Goal: Task Accomplishment & Management: Complete application form

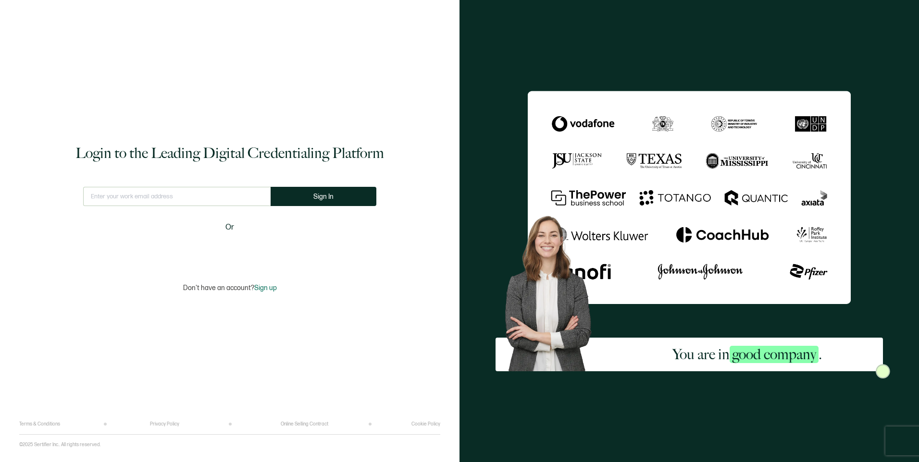
click at [221, 197] on input "text" at bounding box center [176, 196] width 187 height 19
type input "[EMAIL_ADDRESS][DOMAIN_NAME]"
click at [338, 188] on button "Sign In" at bounding box center [327, 196] width 106 height 19
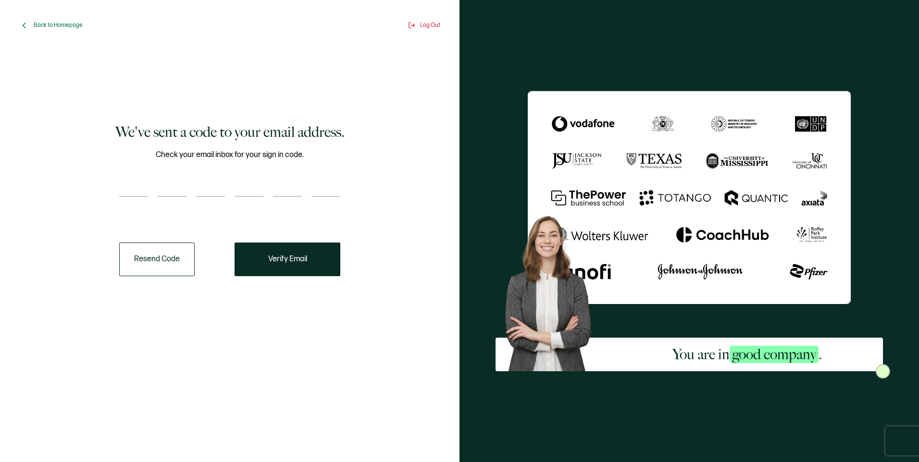
click at [139, 190] on input "number" at bounding box center [133, 187] width 29 height 19
paste input "5"
type input "5"
type input "0"
type input "8"
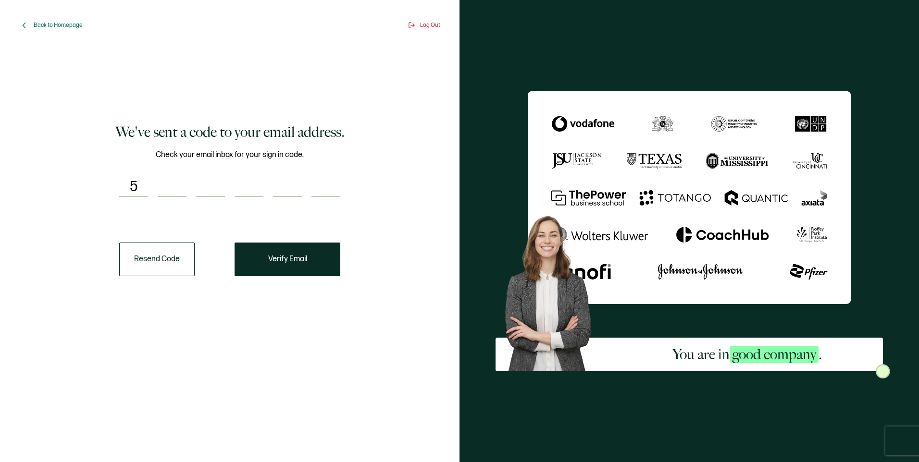
type input "2"
type input "3"
type input "0"
click at [296, 263] on span "Verify Email" at bounding box center [287, 260] width 39 height 8
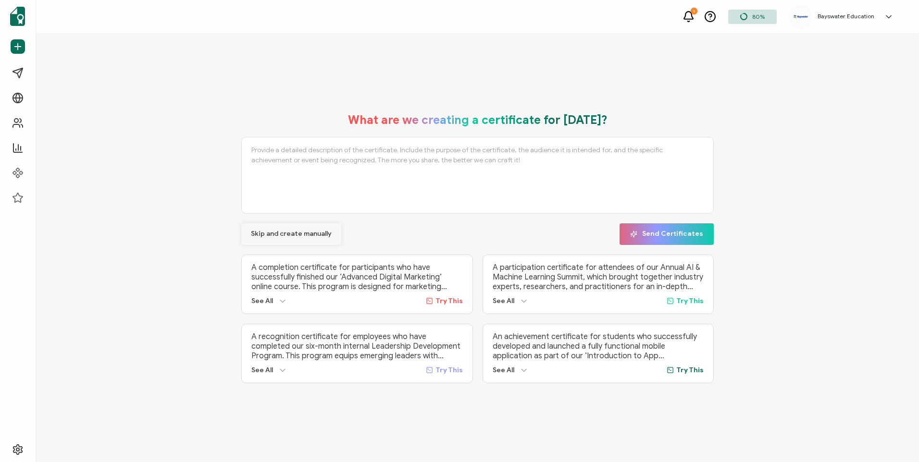
click at [307, 231] on span "Skip and create manually" at bounding box center [291, 234] width 81 height 7
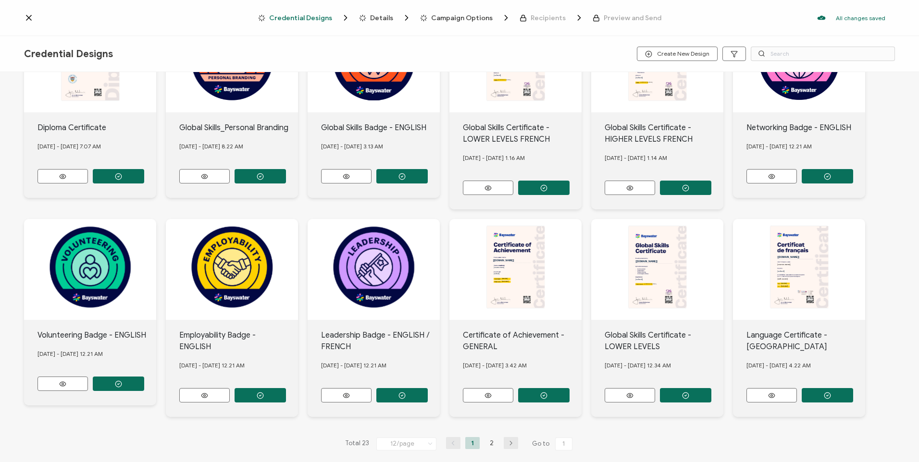
scroll to position [87, 0]
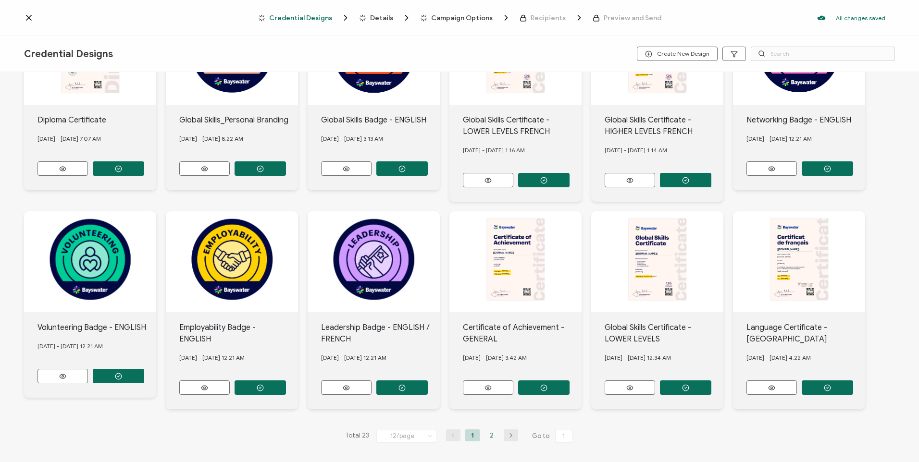
click at [485, 434] on li "2" at bounding box center [492, 436] width 14 height 12
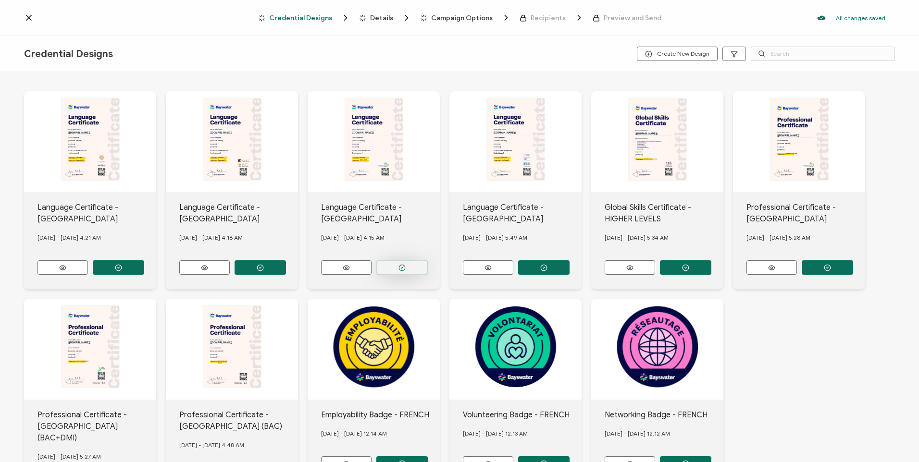
click at [395, 263] on button "button" at bounding box center [401, 268] width 51 height 14
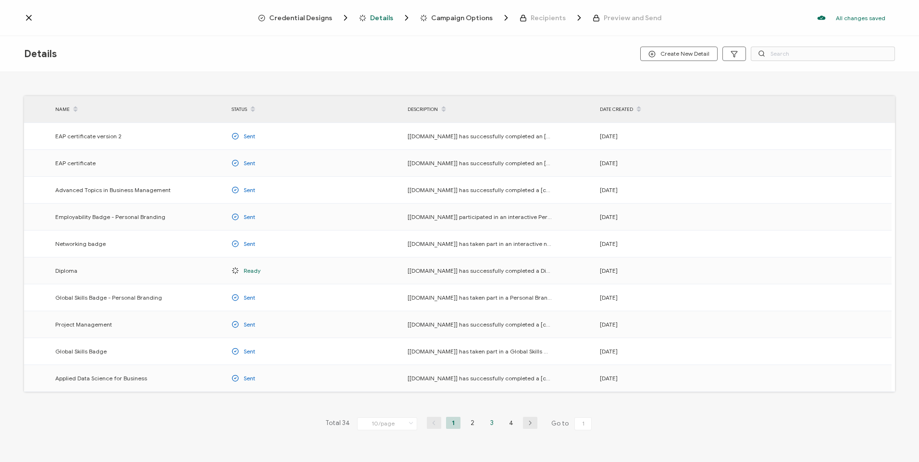
click at [490, 423] on li "3" at bounding box center [492, 423] width 14 height 12
click at [511, 424] on li "4" at bounding box center [511, 423] width 14 height 12
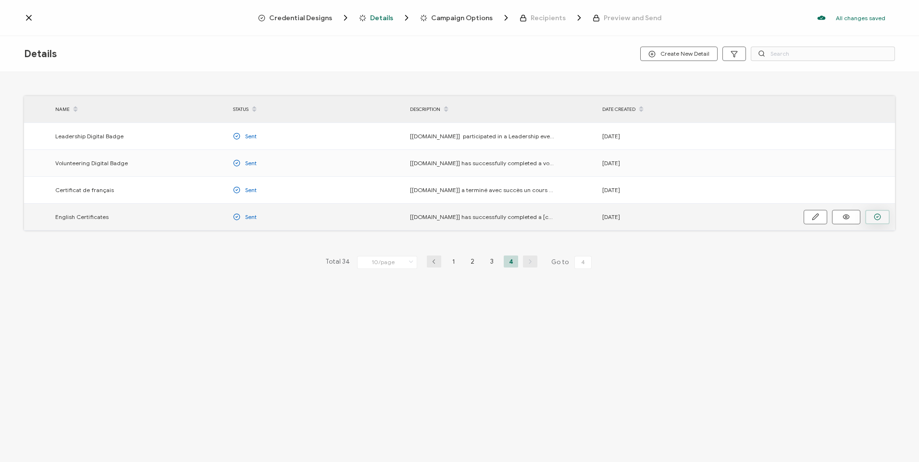
click at [870, 214] on button "button" at bounding box center [877, 217] width 25 height 14
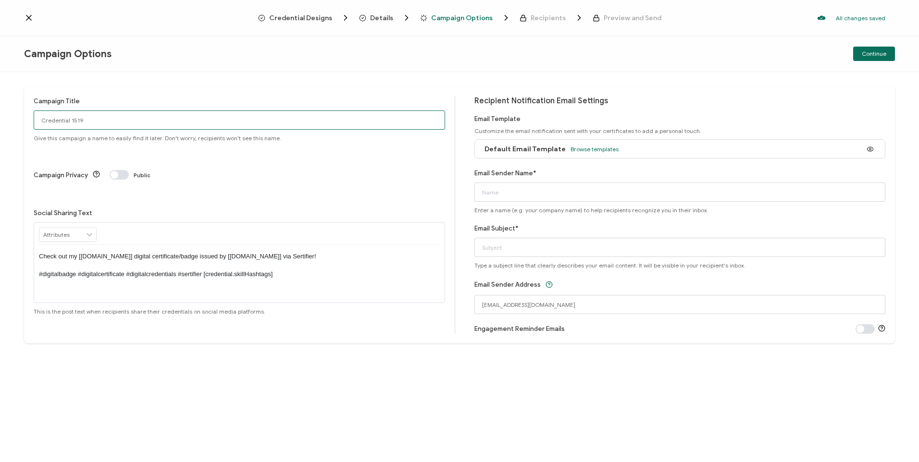
drag, startPoint x: 97, startPoint y: 122, endPoint x: -2, endPoint y: 118, distance: 99.1
click at [0, 118] on html "Credential Designs Details Campaign Options Recipients Preview and Send All cha…" at bounding box center [459, 231] width 919 height 462
type input "Cert Cal [DATE]"
click at [529, 194] on input "Email Sender Name*" at bounding box center [679, 192] width 411 height 19
type input "Bayswater [GEOGRAPHIC_DATA]"
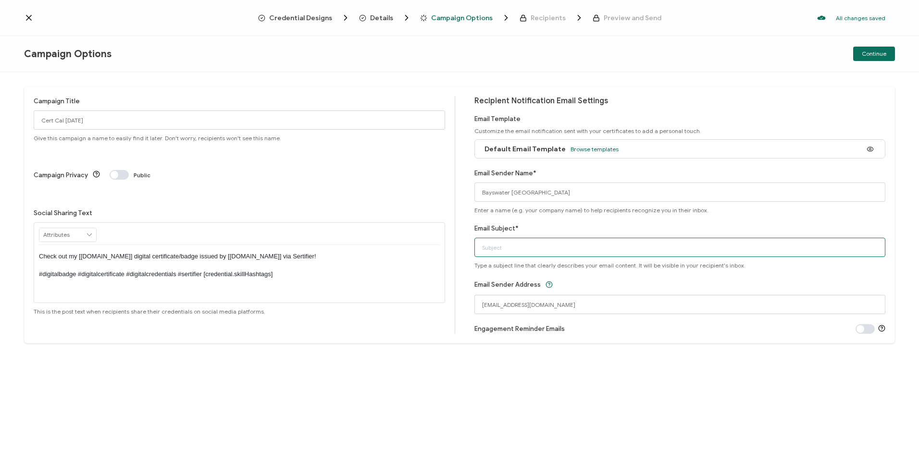
click at [545, 248] on input "Email Subject*" at bounding box center [679, 247] width 411 height 19
type input "Your Digital certificate"
drag, startPoint x: 538, startPoint y: 304, endPoint x: 451, endPoint y: 310, distance: 87.2
click at [451, 310] on div "Campaign Title Cert Cal 29.08.25 Give this campaign a name to easily find it la…" at bounding box center [459, 215] width 871 height 257
type input "[EMAIL_ADDRESS][DOMAIN_NAME]"
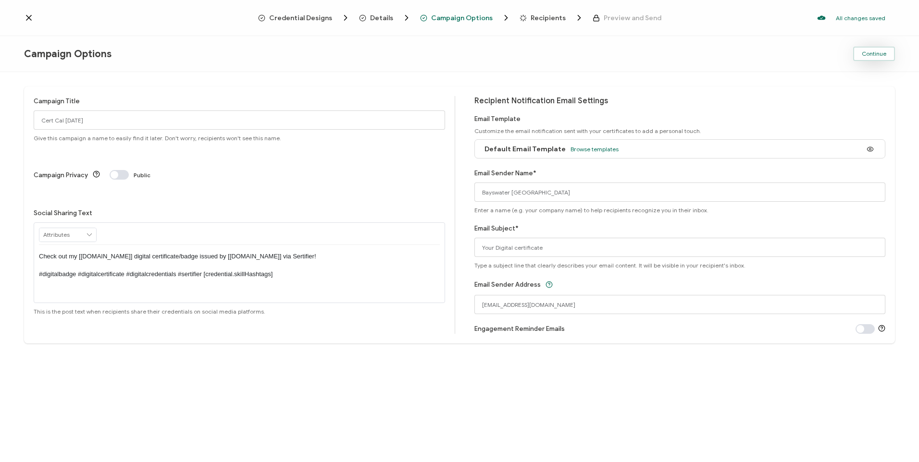
click at [878, 56] on span "Continue" at bounding box center [874, 54] width 25 height 6
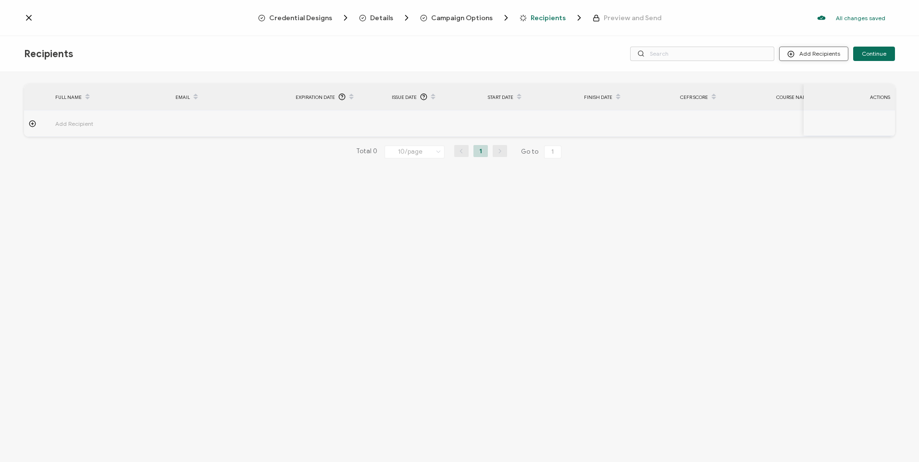
click at [808, 51] on button "Add Recipients" at bounding box center [813, 54] width 69 height 14
click at [818, 75] on li "Upload Recipients" at bounding box center [827, 80] width 90 height 16
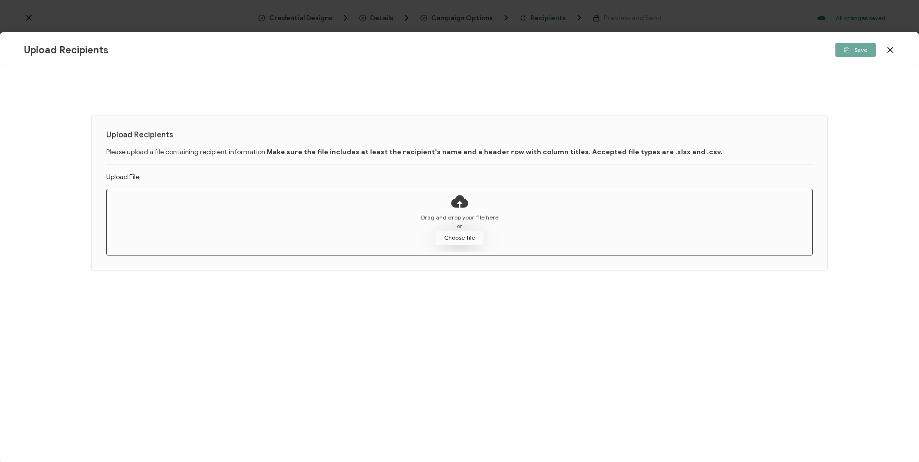
click at [477, 233] on button "Choose file" at bounding box center [460, 238] width 48 height 14
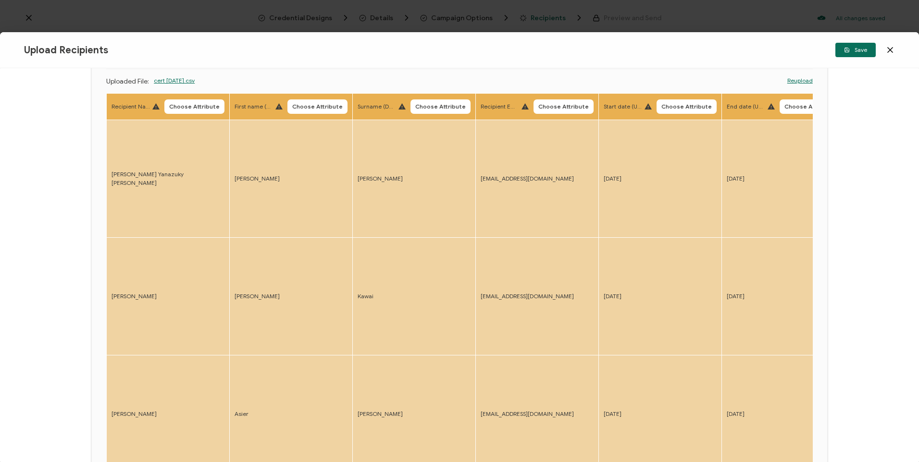
scroll to position [48, 0]
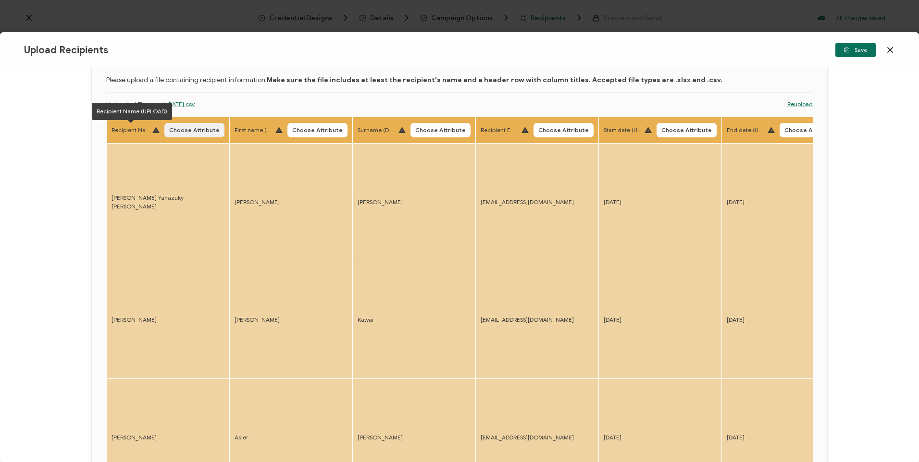
click at [199, 128] on span "Choose Attribute" at bounding box center [194, 130] width 50 height 6
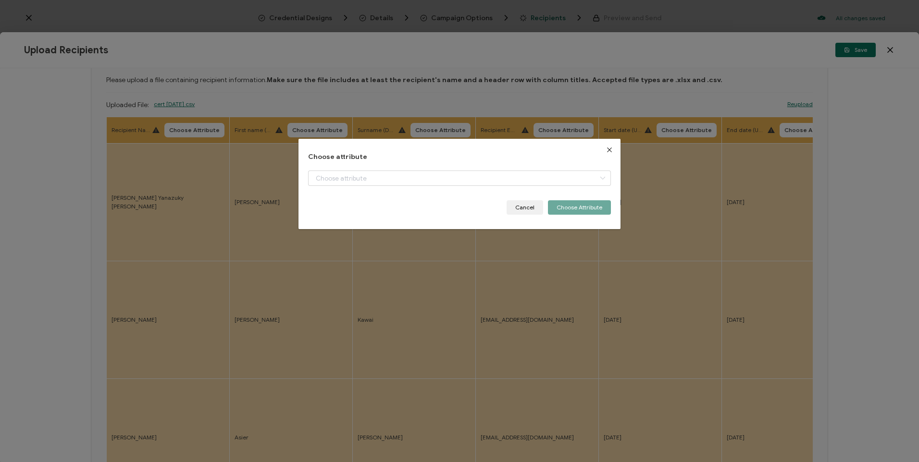
drag, startPoint x: 320, startPoint y: 166, endPoint x: 326, endPoint y: 170, distance: 7.3
click at [321, 166] on div "Choose attribute + Add New Attribute Full Name E-mail Issue Date Expiration Dat…" at bounding box center [459, 184] width 302 height 62
click at [327, 173] on input "dialog" at bounding box center [459, 178] width 302 height 15
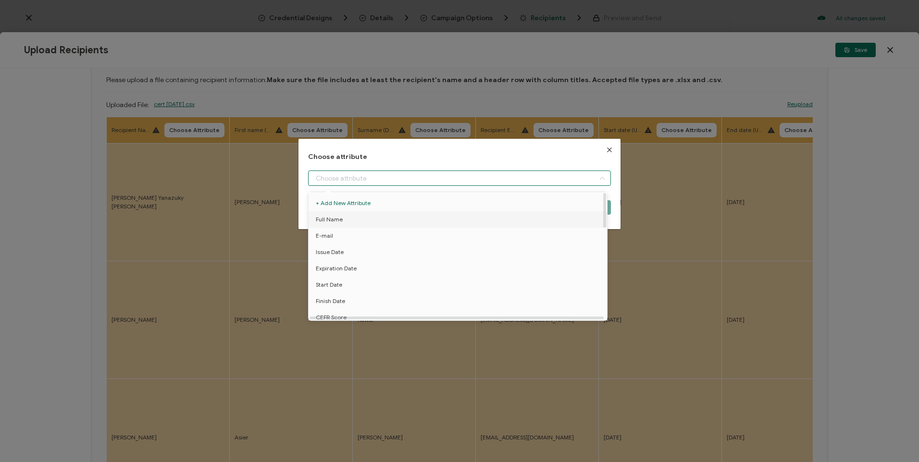
click at [354, 222] on li "Full Name" at bounding box center [459, 220] width 307 height 16
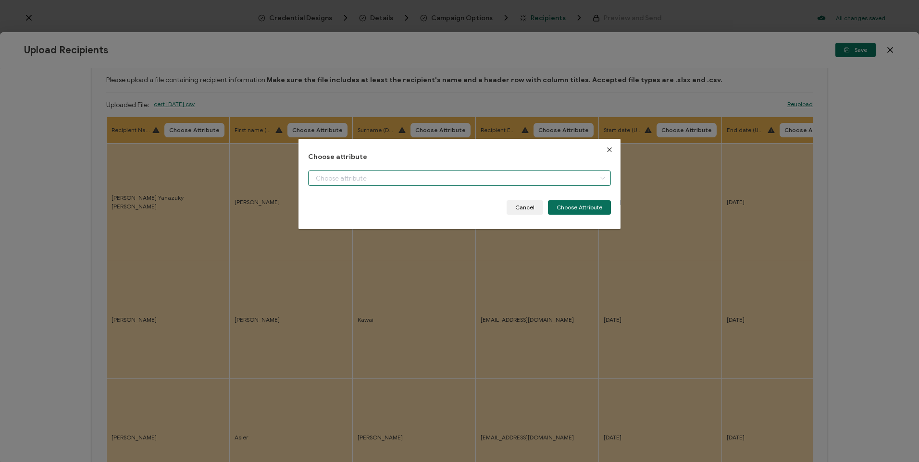
type input "Full Name"
click at [578, 203] on button "Choose Attribute" at bounding box center [579, 207] width 63 height 14
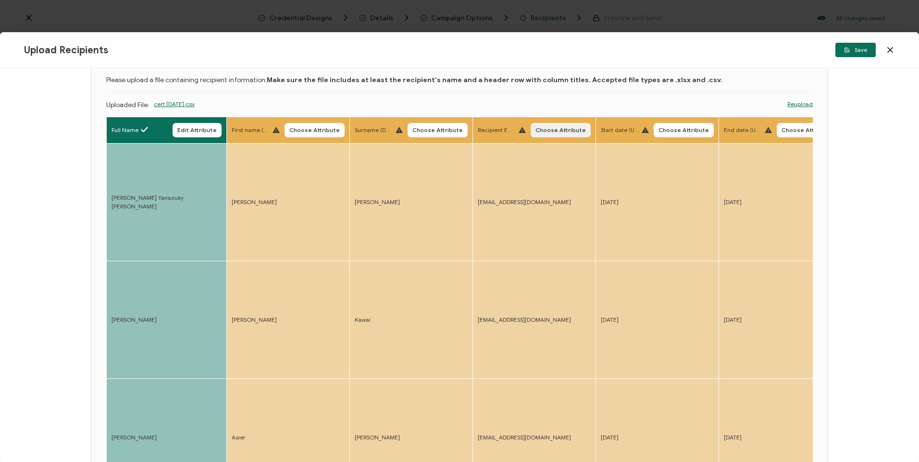
click at [555, 130] on span "Choose Attribute" at bounding box center [560, 130] width 50 height 6
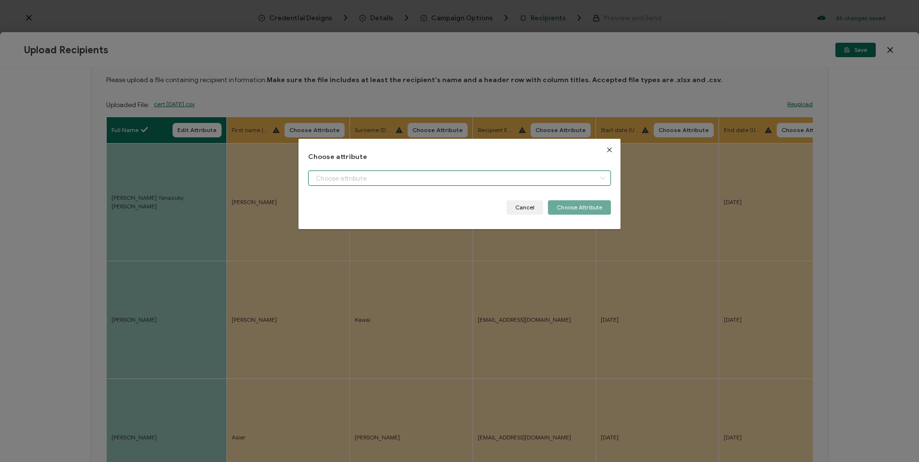
click at [545, 178] on input "dialog" at bounding box center [459, 178] width 302 height 15
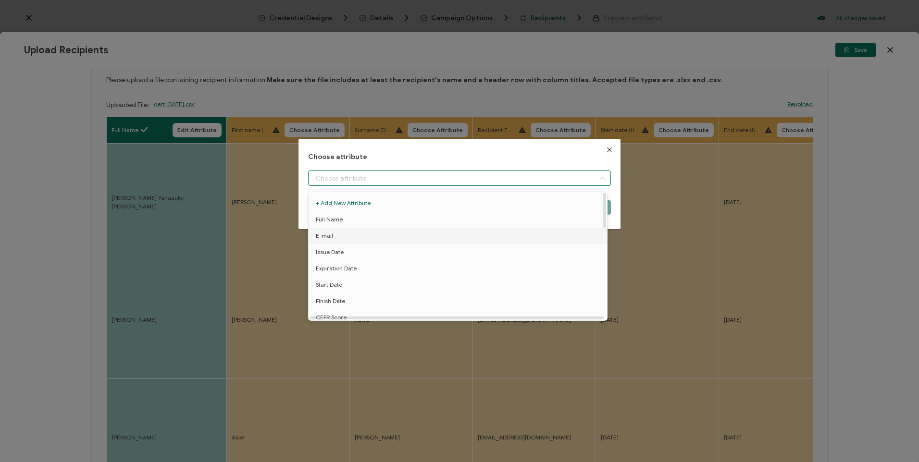
click at [462, 240] on li "E-mail" at bounding box center [459, 236] width 307 height 16
type input "E-mail"
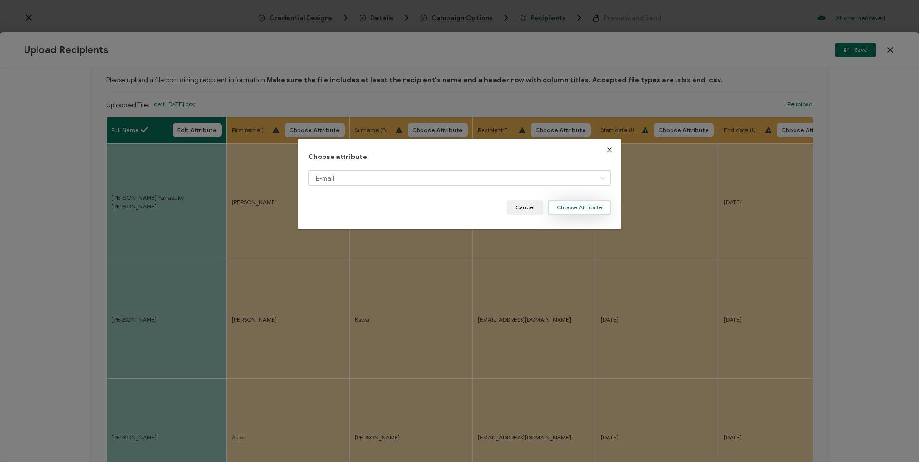
click at [585, 206] on button "Choose Attribute" at bounding box center [579, 207] width 63 height 14
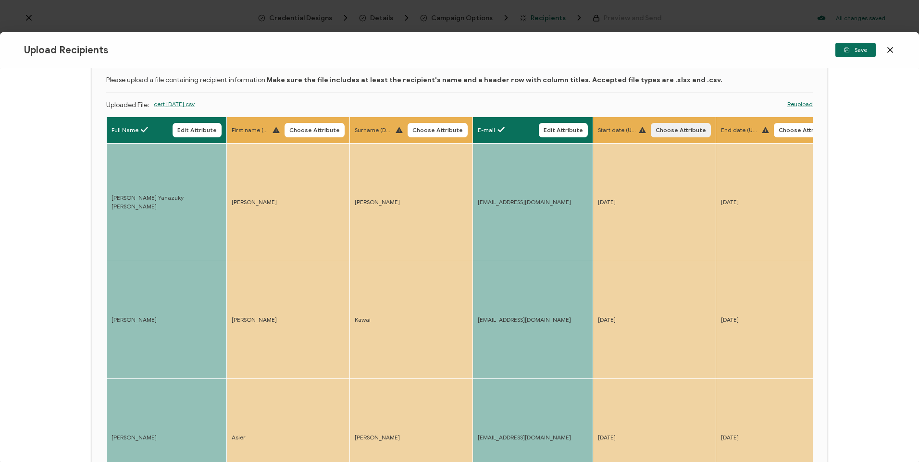
click at [676, 128] on span "Choose Attribute" at bounding box center [681, 130] width 50 height 6
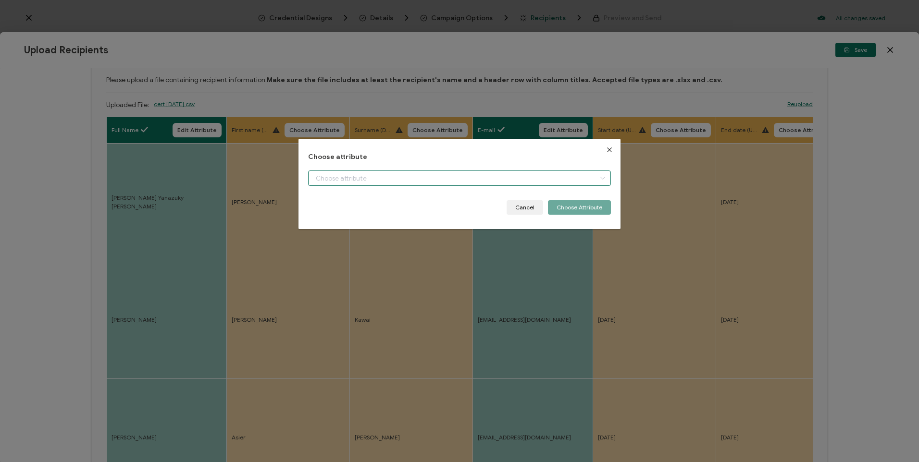
click at [577, 179] on input "dialog" at bounding box center [459, 178] width 302 height 15
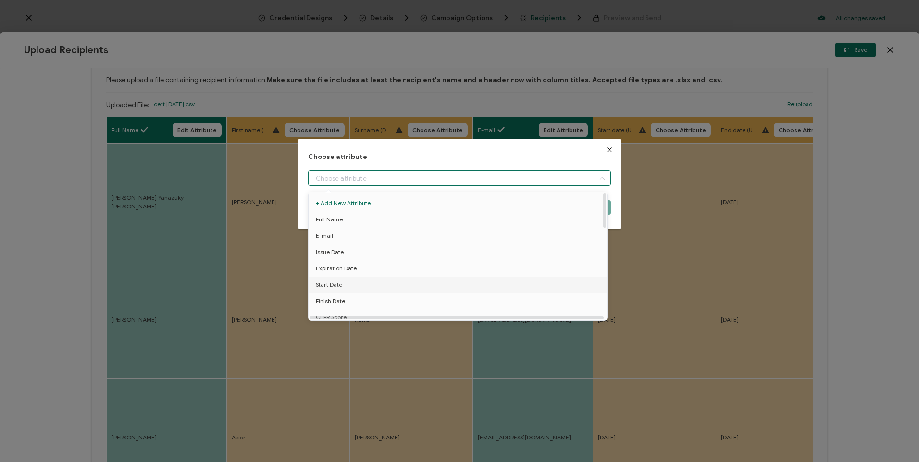
click at [472, 279] on li "Start Date" at bounding box center [459, 285] width 307 height 16
type input "Start Date"
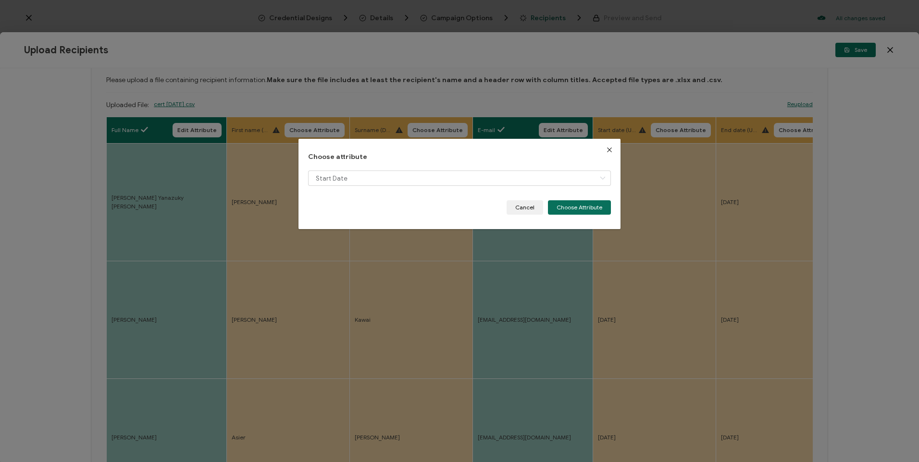
drag, startPoint x: 578, startPoint y: 207, endPoint x: 759, endPoint y: 157, distance: 188.1
click at [578, 207] on button "Choose Attribute" at bounding box center [579, 207] width 63 height 14
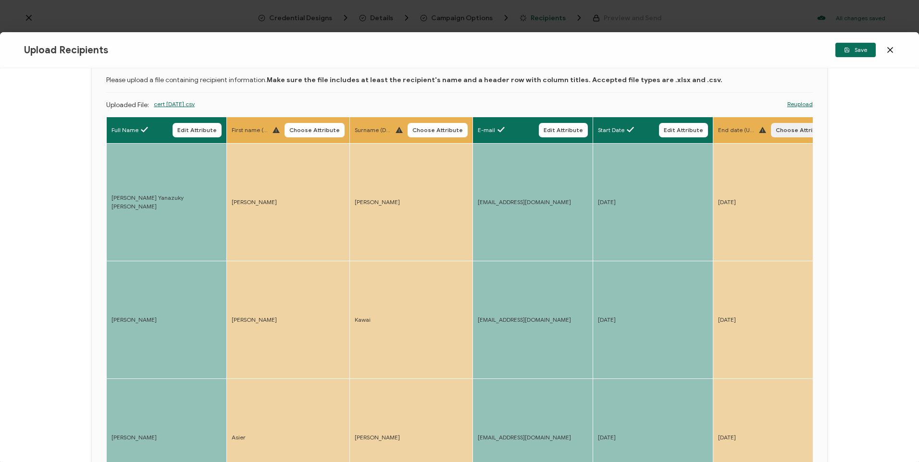
click at [791, 130] on span "Choose Attribute" at bounding box center [801, 130] width 50 height 6
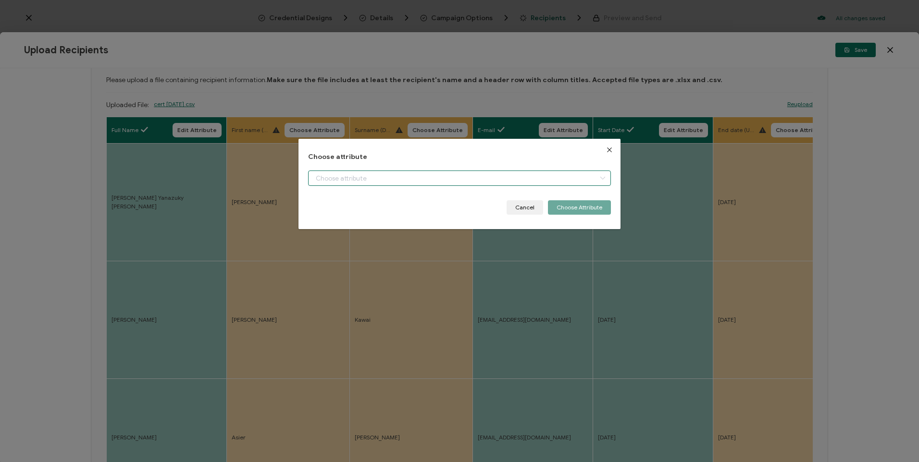
click at [583, 179] on input "dialog" at bounding box center [459, 178] width 302 height 15
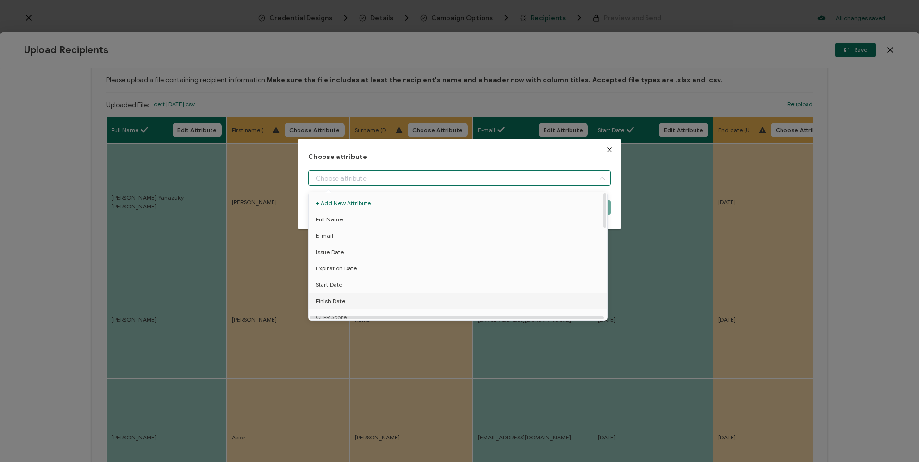
click at [360, 299] on li "Finish Date" at bounding box center [459, 301] width 307 height 16
type input "Finish Date"
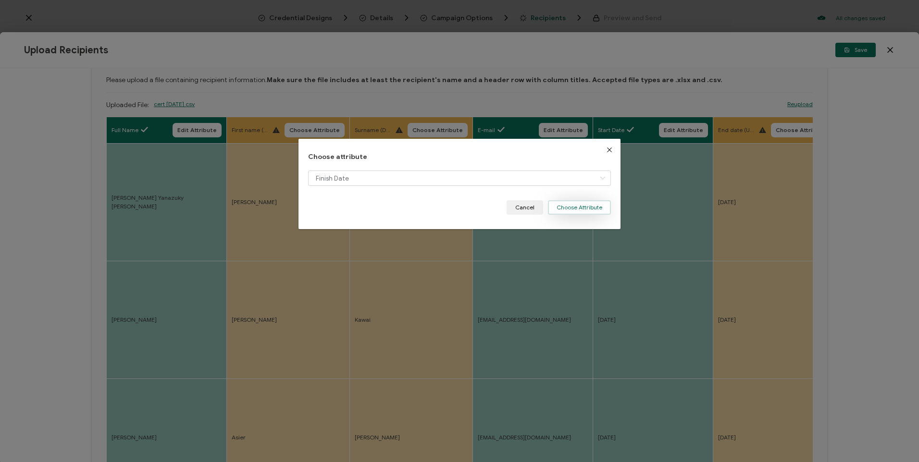
click at [577, 206] on button "Choose Attribute" at bounding box center [579, 207] width 63 height 14
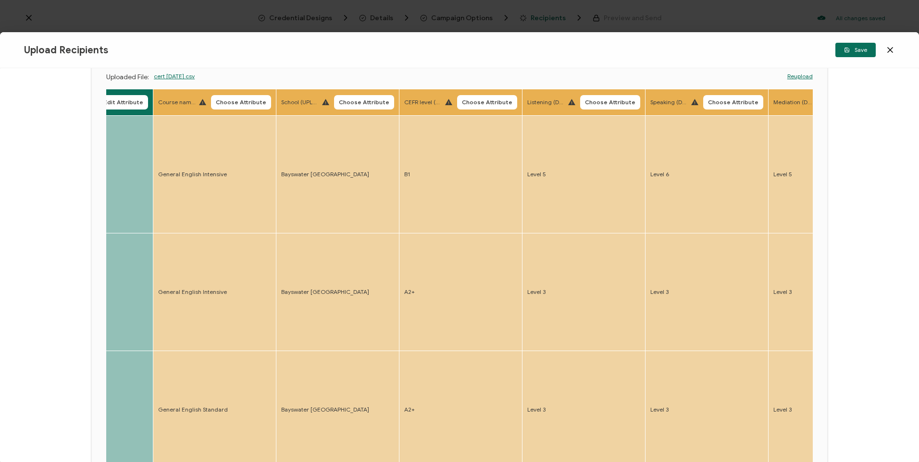
scroll to position [0, 0]
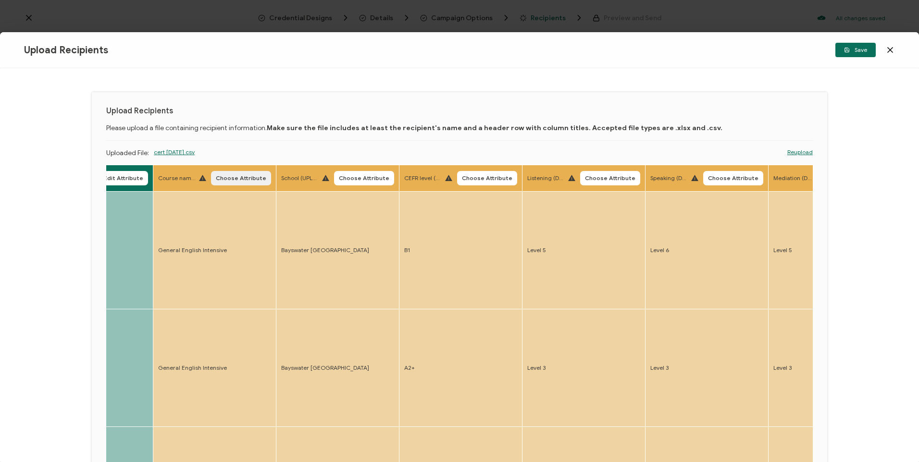
click at [221, 174] on button "Choose Attribute" at bounding box center [241, 178] width 60 height 14
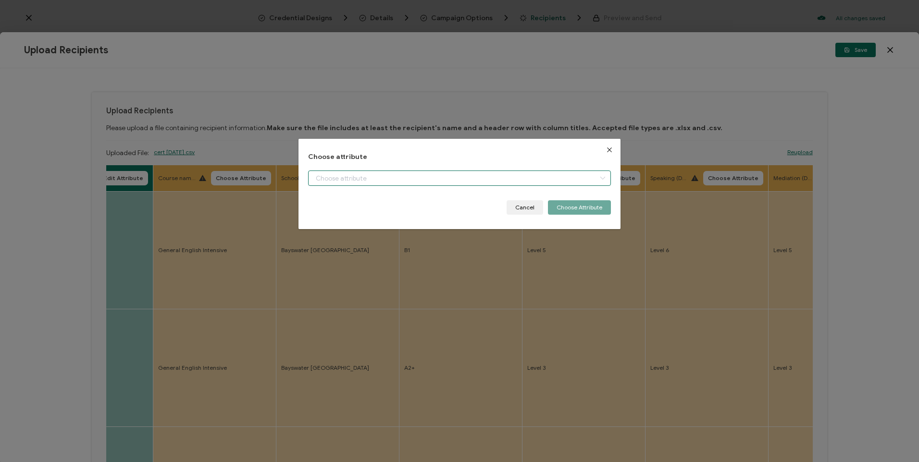
click at [334, 173] on input "dialog" at bounding box center [459, 178] width 302 height 15
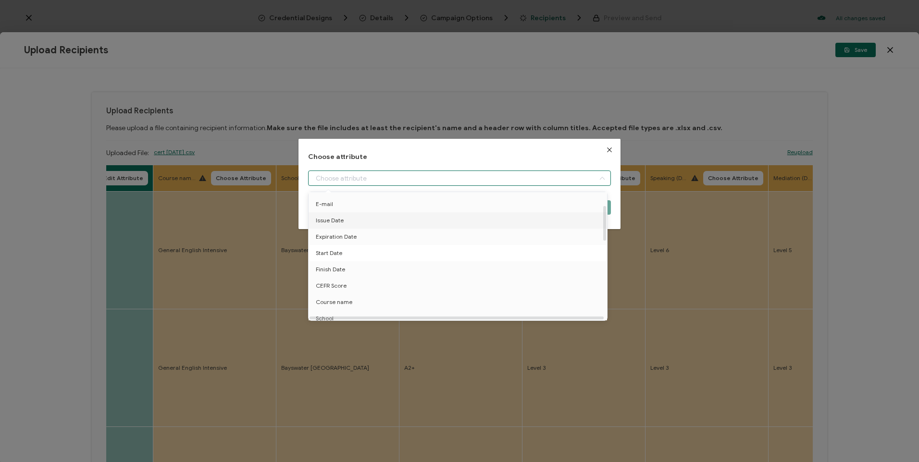
scroll to position [48, 0]
click at [367, 281] on li "Course name" at bounding box center [459, 286] width 307 height 16
type input "Course name"
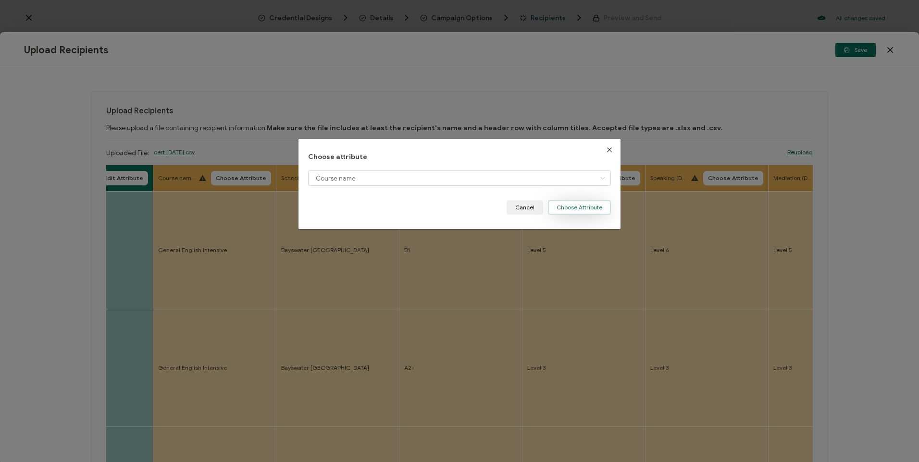
click at [589, 209] on button "Choose Attribute" at bounding box center [579, 207] width 63 height 14
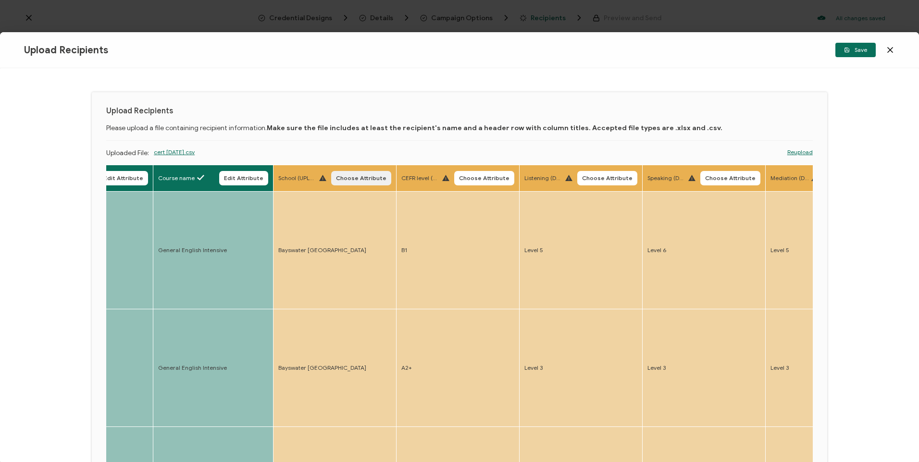
click at [361, 175] on span "Choose Attribute" at bounding box center [361, 178] width 50 height 6
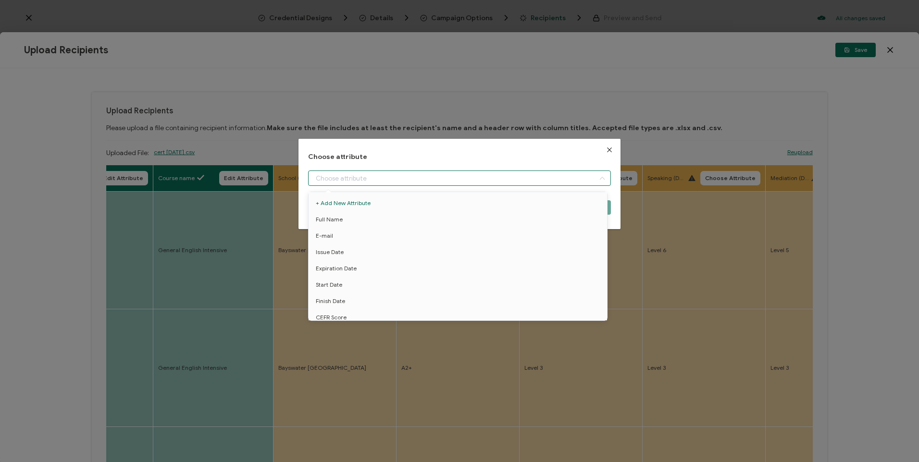
click at [375, 174] on input "dialog" at bounding box center [459, 178] width 302 height 15
click at [371, 260] on li "School" at bounding box center [459, 254] width 307 height 16
type input "School"
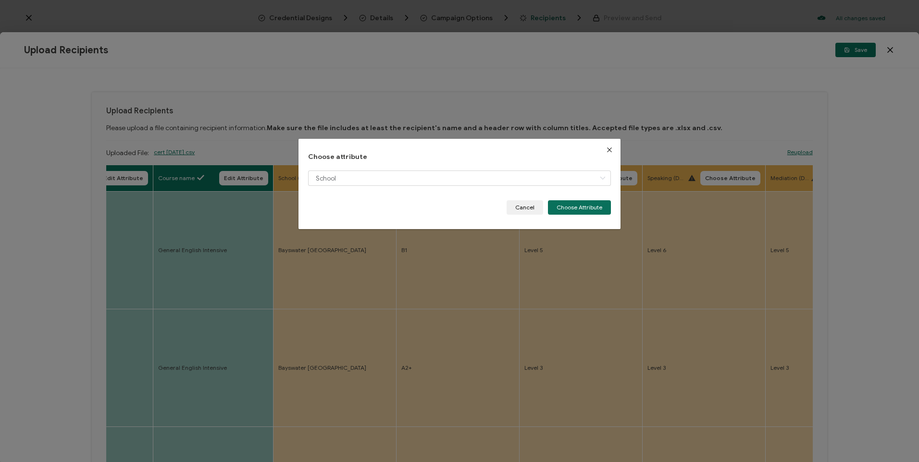
click at [567, 215] on div "Choose attribute School Cancel Choose Attribute" at bounding box center [460, 184] width 322 height 91
click at [566, 208] on button "Choose Attribute" at bounding box center [579, 207] width 63 height 14
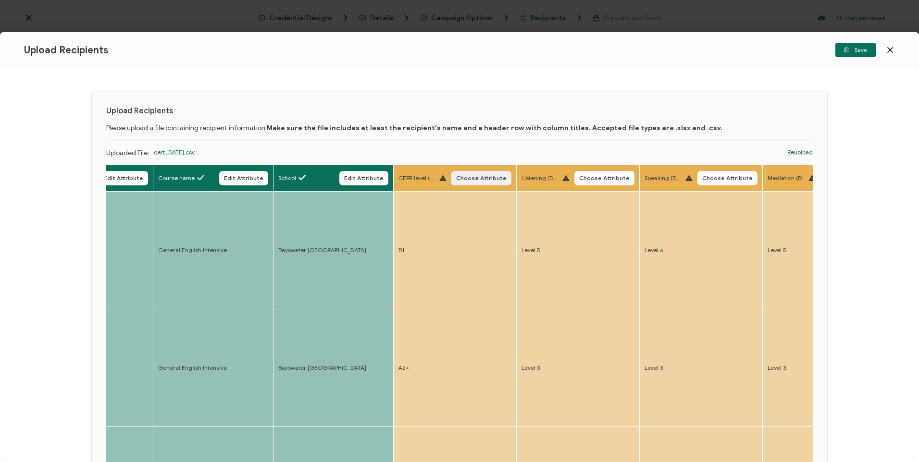
click at [475, 180] on span "Choose Attribute" at bounding box center [481, 178] width 50 height 6
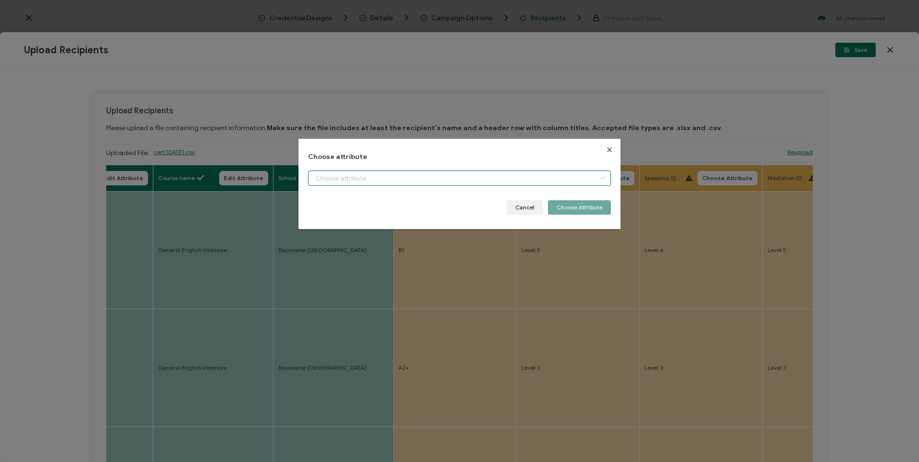
click at [462, 181] on input "dialog" at bounding box center [459, 178] width 302 height 15
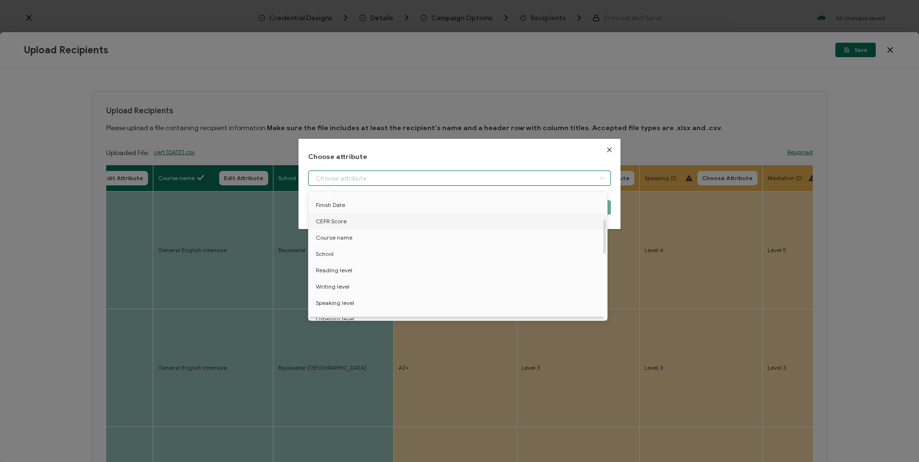
click at [375, 224] on li "CEFR Score" at bounding box center [459, 221] width 307 height 16
type input "CEFR Score"
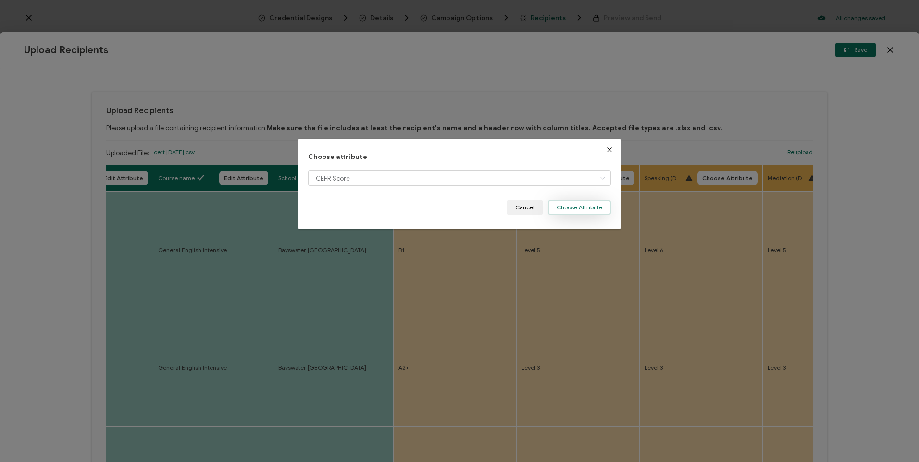
click at [581, 209] on button "Choose Attribute" at bounding box center [579, 207] width 63 height 14
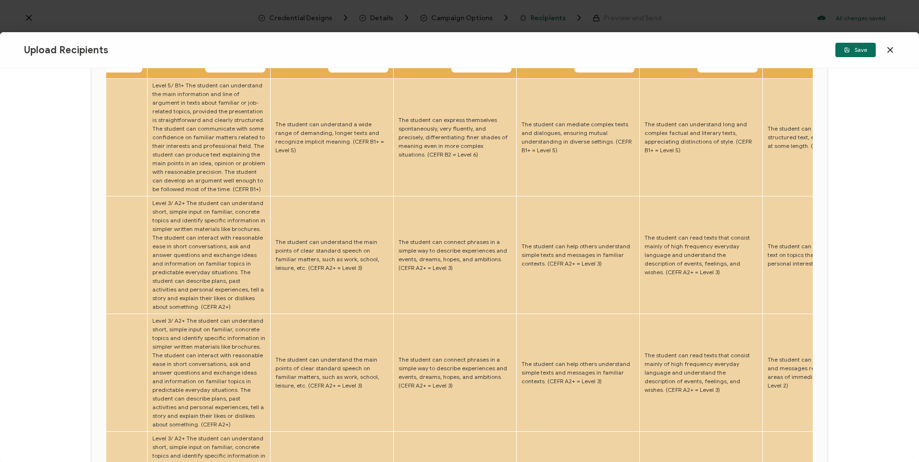
scroll to position [0, 0]
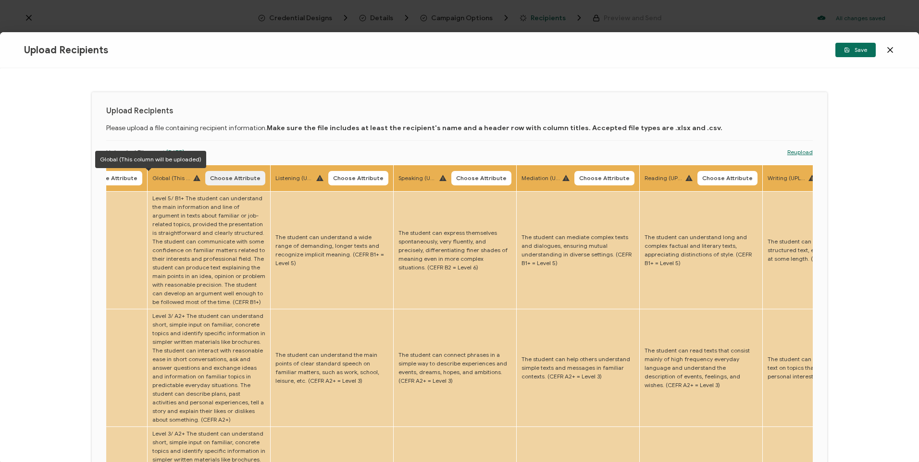
click at [211, 174] on button "Choose Attribute" at bounding box center [235, 178] width 60 height 14
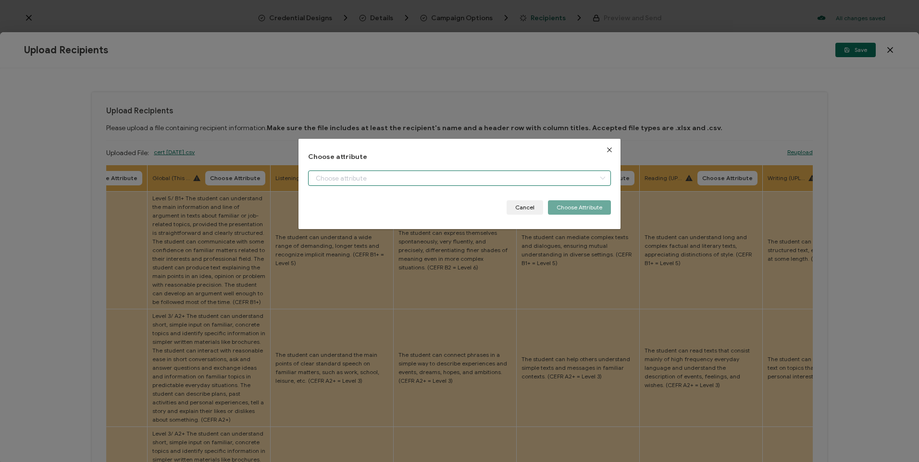
click at [338, 177] on input "dialog" at bounding box center [459, 178] width 302 height 15
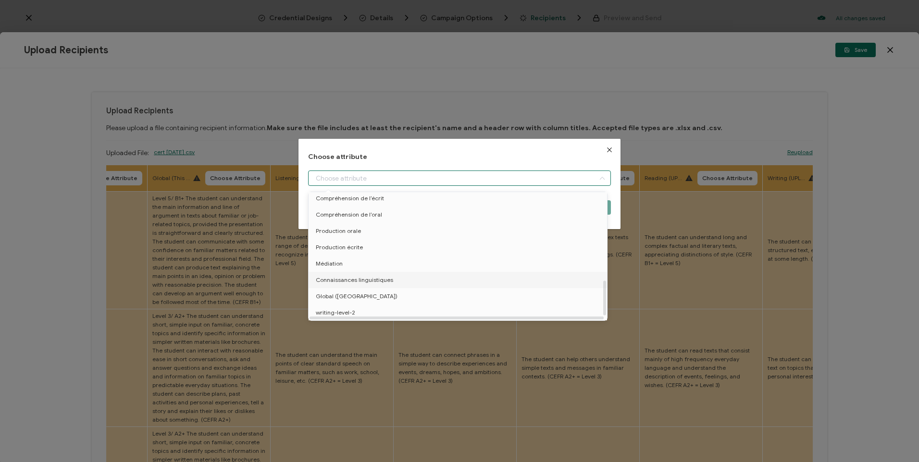
scroll to position [144, 0]
click at [360, 284] on li "Global level" at bounding box center [459, 288] width 307 height 16
type input "Global level"
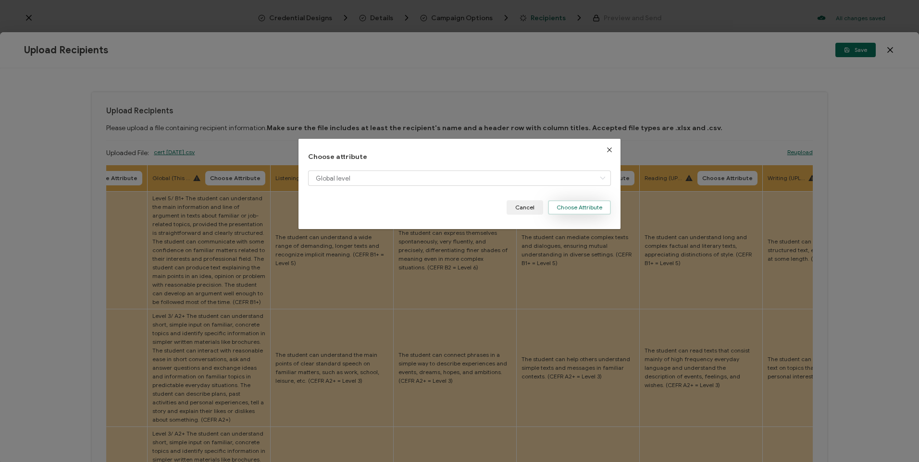
click at [598, 206] on button "Choose Attribute" at bounding box center [579, 207] width 63 height 14
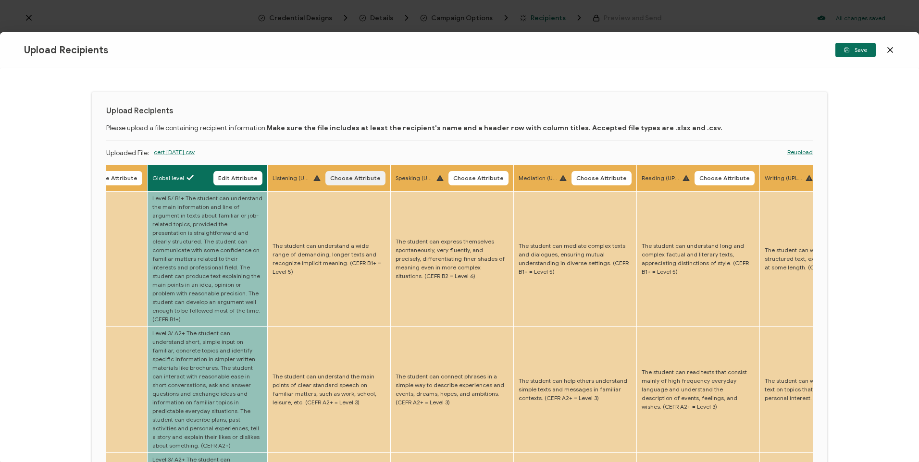
click at [330, 178] on span "Choose Attribute" at bounding box center [355, 178] width 50 height 6
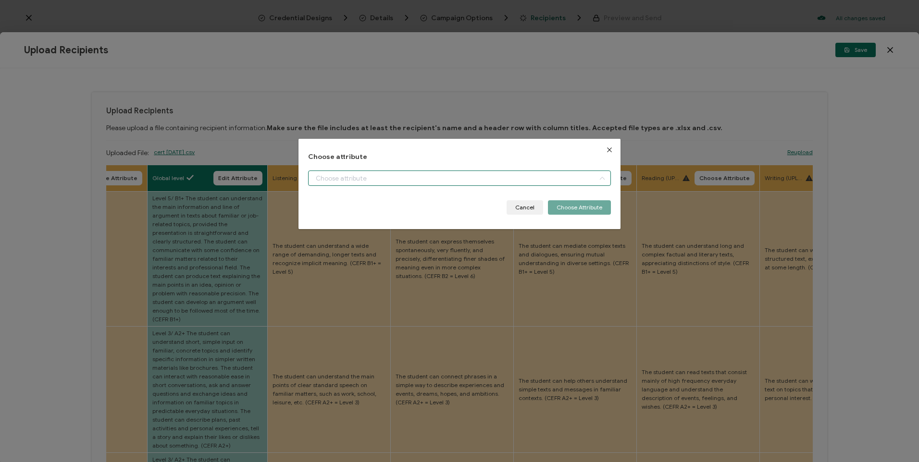
click at [382, 177] on input "dialog" at bounding box center [459, 178] width 302 height 15
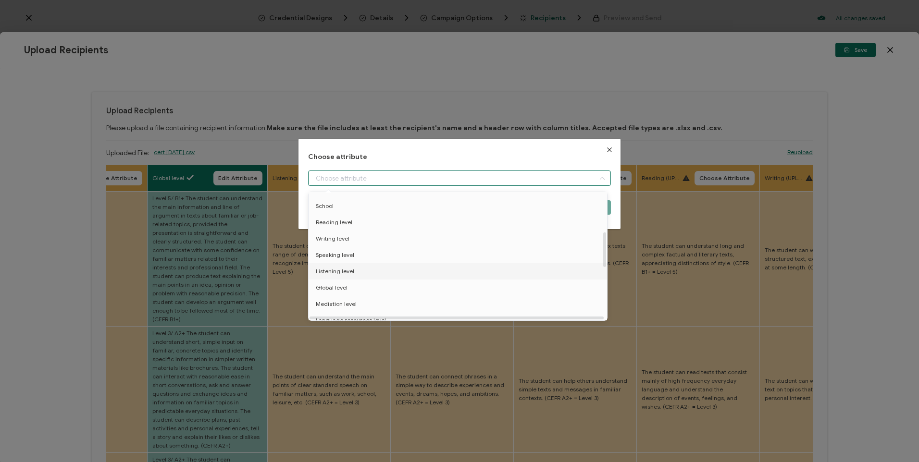
click at [370, 268] on li "Listening level" at bounding box center [459, 271] width 307 height 16
type input "Listening level"
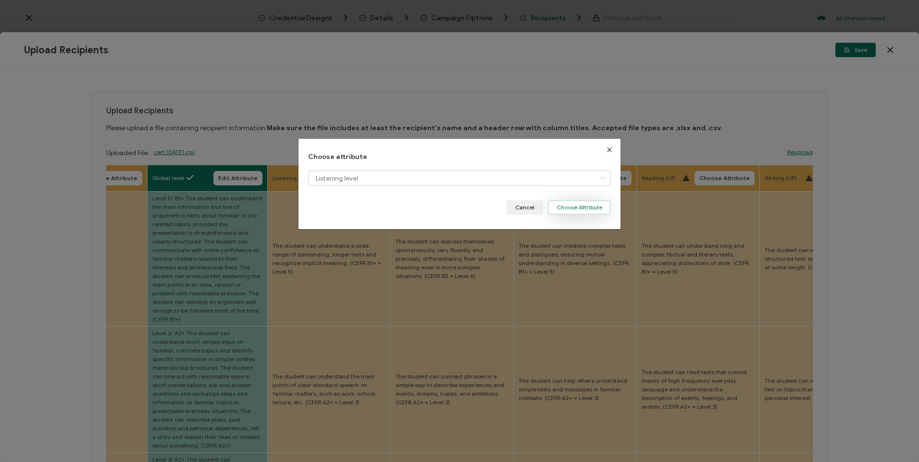
click at [587, 207] on button "Choose Attribute" at bounding box center [579, 207] width 63 height 14
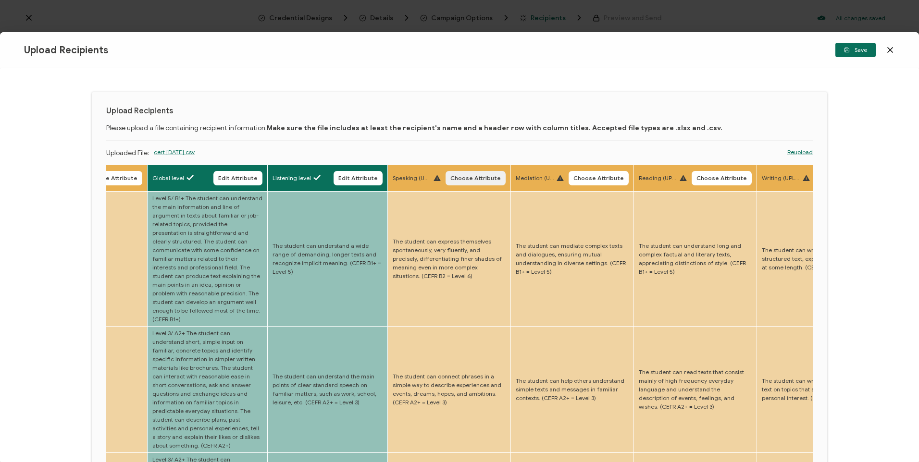
click at [450, 177] on span "Choose Attribute" at bounding box center [475, 178] width 50 height 6
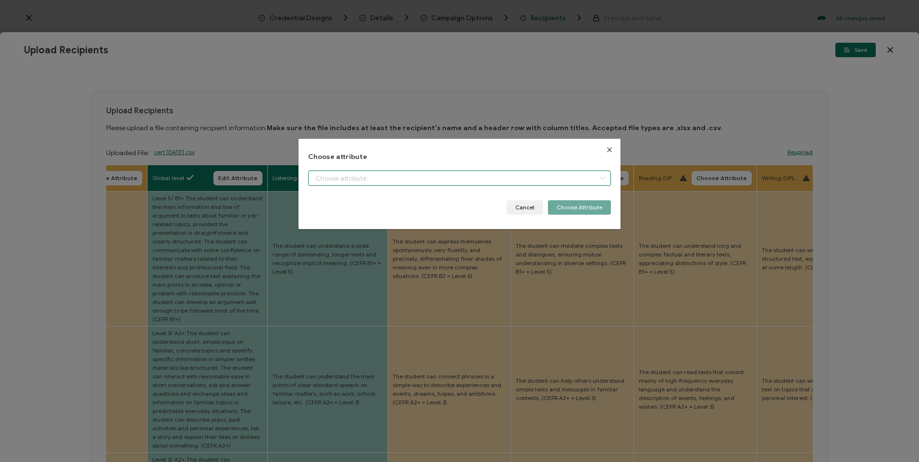
click at [436, 180] on input "dialog" at bounding box center [459, 178] width 302 height 15
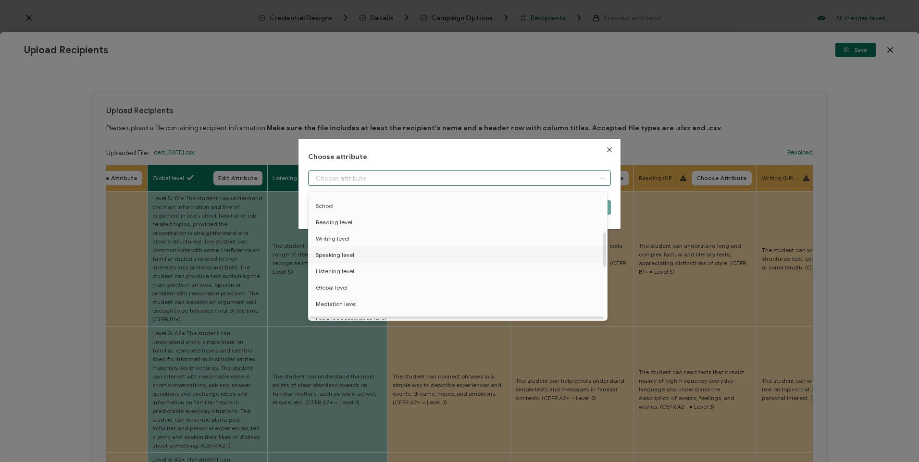
click at [373, 255] on li "Speaking level" at bounding box center [459, 255] width 307 height 16
type input "Speaking level"
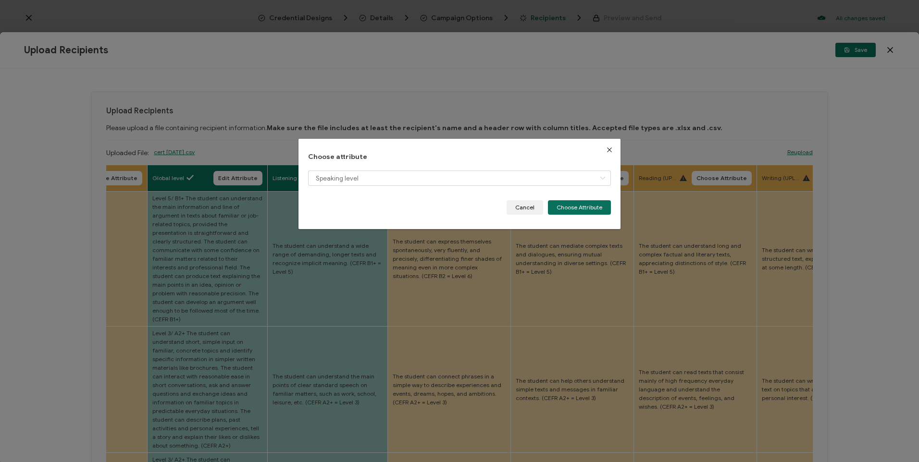
click at [581, 198] on div "Speaking level" at bounding box center [459, 186] width 302 height 30
click at [580, 207] on button "Choose Attribute" at bounding box center [579, 207] width 63 height 14
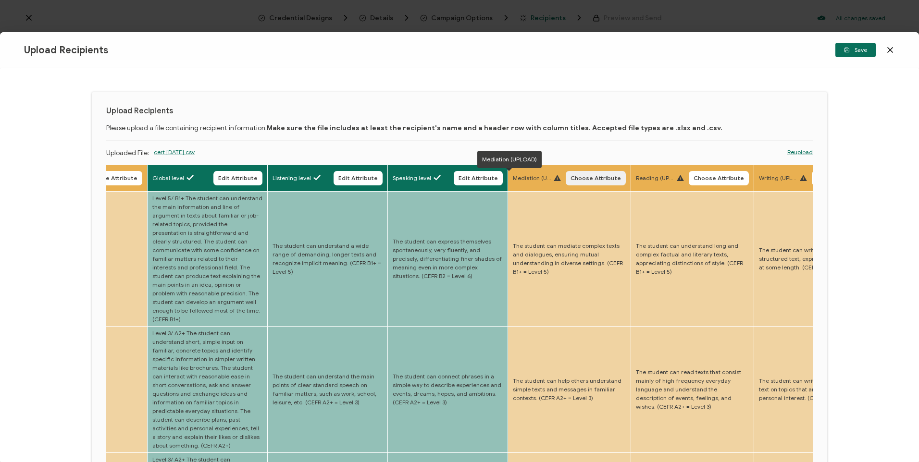
click at [566, 177] on button "Choose Attribute" at bounding box center [596, 178] width 60 height 14
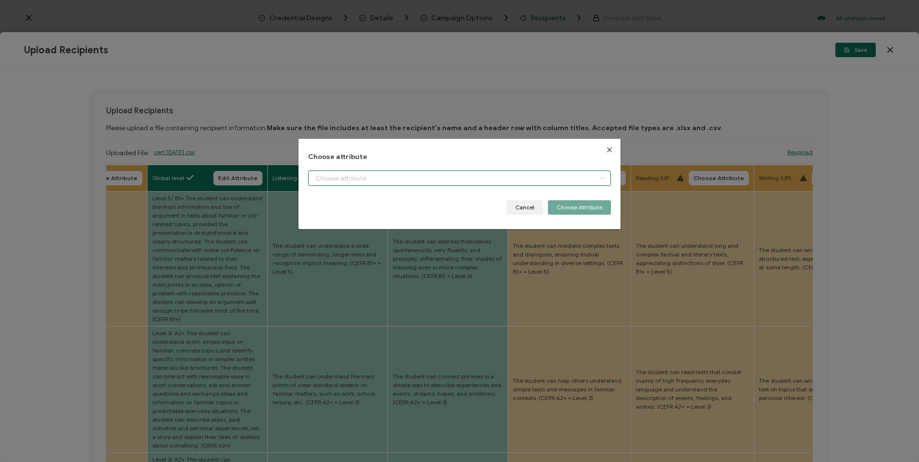
click at [529, 177] on input "dialog" at bounding box center [459, 178] width 302 height 15
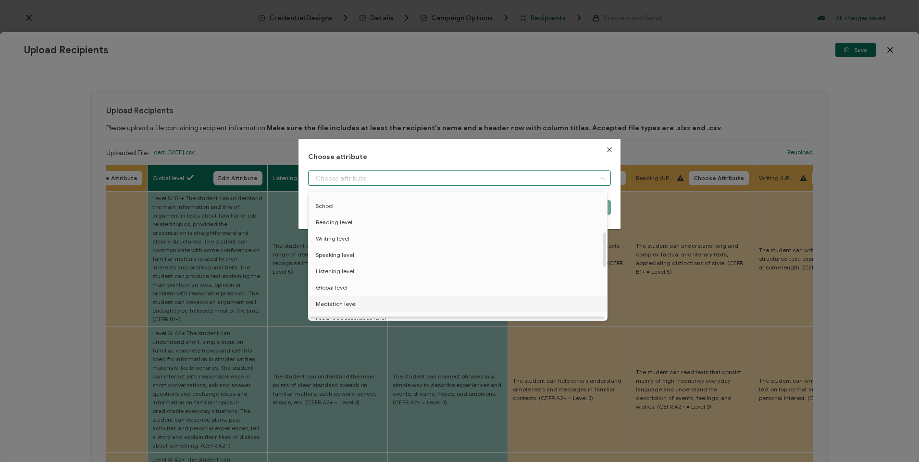
click at [400, 300] on li "Mediation level" at bounding box center [459, 304] width 307 height 16
type input "Mediation level"
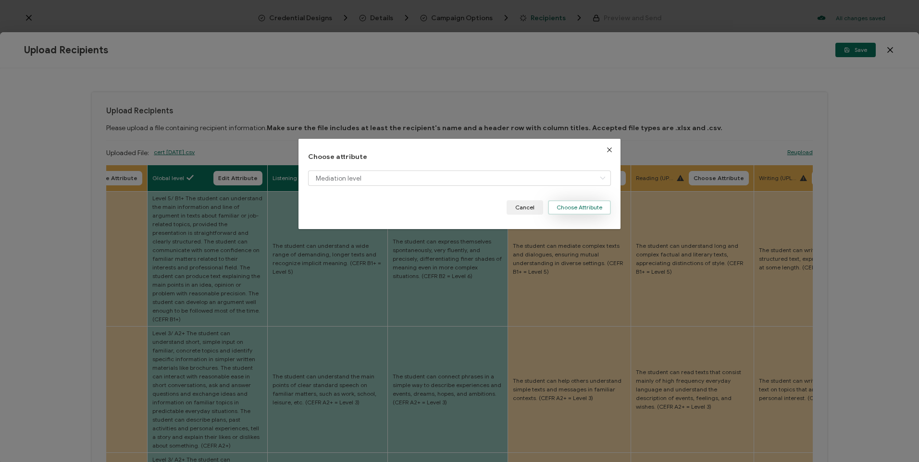
click at [575, 205] on button "Choose Attribute" at bounding box center [579, 207] width 63 height 14
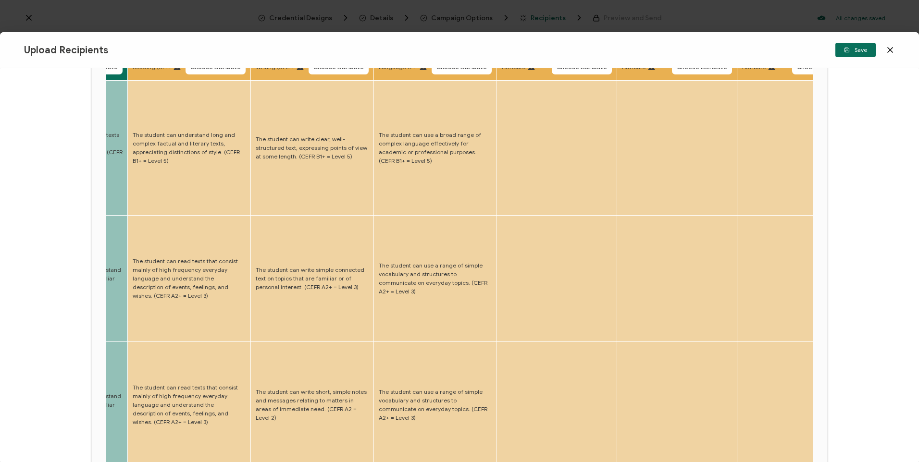
scroll to position [0, 0]
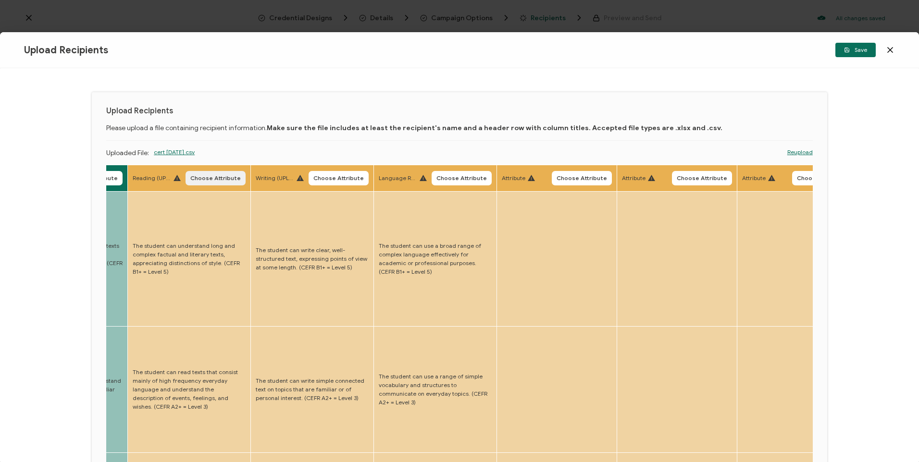
click at [193, 179] on span "Choose Attribute" at bounding box center [215, 178] width 50 height 6
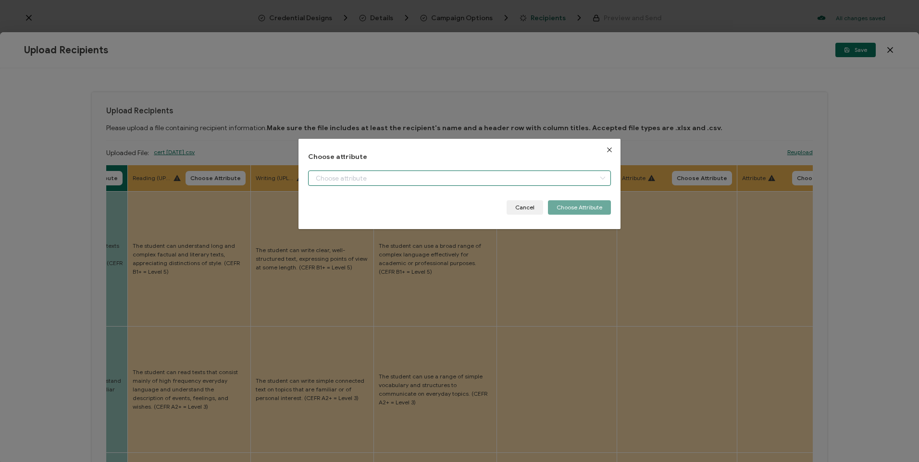
click at [325, 173] on input "dialog" at bounding box center [459, 178] width 302 height 15
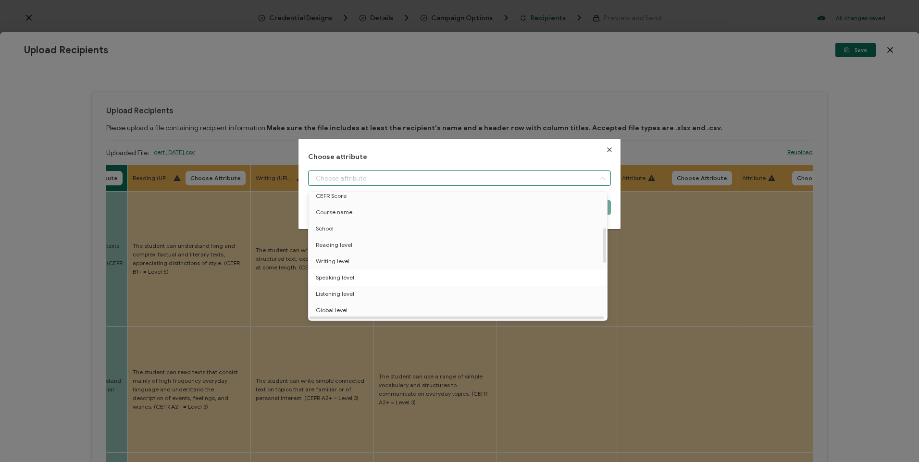
scroll to position [144, 0]
click at [363, 245] on li "Writing level" at bounding box center [459, 239] width 307 height 16
type input "Writing level"
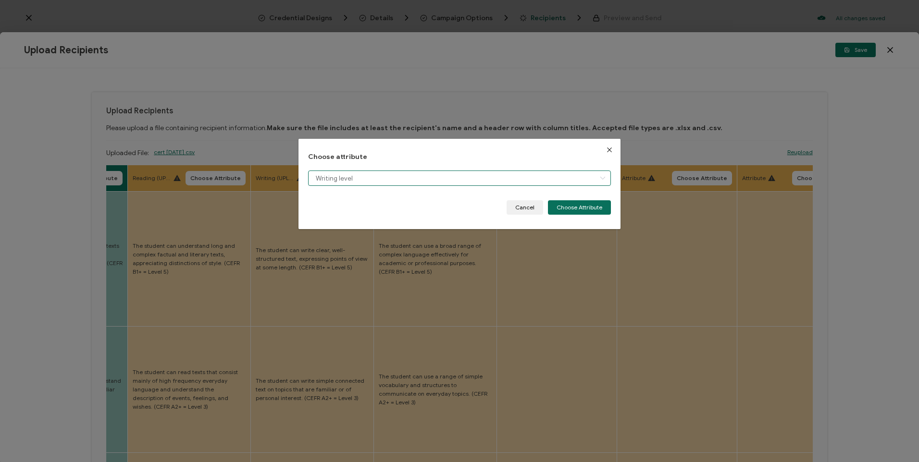
click at [386, 175] on input "Writing level" at bounding box center [459, 178] width 302 height 15
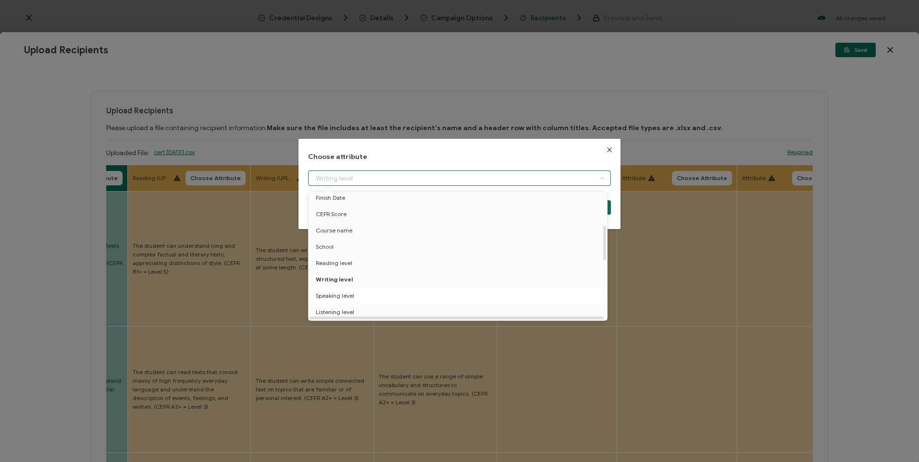
scroll to position [120, 0]
click at [359, 246] on li "Reading level" at bounding box center [459, 246] width 307 height 16
type input "Reading level"
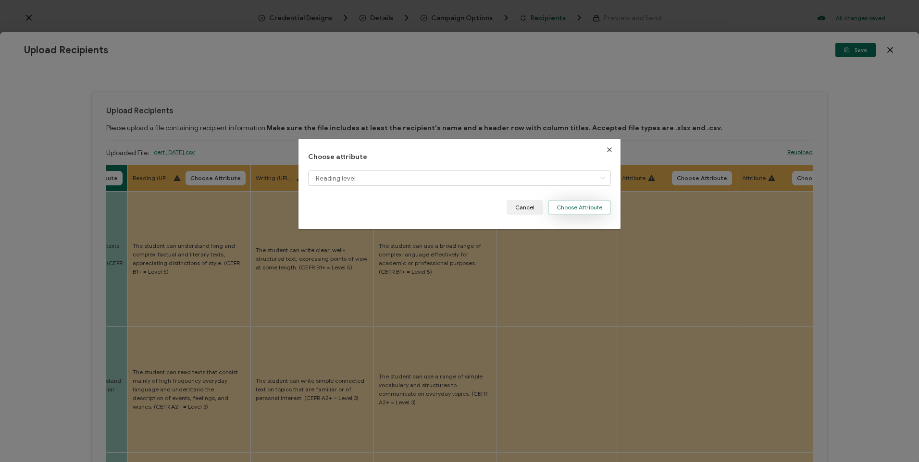
click at [568, 202] on button "Choose Attribute" at bounding box center [579, 207] width 63 height 14
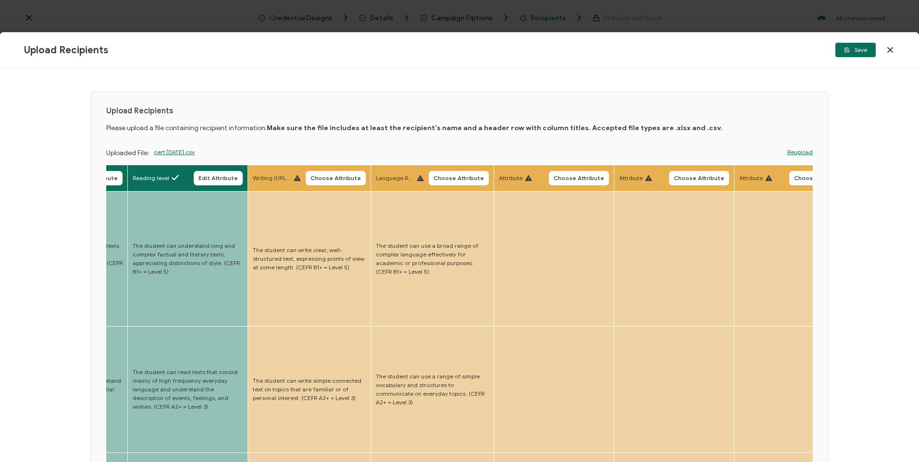
scroll to position [240, 0]
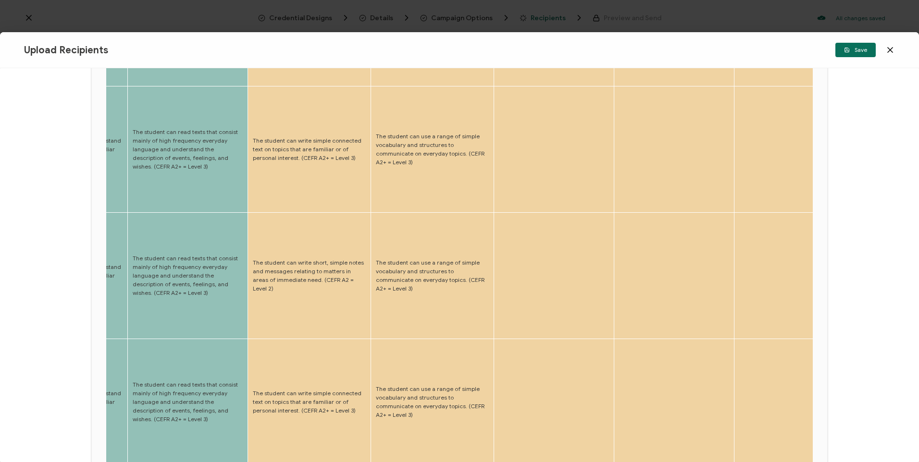
drag, startPoint x: 249, startPoint y: 426, endPoint x: 237, endPoint y: 429, distance: 11.8
click at [237, 429] on div "Full Name Edit Attribute First name (DO NOT UPLOAD) Choose Attribute Surname (D…" at bounding box center [459, 241] width 707 height 632
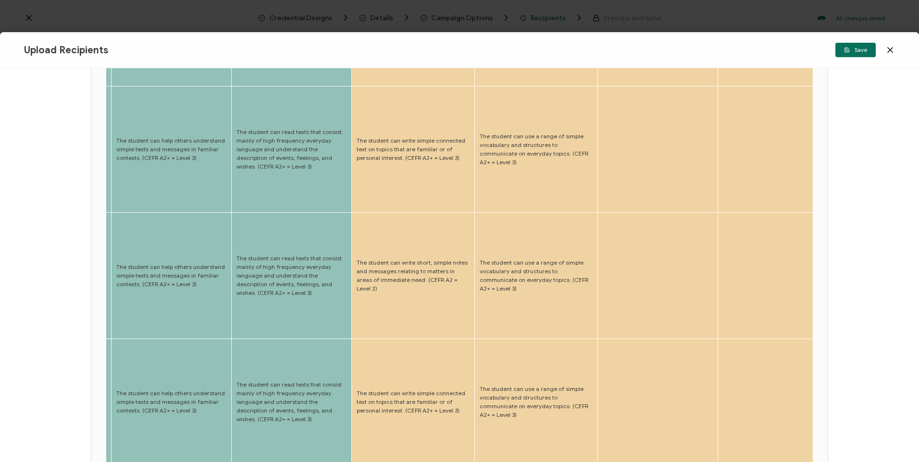
scroll to position [0, 0]
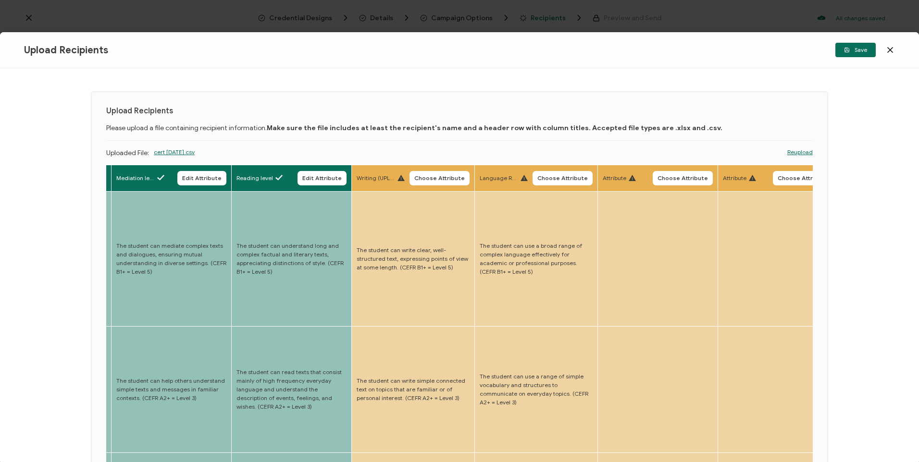
drag, startPoint x: 411, startPoint y: 179, endPoint x: 426, endPoint y: 178, distance: 14.9
click at [414, 179] on span "Choose Attribute" at bounding box center [439, 178] width 50 height 6
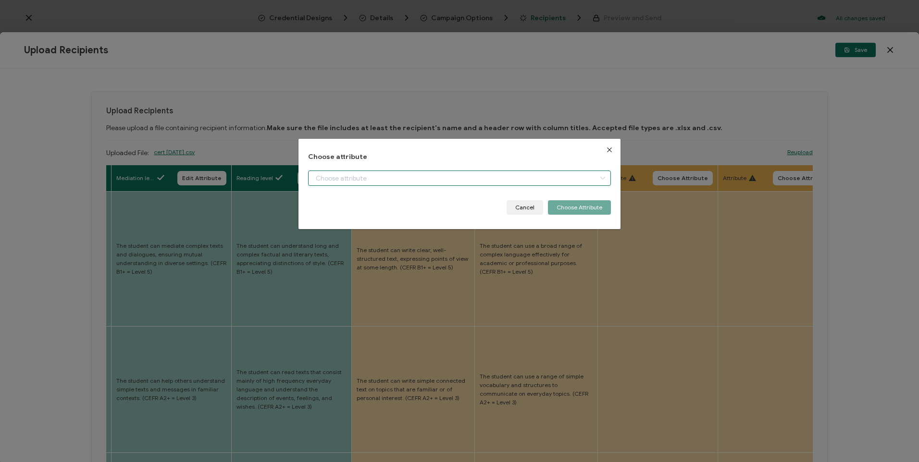
click at [437, 179] on input "dialog" at bounding box center [459, 178] width 302 height 15
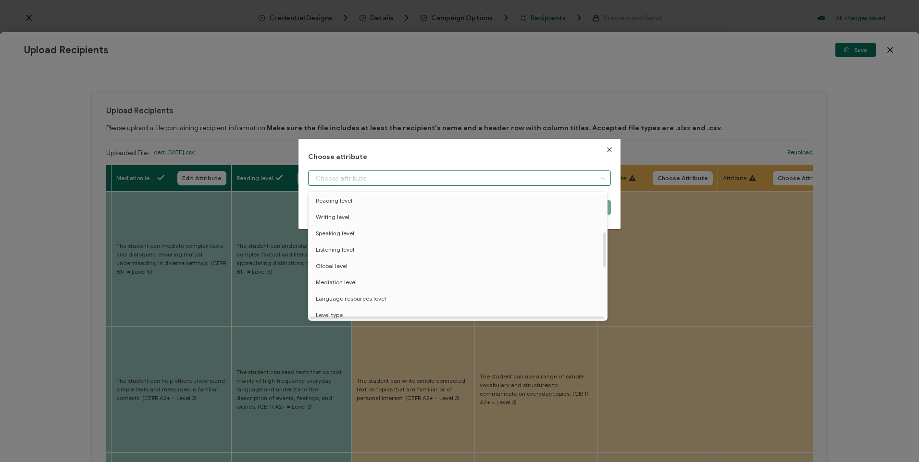
scroll to position [144, 0]
click at [373, 244] on li "Writing level" at bounding box center [459, 239] width 307 height 16
type input "Writing level"
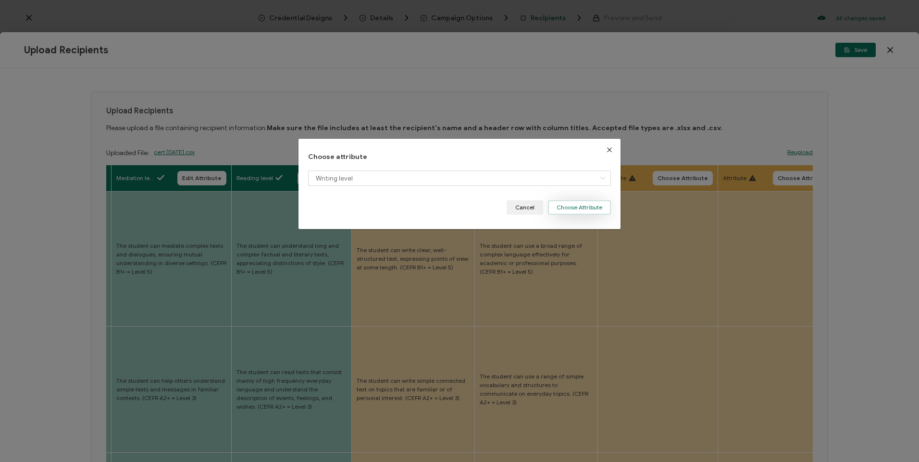
click at [591, 212] on button "Choose Attribute" at bounding box center [579, 207] width 63 height 14
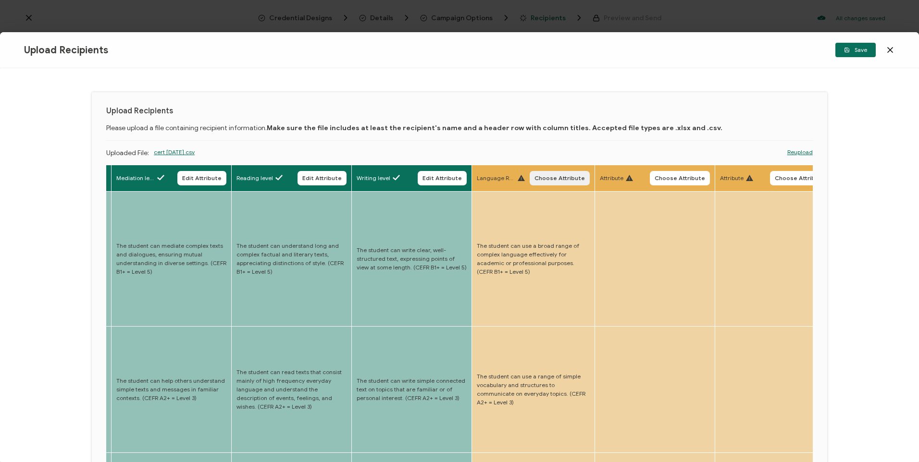
click at [544, 174] on button "Choose Attribute" at bounding box center [560, 178] width 60 height 14
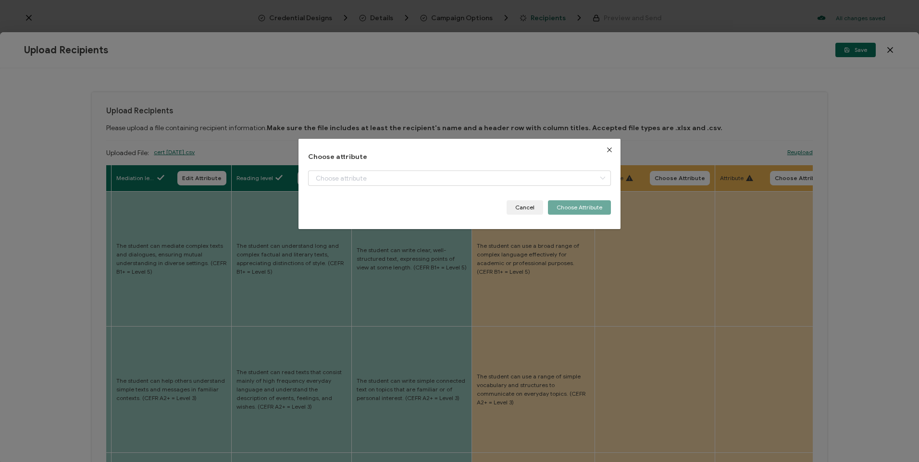
click at [520, 189] on div "dialog" at bounding box center [459, 186] width 302 height 30
drag, startPoint x: 519, startPoint y: 184, endPoint x: 513, endPoint y: 186, distance: 5.6
click at [518, 184] on input "dialog" at bounding box center [459, 178] width 302 height 15
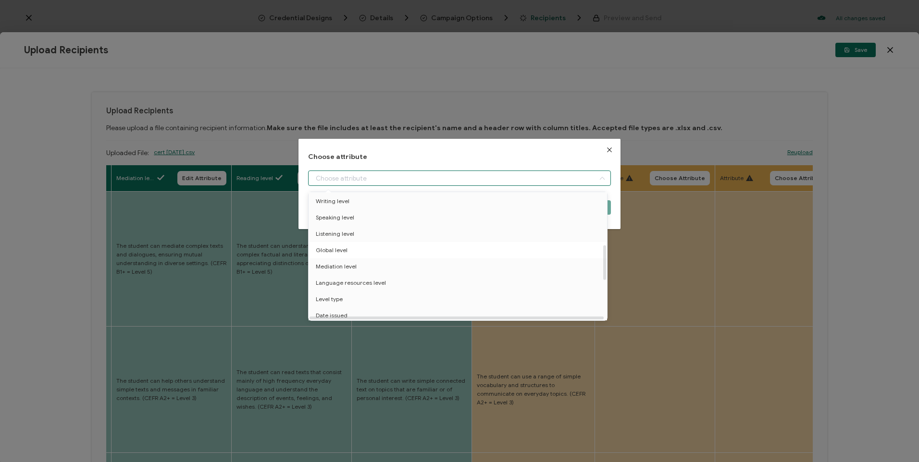
scroll to position [192, 0]
click at [429, 272] on li "Language resources level" at bounding box center [459, 272] width 307 height 16
type input "Language resources level"
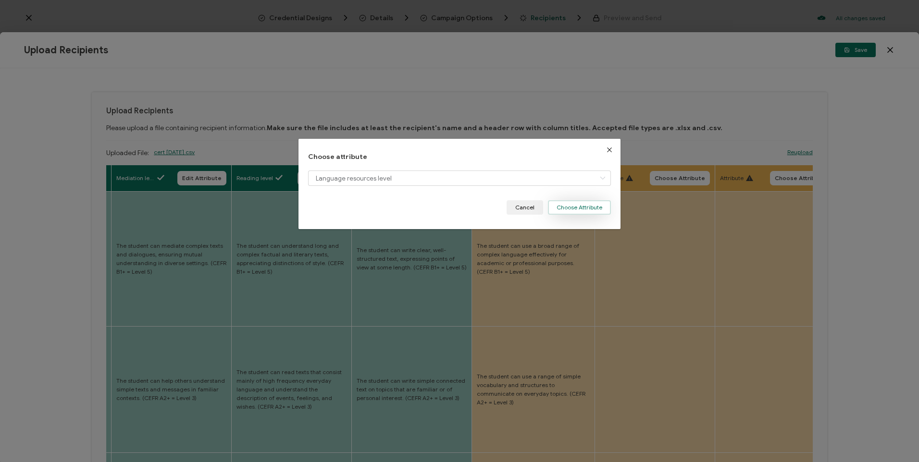
click at [564, 205] on button "Choose Attribute" at bounding box center [579, 207] width 63 height 14
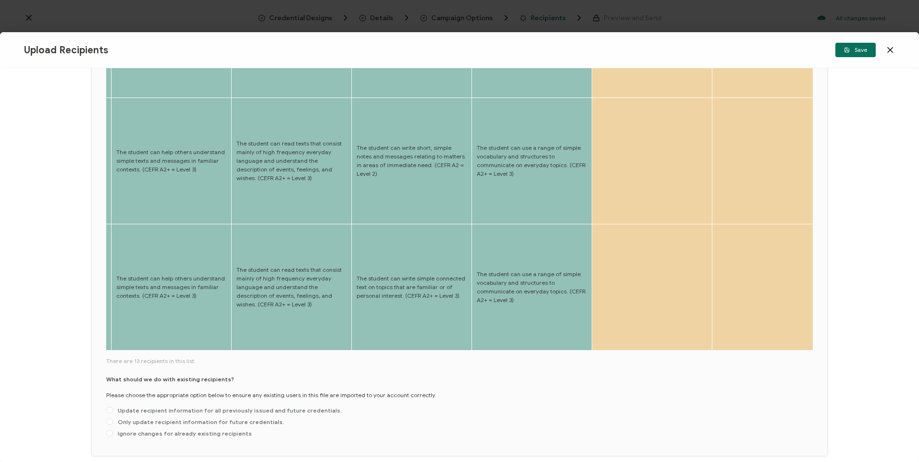
scroll to position [356, 0]
click at [212, 374] on div "What should we do with existing recipients? Please choose the appropriate optio…" at bounding box center [459, 407] width 707 height 66
click at [213, 406] on span "Update recipient information for all previously issued and future credentials." at bounding box center [227, 409] width 229 height 7
click at [113, 406] on input "Update recipient information for all previously issued and future credentials." at bounding box center [109, 410] width 7 height 8
radio input "true"
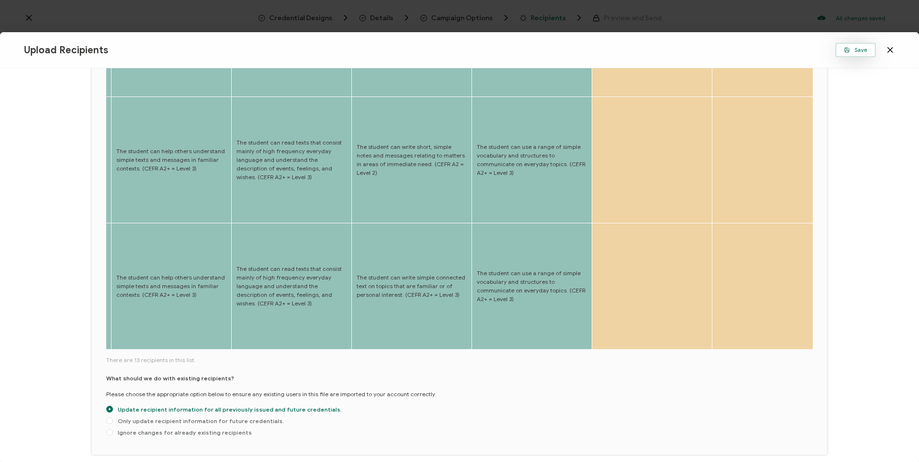
click at [845, 48] on icon "button" at bounding box center [847, 50] width 6 height 6
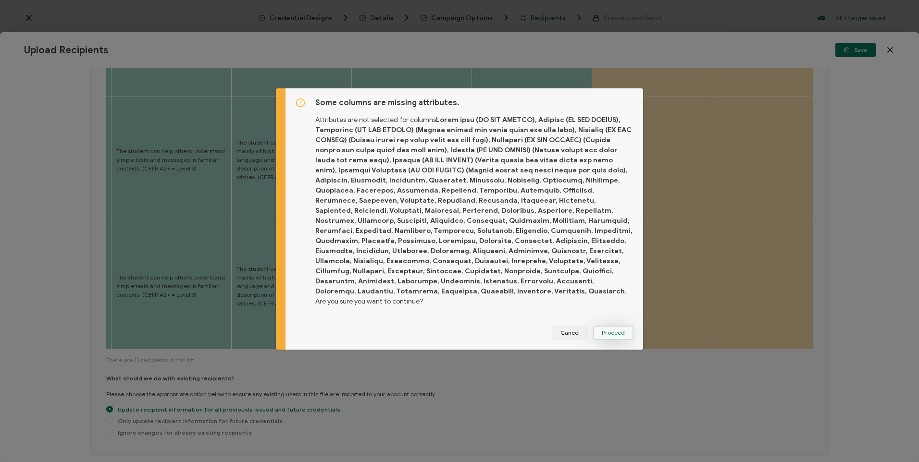
click at [600, 327] on button "Proceed" at bounding box center [613, 333] width 40 height 14
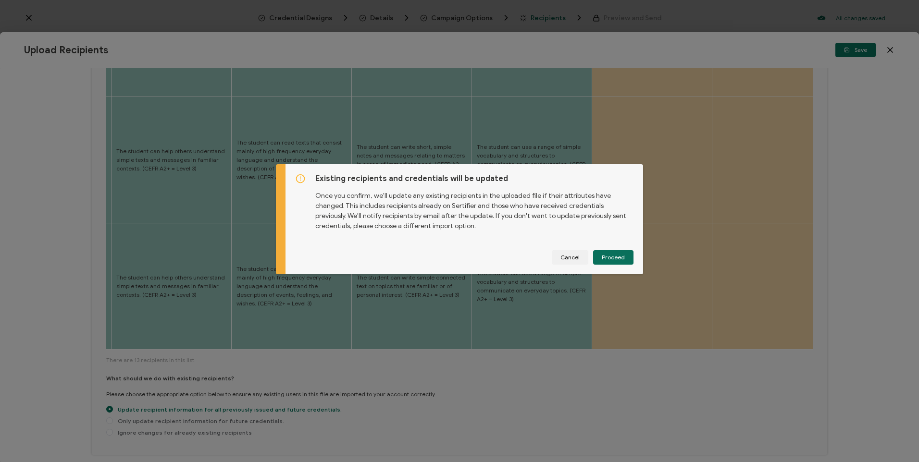
click at [619, 267] on div "Existing recipients and credentials will be updated Once you confirm, we'll upd…" at bounding box center [465, 219] width 358 height 110
drag, startPoint x: 624, startPoint y: 257, endPoint x: 618, endPoint y: 256, distance: 6.4
click at [623, 257] on button "Proceed" at bounding box center [613, 257] width 40 height 14
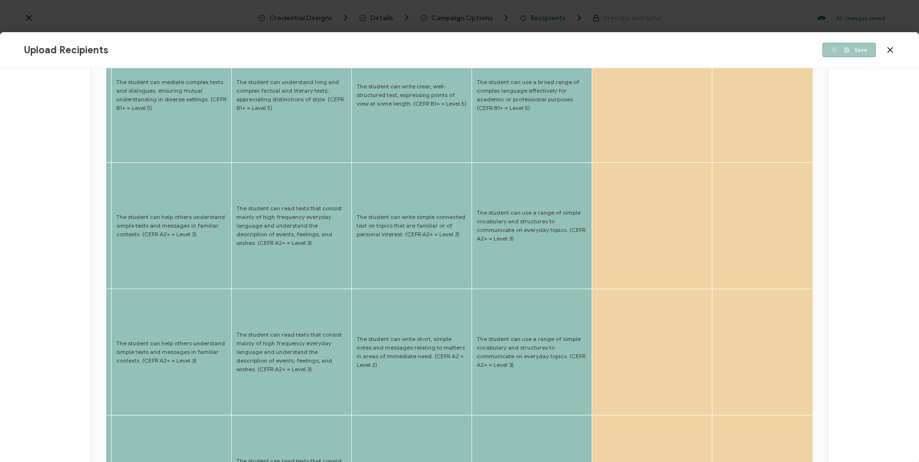
scroll to position [0, 0]
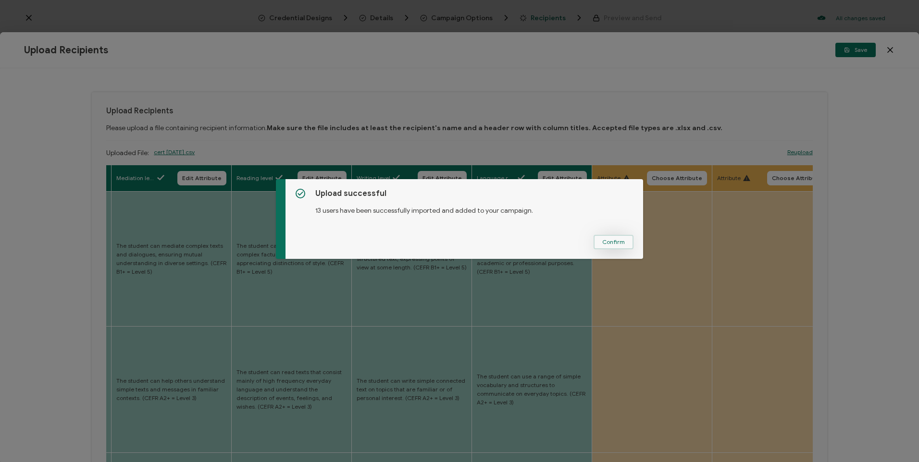
click at [621, 243] on span "Confirm" at bounding box center [613, 242] width 23 height 6
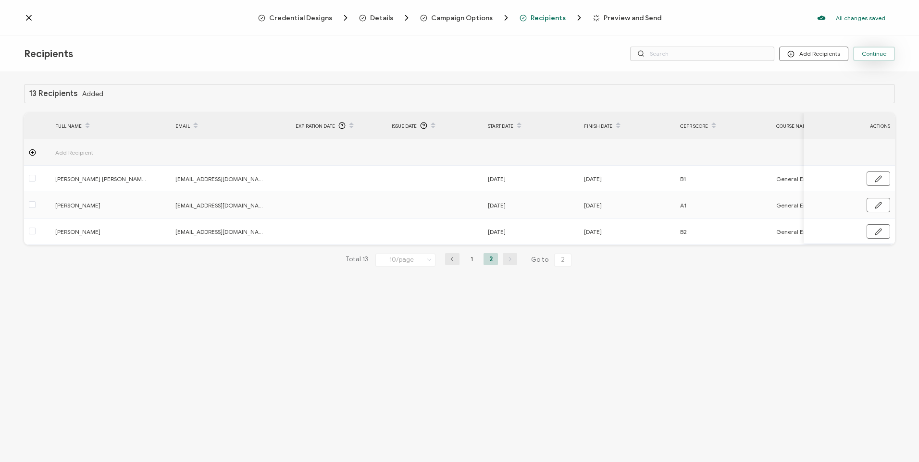
click at [884, 55] on span "Continue" at bounding box center [874, 54] width 25 height 6
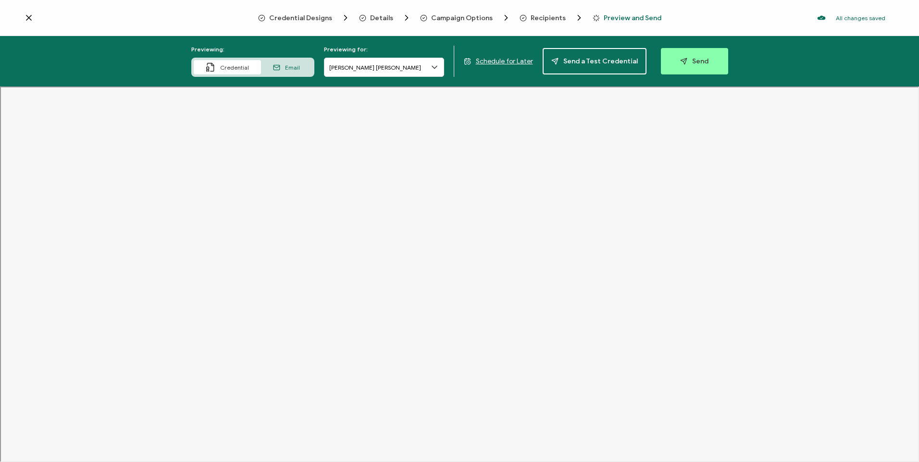
click at [492, 63] on span "Schedule for Later" at bounding box center [504, 61] width 57 height 8
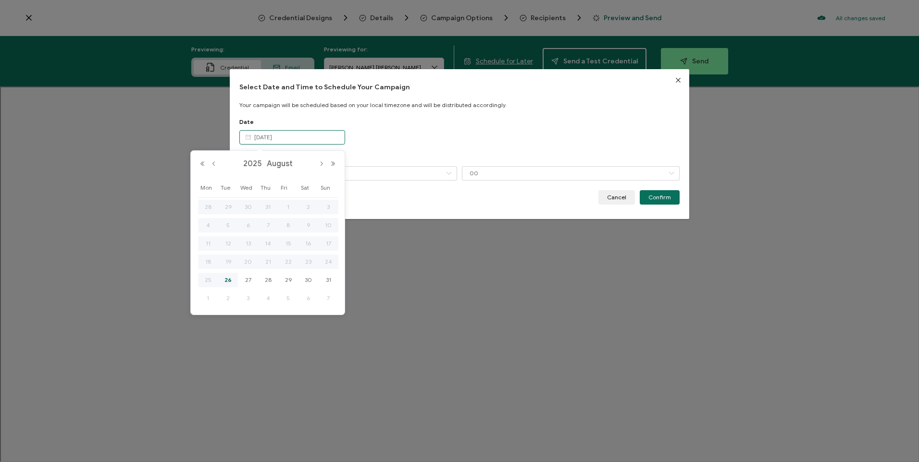
click at [337, 139] on input "[DATE]" at bounding box center [292, 137] width 106 height 14
click at [292, 278] on span "29" at bounding box center [289, 280] width 12 height 12
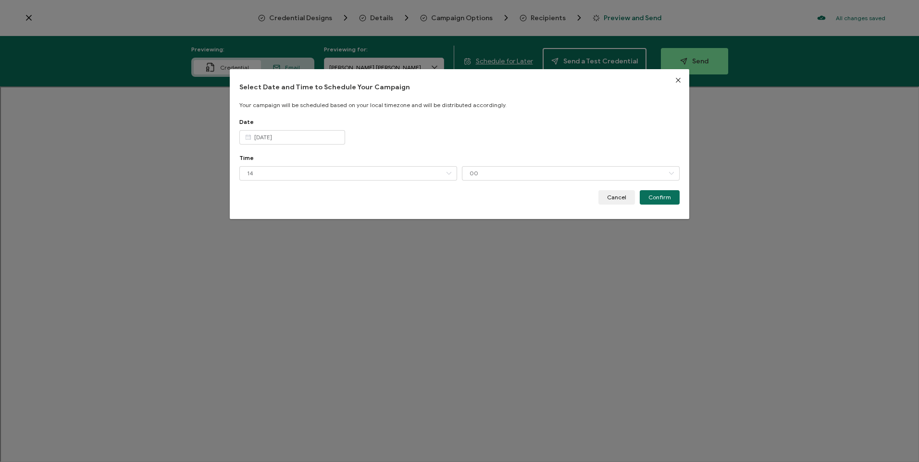
type input "[DATE]"
click at [332, 168] on input "14" at bounding box center [348, 173] width 218 height 14
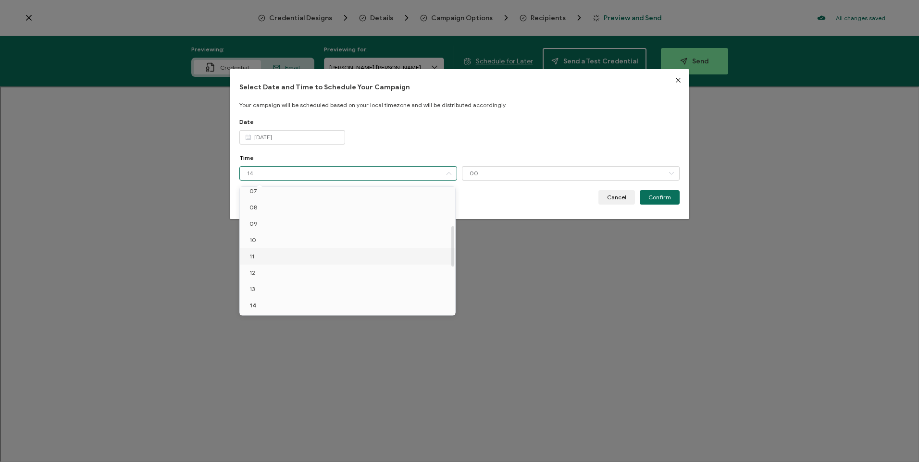
click at [303, 255] on li "11" at bounding box center [349, 257] width 219 height 16
type input "11"
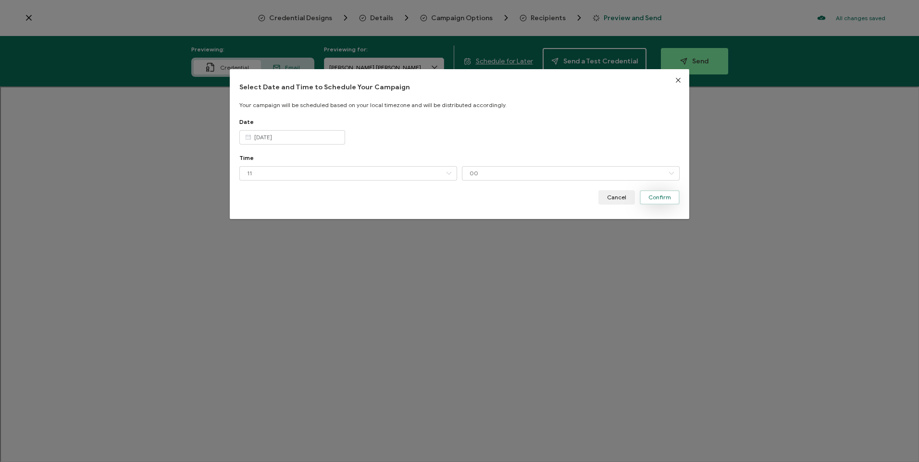
click at [652, 197] on span "Confirm" at bounding box center [659, 198] width 23 height 6
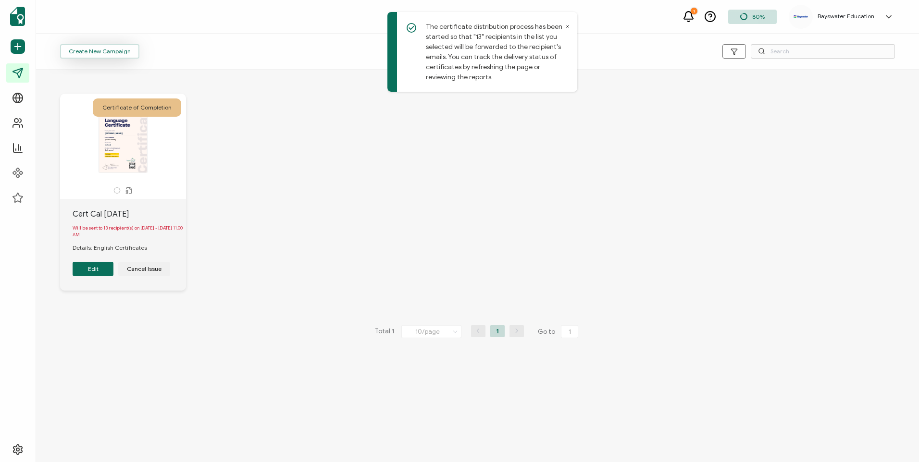
click at [118, 51] on span "Create New Campaign" at bounding box center [100, 52] width 62 height 6
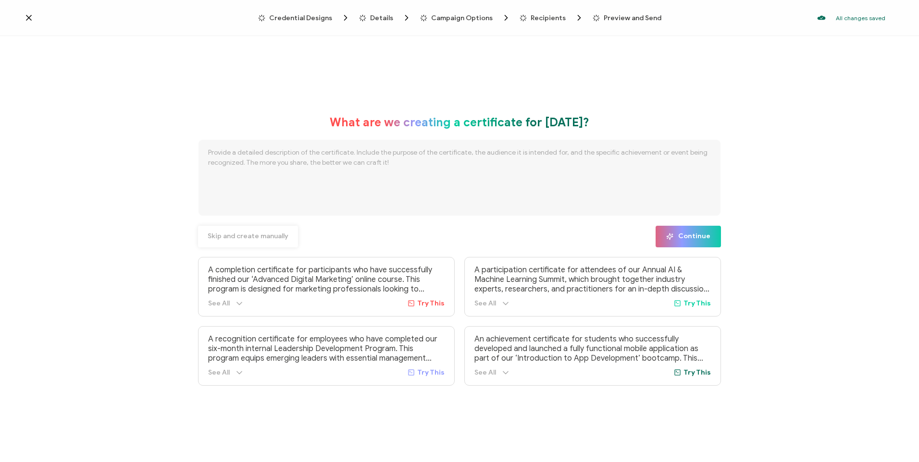
click at [217, 233] on span "Skip and create manually" at bounding box center [248, 236] width 81 height 7
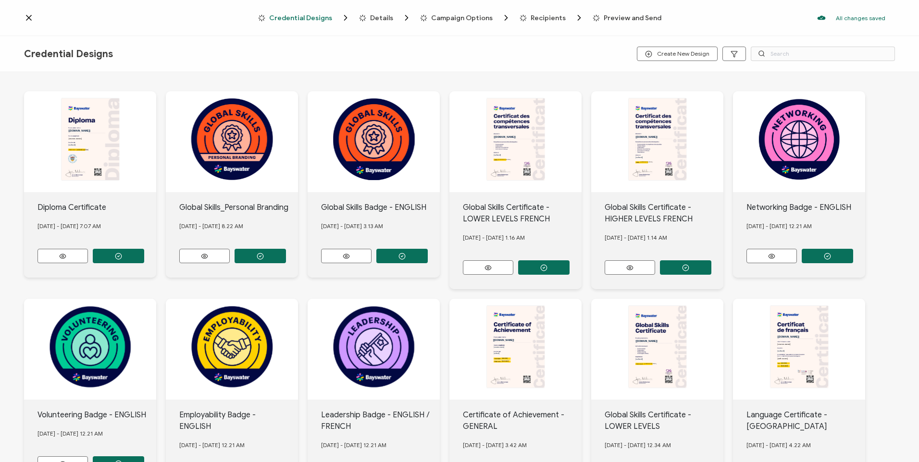
scroll to position [48, 0]
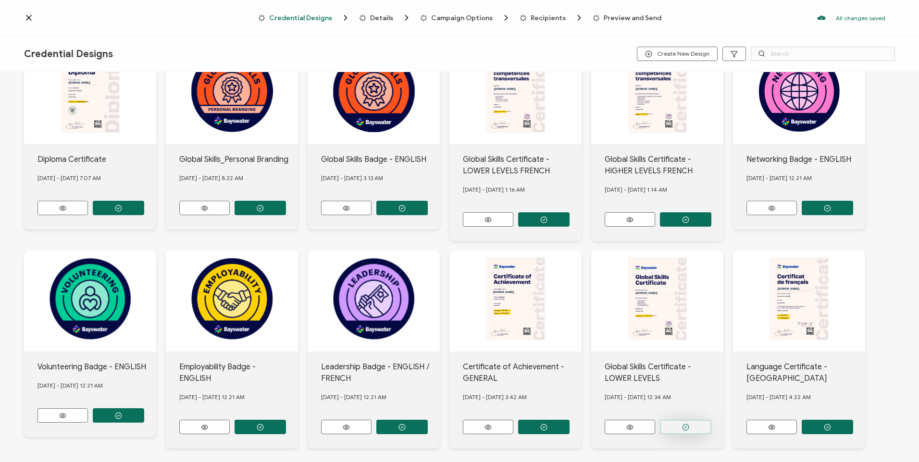
click at [687, 425] on icon "button" at bounding box center [685, 427] width 7 height 7
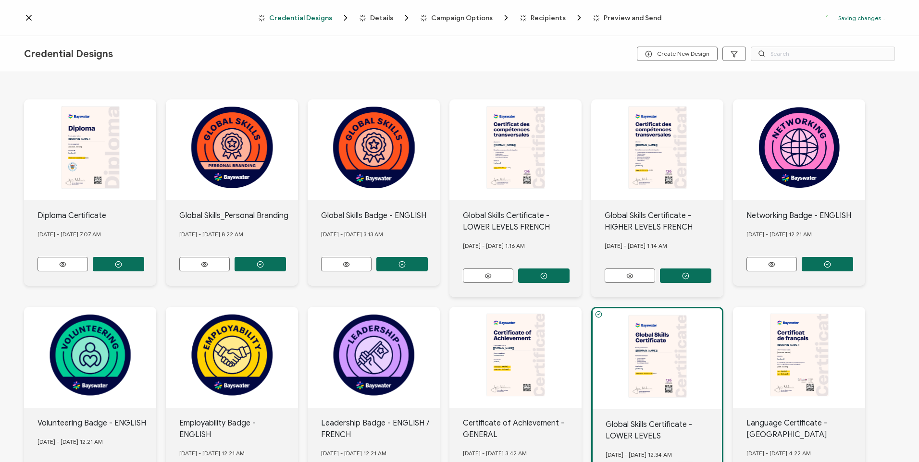
scroll to position [104, 0]
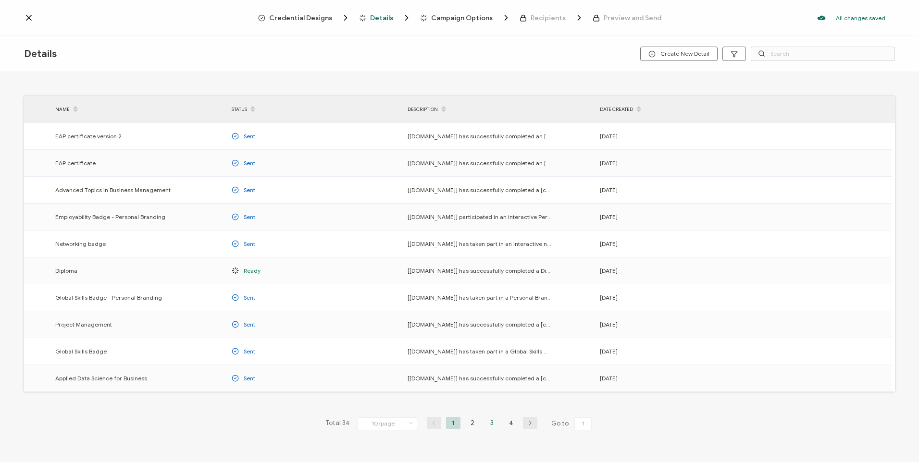
click at [489, 425] on li "3" at bounding box center [492, 423] width 14 height 12
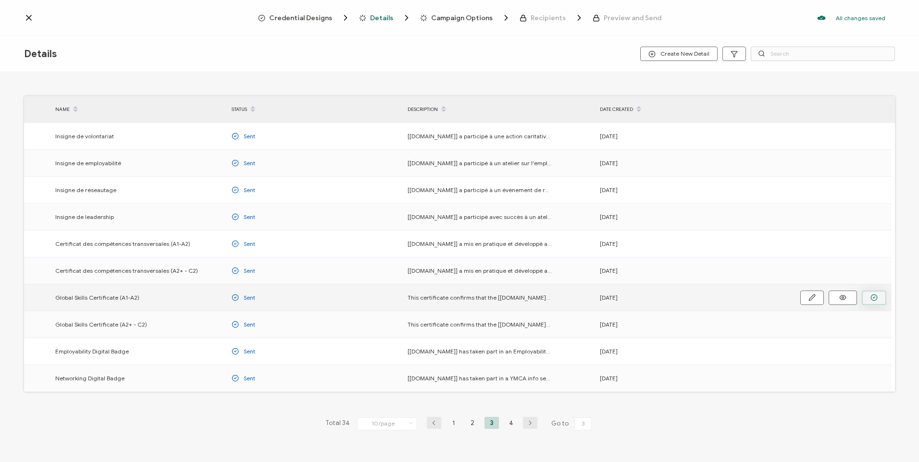
click at [868, 298] on button "button" at bounding box center [874, 298] width 25 height 14
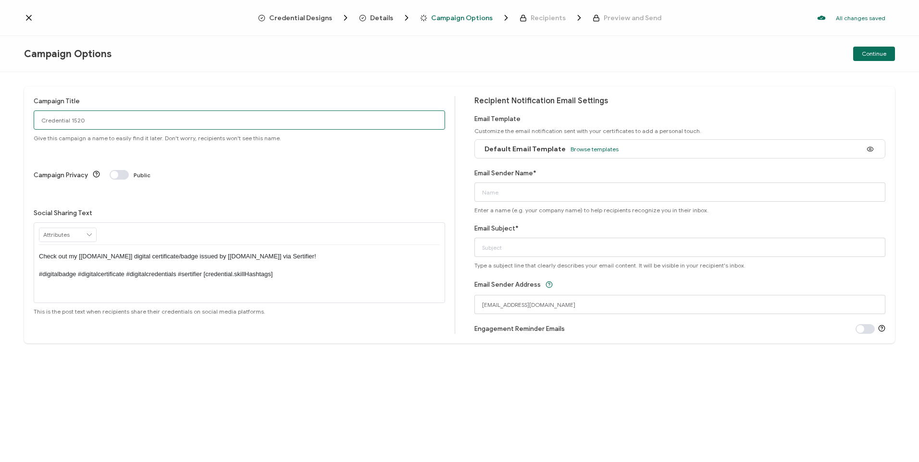
drag, startPoint x: 163, startPoint y: 122, endPoint x: 0, endPoint y: 129, distance: 163.6
click at [2, 122] on div "Campaign Title Credential 1520 Give this campaign a name to easily find it late…" at bounding box center [459, 267] width 919 height 390
type input "GS Cal [DATE]"
drag, startPoint x: 528, startPoint y: 196, endPoint x: 537, endPoint y: 184, distance: 14.8
click at [528, 196] on input "Email Sender Name*" at bounding box center [679, 192] width 411 height 19
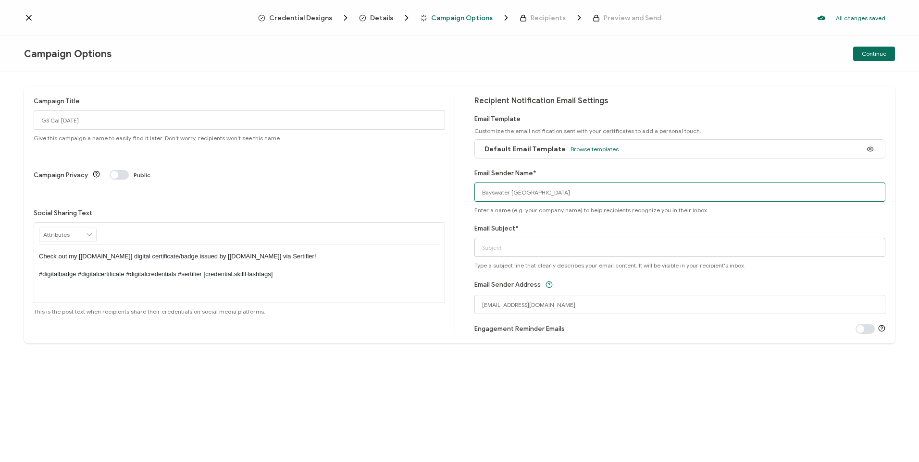
type input "Bayswater [GEOGRAPHIC_DATA]"
click at [519, 243] on input "Email Subject*" at bounding box center [679, 247] width 411 height 19
type input "Your Global skills certificate"
drag, startPoint x: 454, startPoint y: 309, endPoint x: 422, endPoint y: 309, distance: 32.2
click at [422, 309] on div "Campaign Title GS Cal 29.08.25 Give this campaign a name to easily find it late…" at bounding box center [459, 215] width 871 height 257
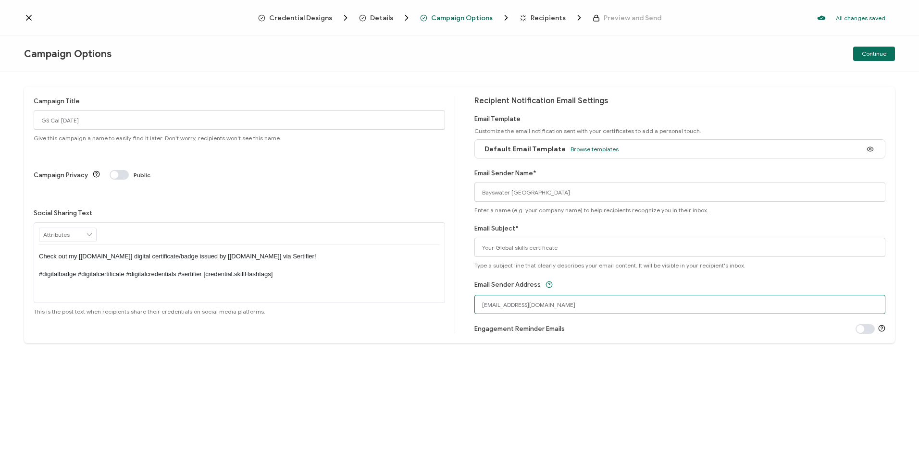
type input "[EMAIL_ADDRESS][DOMAIN_NAME]"
click at [500, 395] on div "Campaign Title GS Cal 29.08.25 Give this campaign a name to easily find it late…" at bounding box center [459, 267] width 919 height 390
click at [546, 373] on div "Campaign Title GS Cal 29.08.25 Give this campaign a name to easily find it late…" at bounding box center [459, 267] width 919 height 390
click at [883, 54] on span "Continue" at bounding box center [874, 54] width 25 height 6
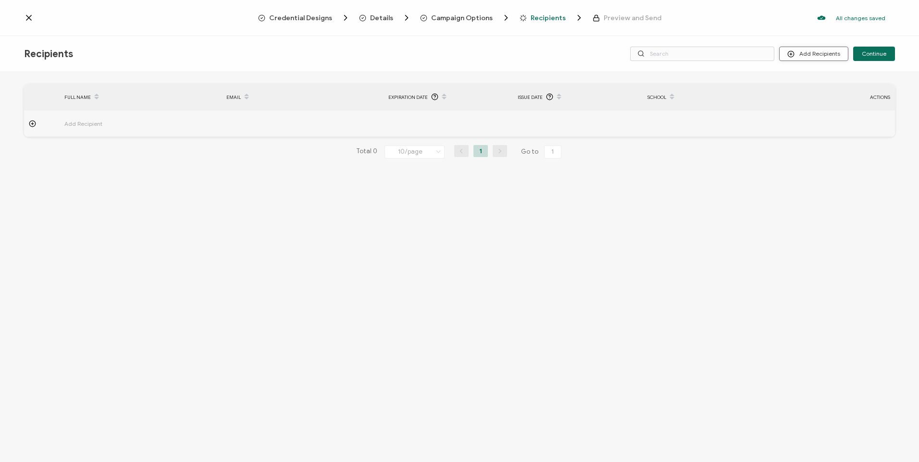
click at [828, 55] on button "Add Recipients" at bounding box center [813, 54] width 69 height 14
click at [814, 80] on span "Upload Recipients" at bounding box center [826, 79] width 49 height 7
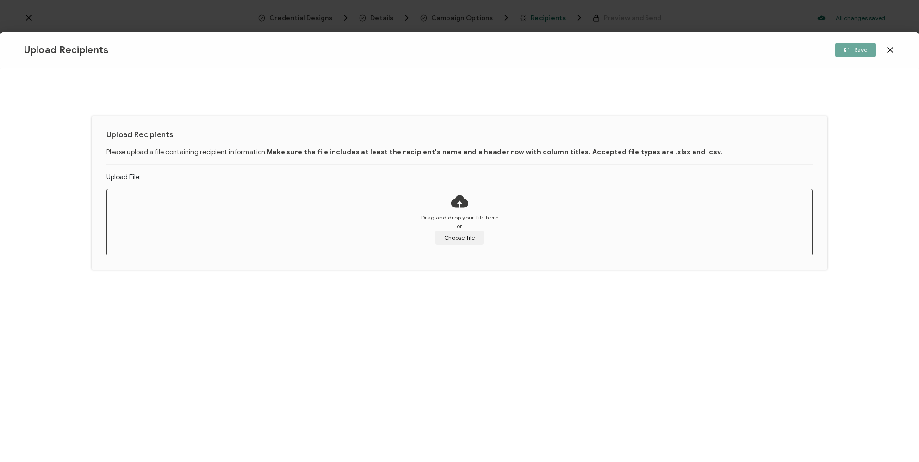
click at [485, 233] on div "Drag and drop your file here or Choose file" at bounding box center [460, 229] width 706 height 32
click at [476, 240] on button "Choose file" at bounding box center [460, 238] width 48 height 14
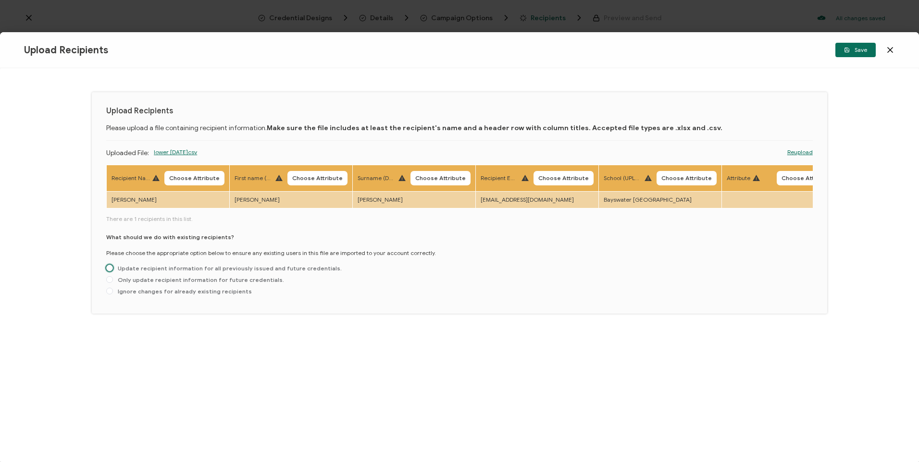
click at [186, 270] on span "Update recipient information for all previously issued and future credentials." at bounding box center [227, 268] width 229 height 7
click at [113, 270] on input "Update recipient information for all previously issued and future credentials." at bounding box center [109, 269] width 7 height 8
radio input "true"
click at [184, 179] on span "Choose Attribute" at bounding box center [194, 178] width 50 height 6
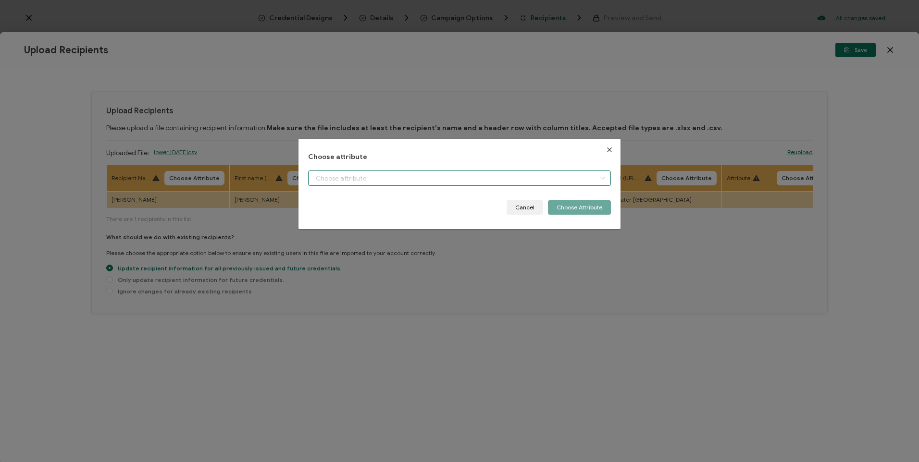
click at [315, 176] on input "dialog" at bounding box center [459, 178] width 302 height 15
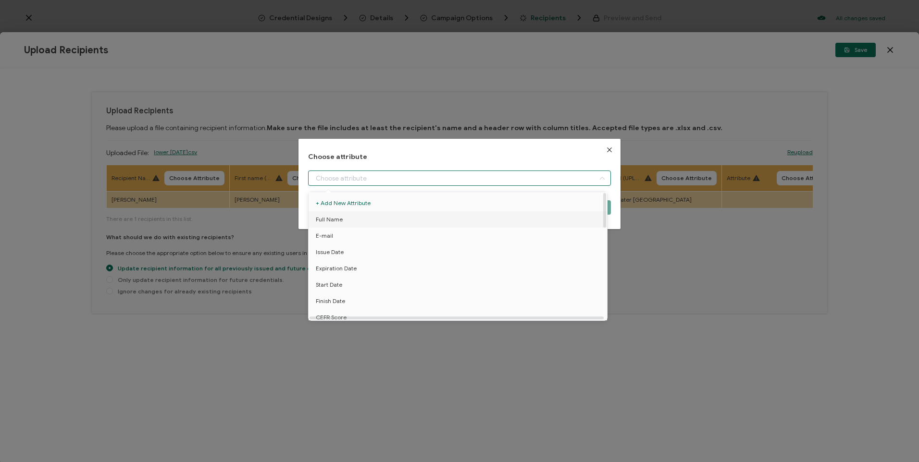
click at [350, 221] on li "Full Name" at bounding box center [459, 220] width 307 height 16
type input "Full Name"
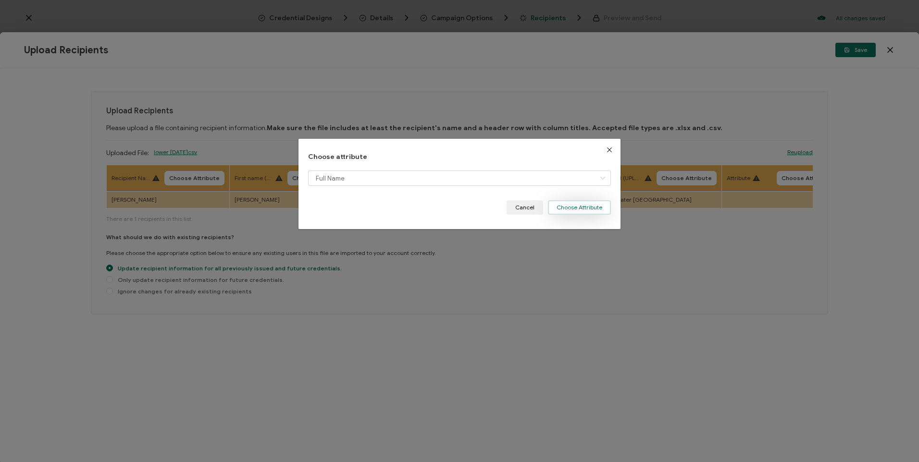
click at [555, 207] on button "Choose Attribute" at bounding box center [579, 207] width 63 height 14
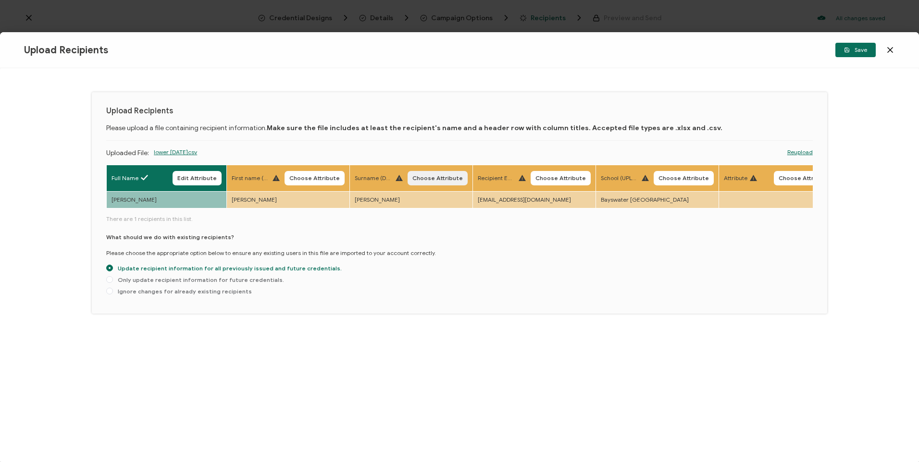
click at [441, 174] on button "Choose Attribute" at bounding box center [438, 178] width 60 height 14
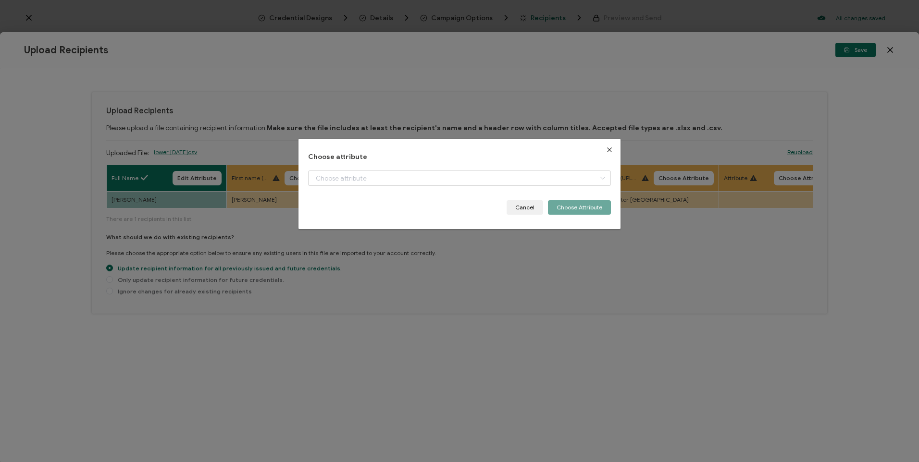
click at [423, 267] on div "Choose attribute Cancel Choose Attribute" at bounding box center [459, 231] width 919 height 462
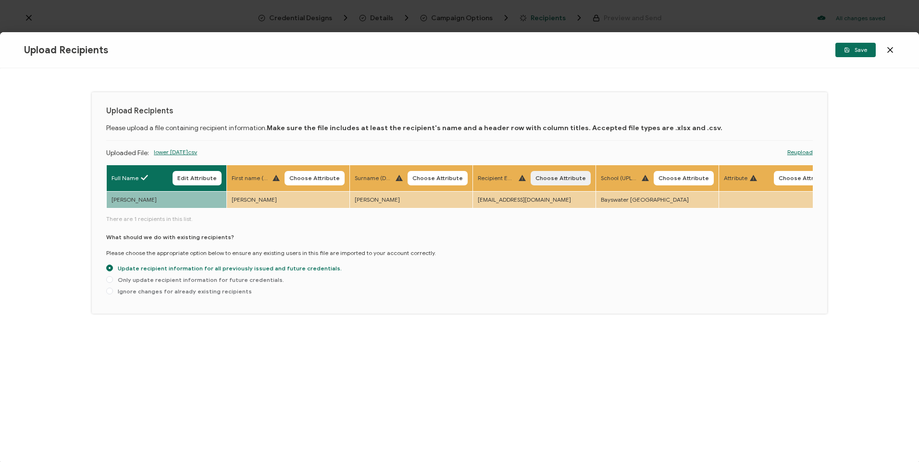
click at [546, 177] on span "Choose Attribute" at bounding box center [560, 178] width 50 height 6
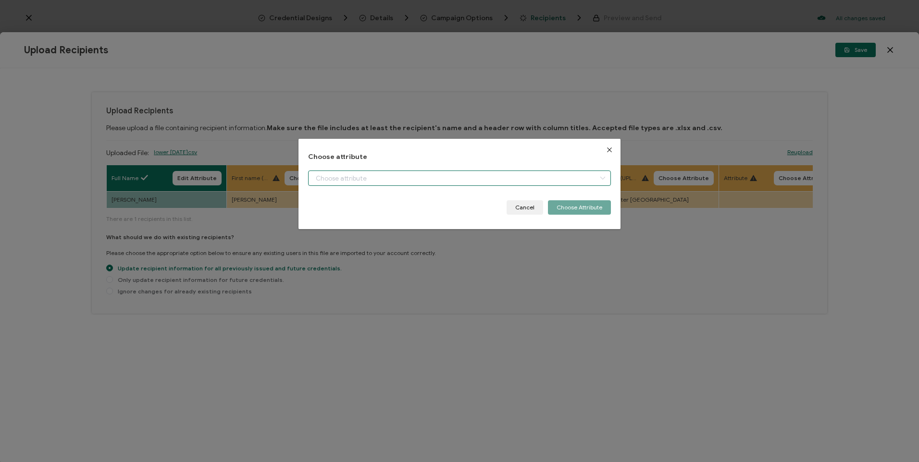
click at [532, 182] on input "dialog" at bounding box center [459, 178] width 302 height 15
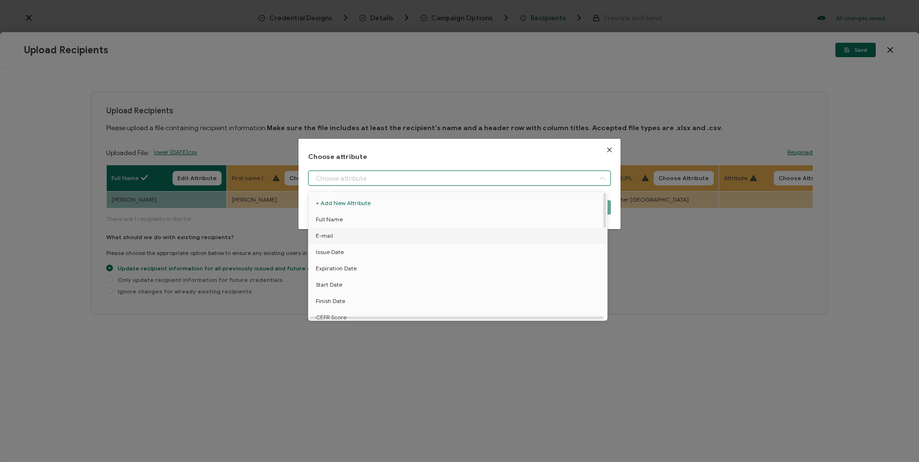
drag, startPoint x: 350, startPoint y: 231, endPoint x: 546, endPoint y: 199, distance: 198.2
click at [350, 231] on li "E-mail" at bounding box center [459, 236] width 307 height 16
type input "E-mail"
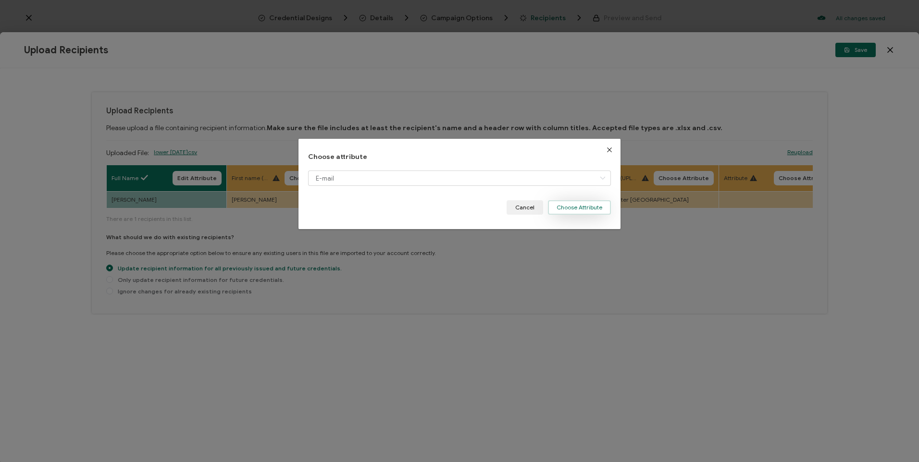
click at [555, 204] on button "Choose Attribute" at bounding box center [579, 207] width 63 height 14
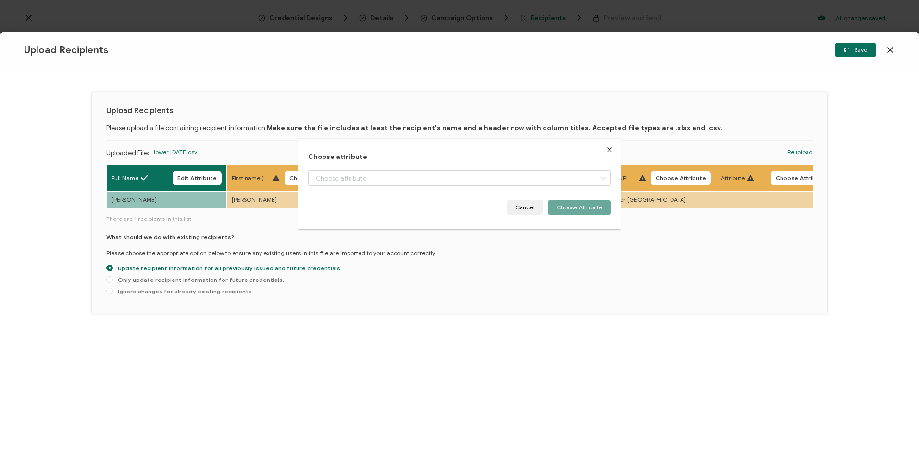
click at [649, 179] on div "Choose attribute Cancel Choose Attribute" at bounding box center [459, 231] width 919 height 462
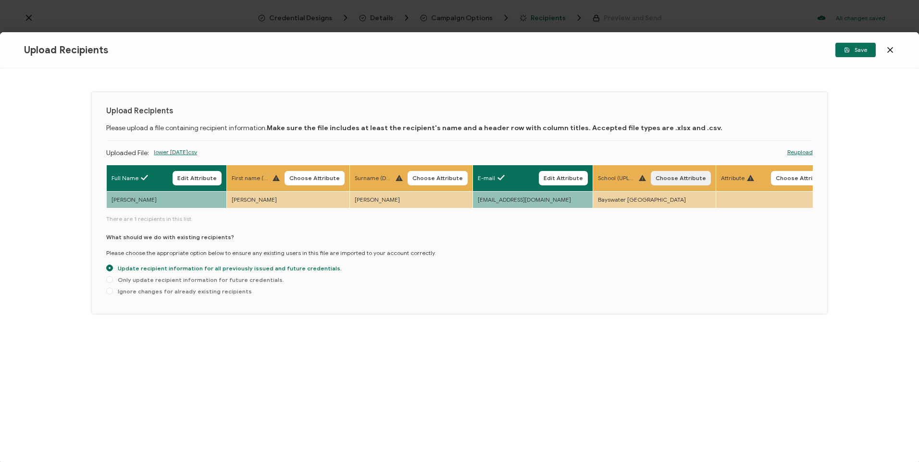
click at [659, 178] on span "Choose Attribute" at bounding box center [681, 178] width 50 height 6
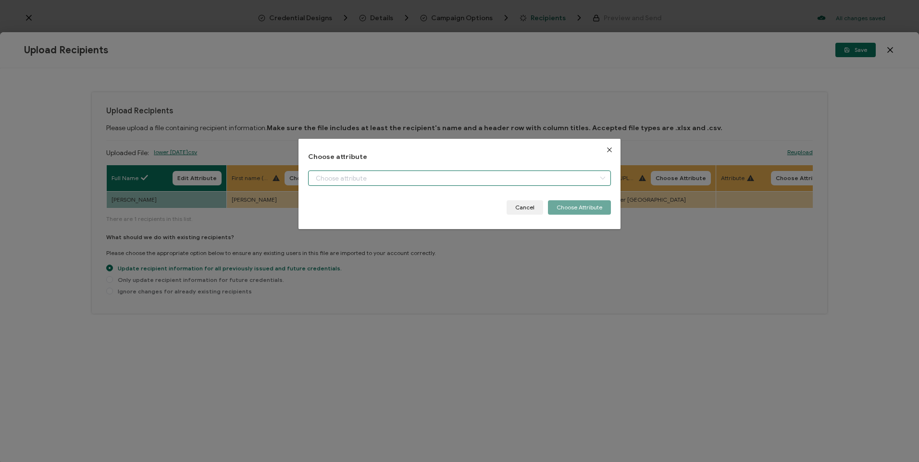
click at [499, 184] on input "dialog" at bounding box center [459, 178] width 302 height 15
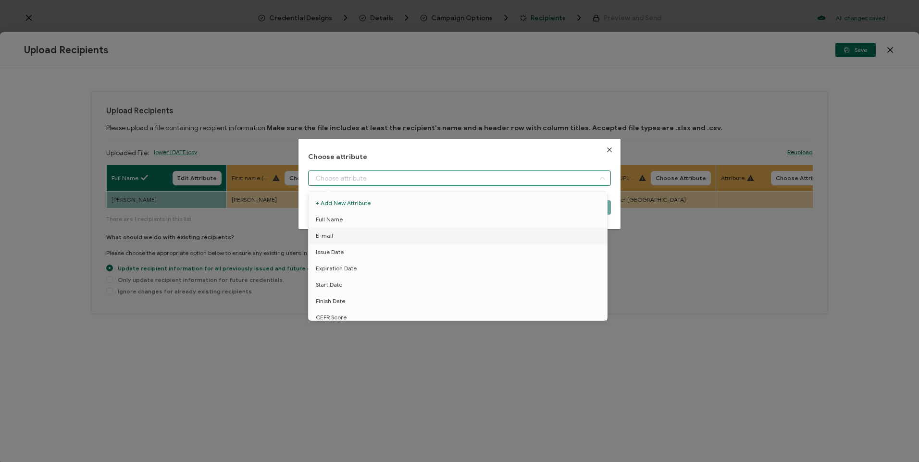
click at [395, 183] on input "dialog" at bounding box center [459, 178] width 302 height 15
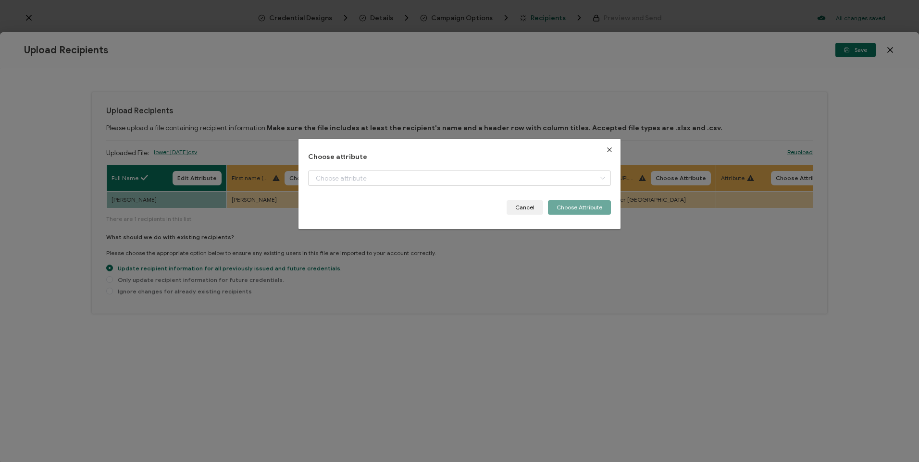
click at [385, 188] on div "dialog" at bounding box center [459, 186] width 302 height 30
click at [385, 180] on input "dialog" at bounding box center [459, 178] width 302 height 15
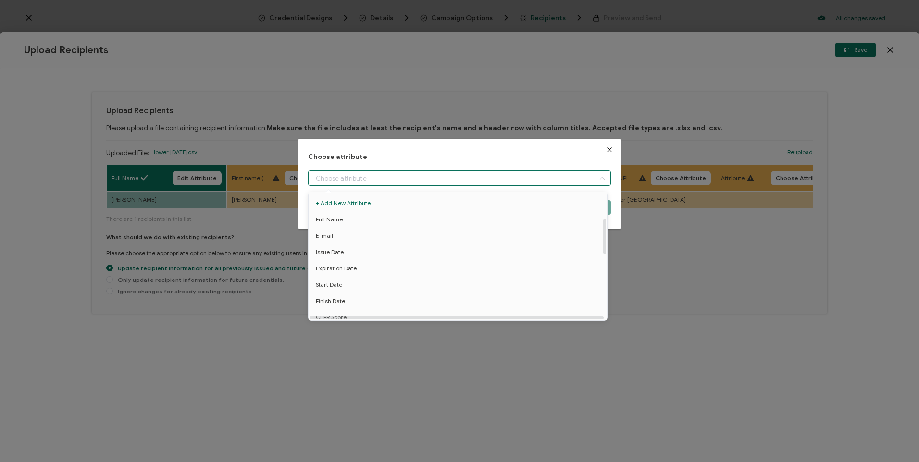
scroll to position [96, 0]
click at [336, 252] on li "School" at bounding box center [459, 254] width 307 height 16
type input "School"
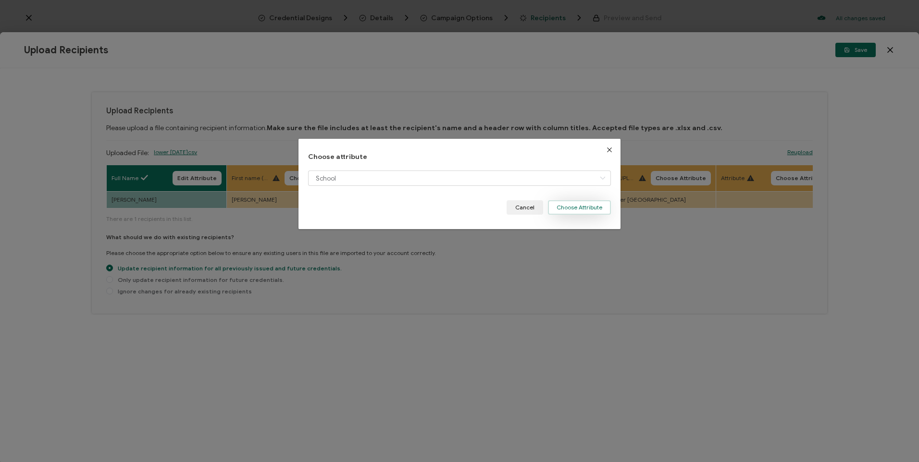
click at [586, 204] on button "Choose Attribute" at bounding box center [579, 207] width 63 height 14
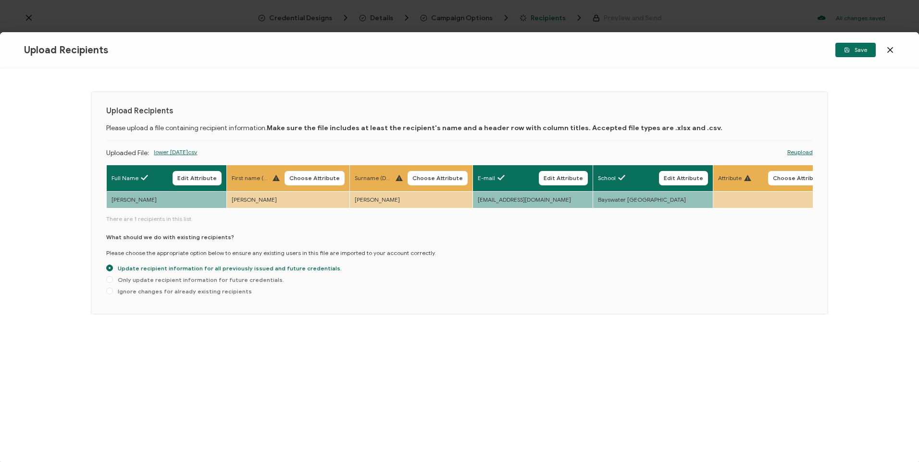
click at [0, 0] on icon "button" at bounding box center [0, 0] width 0 height 0
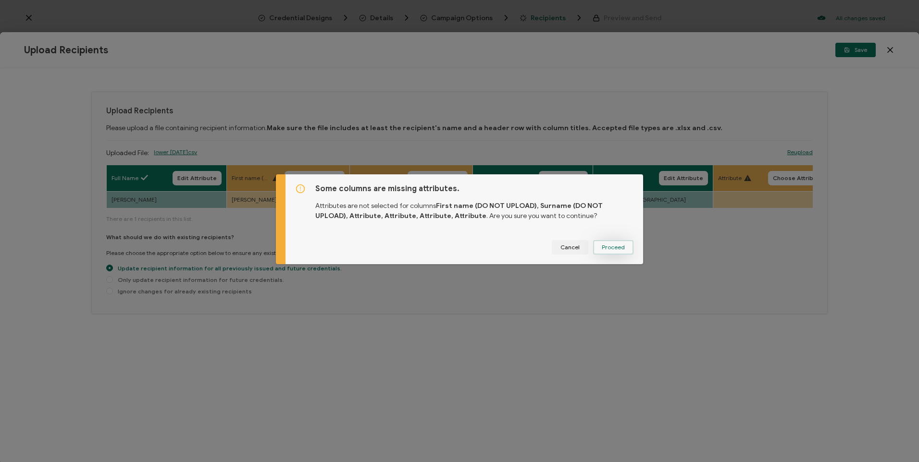
click at [597, 249] on button "Proceed" at bounding box center [613, 247] width 40 height 14
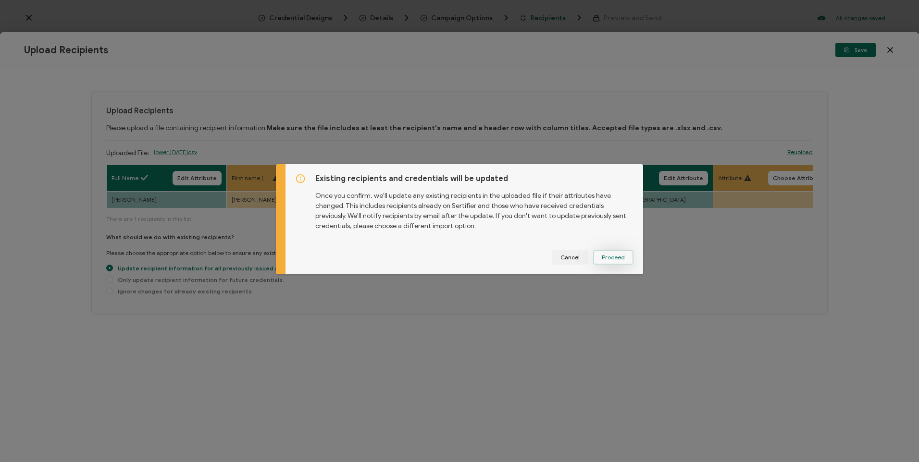
click at [602, 256] on span "Proceed" at bounding box center [613, 258] width 23 height 6
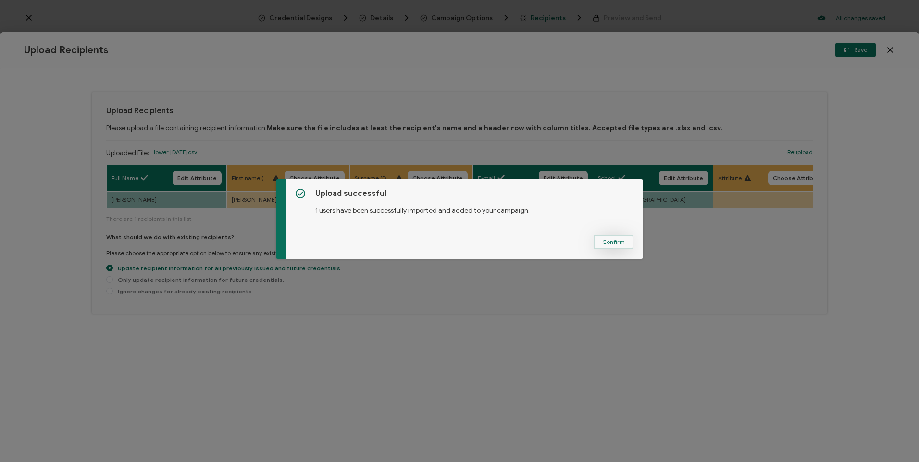
click at [613, 243] on span "Confirm" at bounding box center [613, 242] width 23 height 6
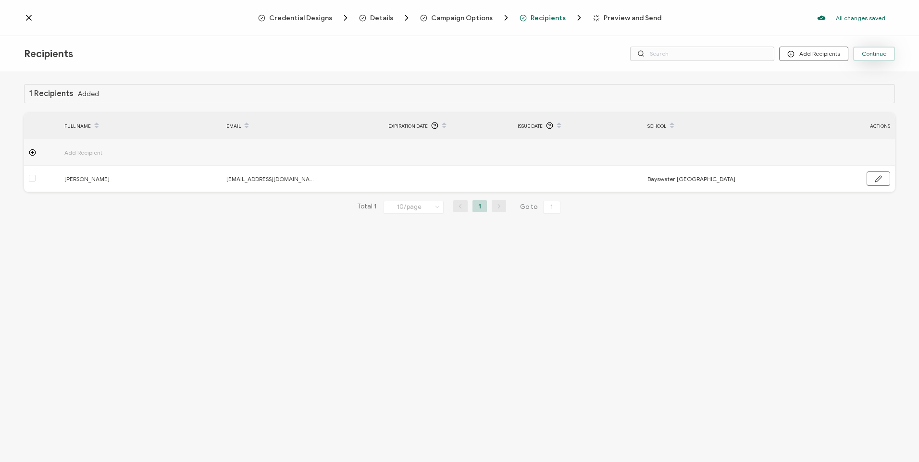
click at [882, 55] on span "Continue" at bounding box center [874, 54] width 25 height 6
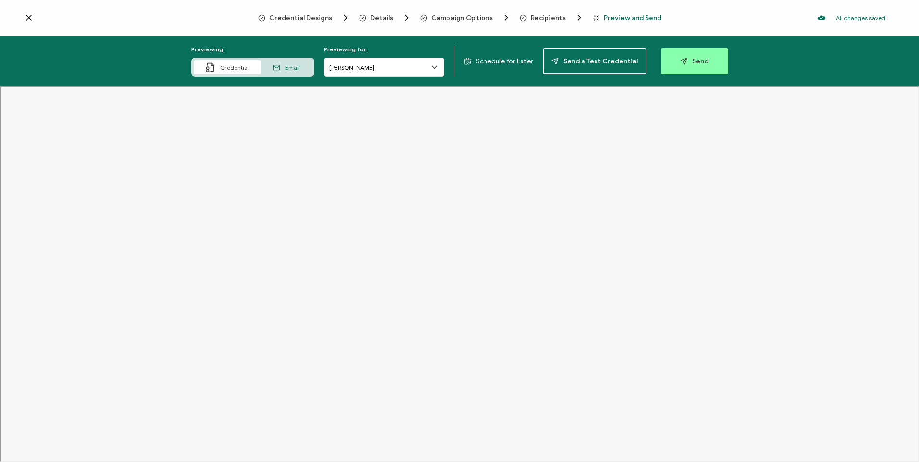
click at [491, 60] on span "Schedule for Later" at bounding box center [504, 61] width 57 height 8
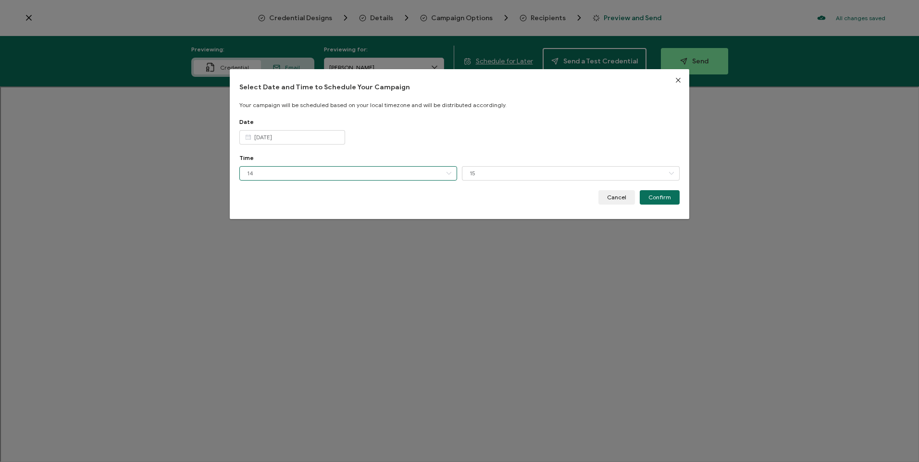
click at [308, 173] on input "14" at bounding box center [348, 173] width 218 height 14
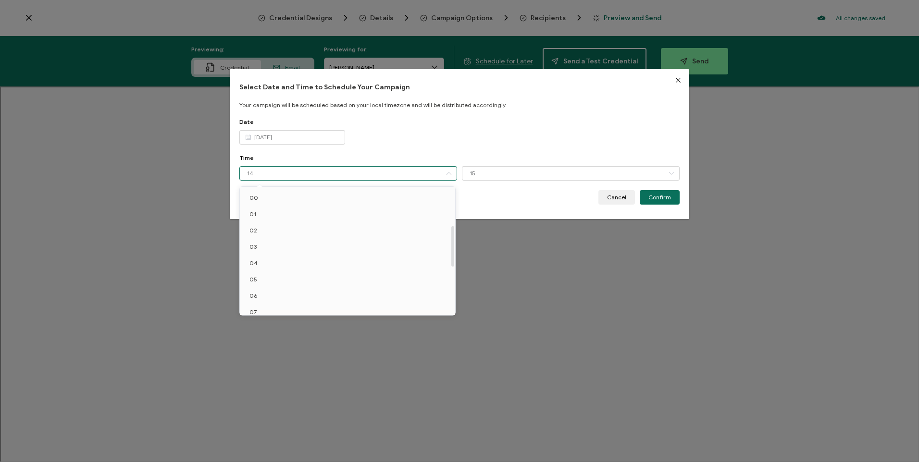
scroll to position [121, 0]
click at [275, 256] on li "11" at bounding box center [349, 257] width 219 height 16
click at [312, 137] on input "[DATE]" at bounding box center [292, 137] width 106 height 14
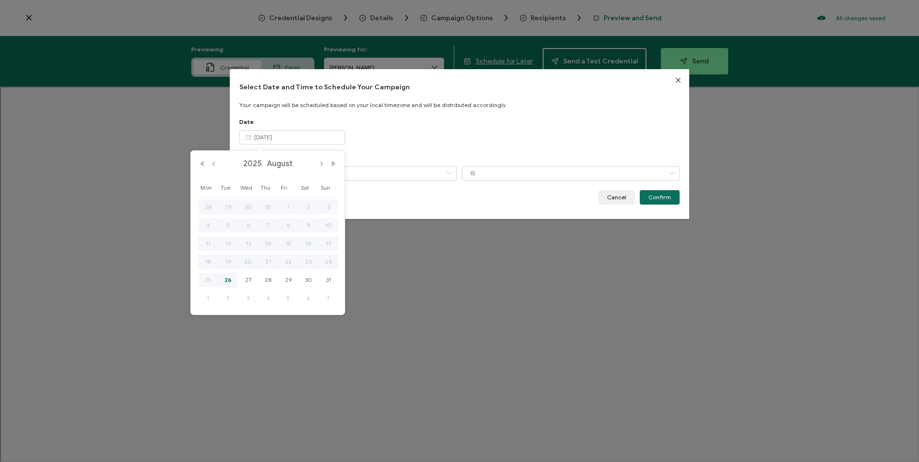
click at [286, 277] on span "29" at bounding box center [289, 280] width 12 height 12
type input "[DATE]"
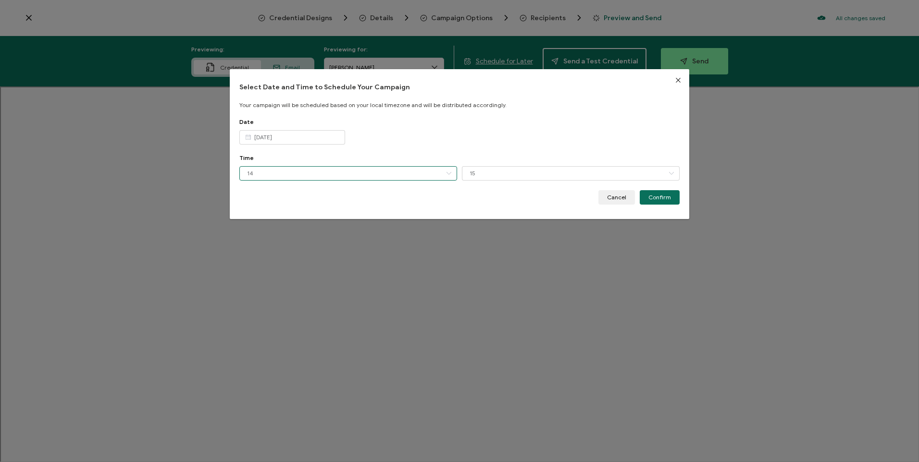
click at [373, 179] on input "14" at bounding box center [348, 173] width 218 height 14
click at [368, 173] on input "14" at bounding box center [348, 173] width 218 height 14
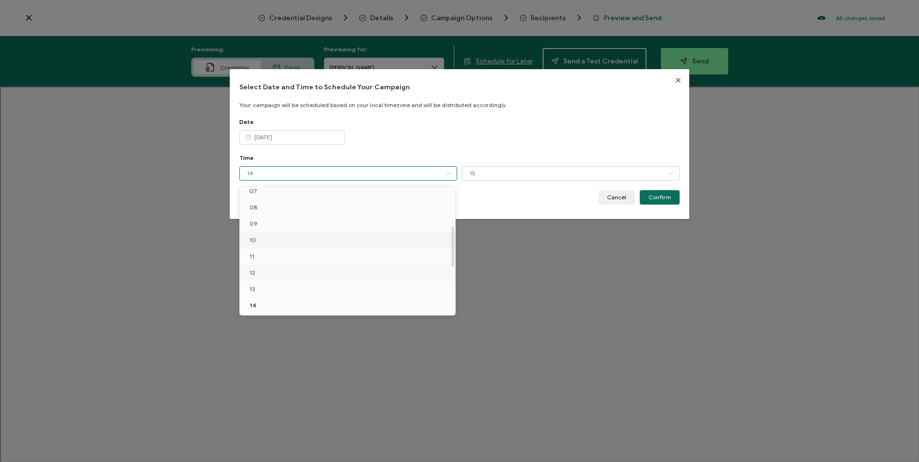
click at [256, 256] on li "11" at bounding box center [349, 257] width 219 height 16
type input "11"
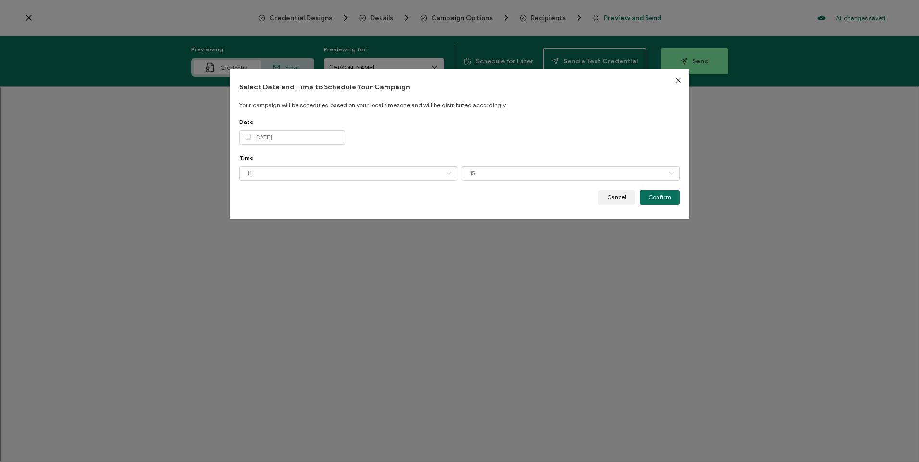
click at [493, 121] on div "Date" at bounding box center [459, 121] width 440 height 7
click at [493, 164] on div "Time 11 15 00 15 30 45" at bounding box center [459, 172] width 440 height 36
click at [492, 180] on input "15" at bounding box center [571, 173] width 218 height 14
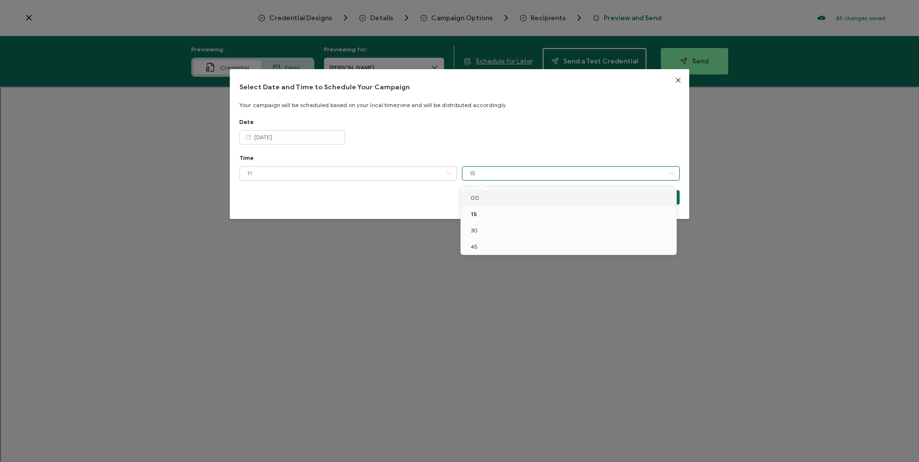
click at [485, 199] on li "00" at bounding box center [570, 198] width 219 height 16
type input "00"
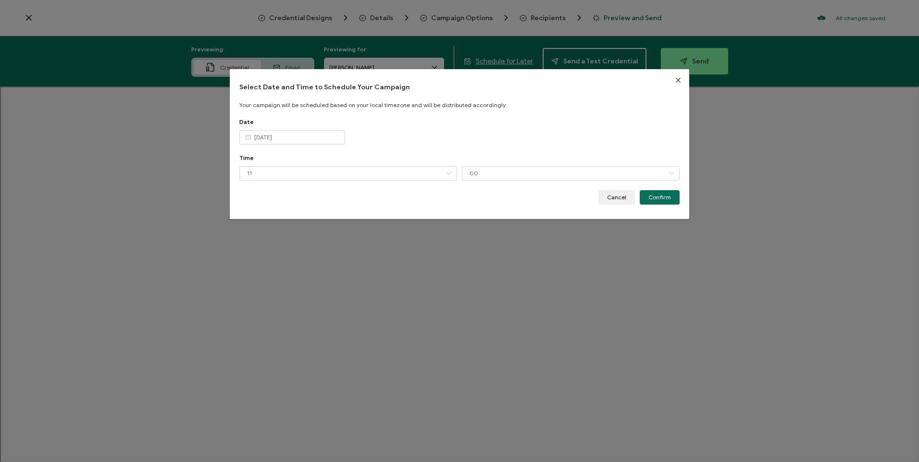
click at [567, 139] on div "Date 29 Aug 2025" at bounding box center [459, 136] width 440 height 36
click at [662, 200] on span "Confirm" at bounding box center [659, 198] width 23 height 6
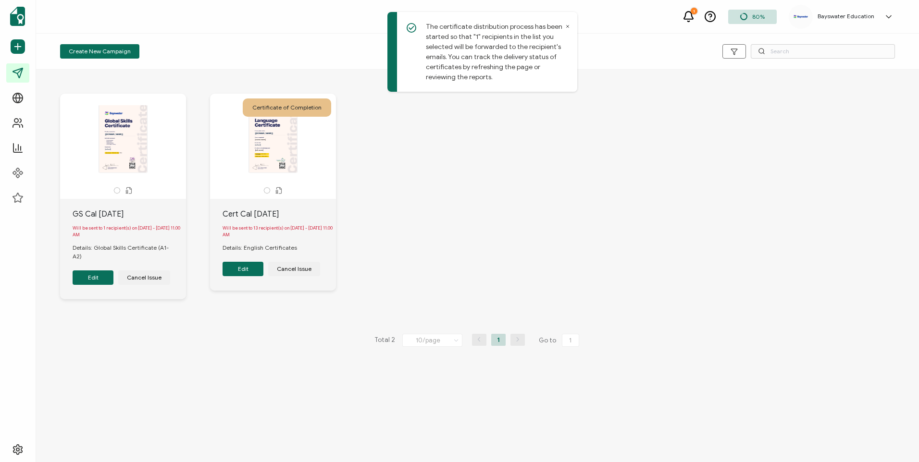
click at [107, 50] on span "Create New Campaign" at bounding box center [100, 52] width 62 height 6
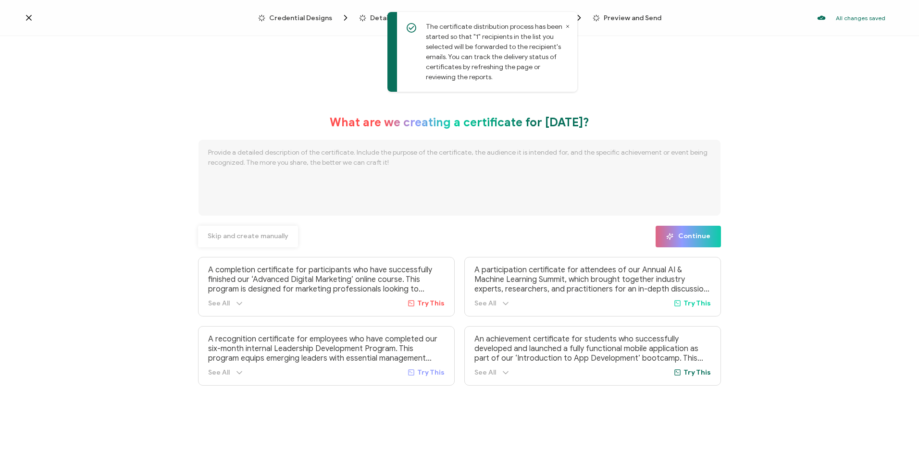
click at [231, 233] on span "Skip and create manually" at bounding box center [248, 236] width 81 height 7
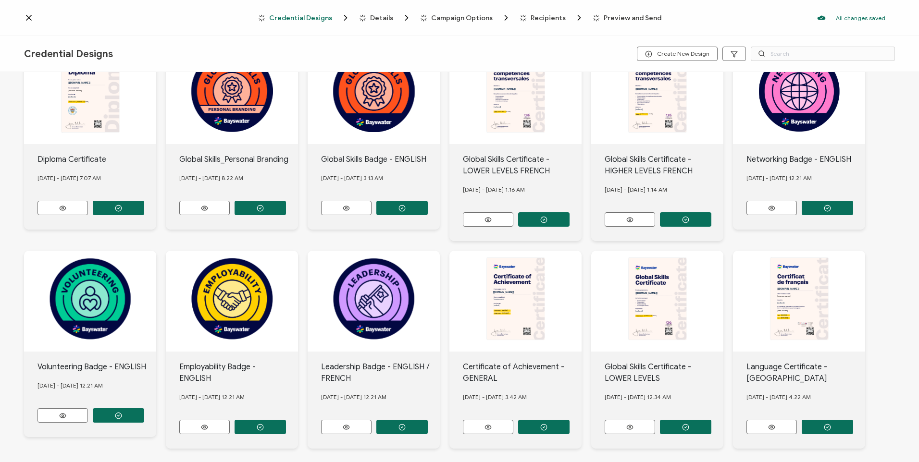
scroll to position [87, 0]
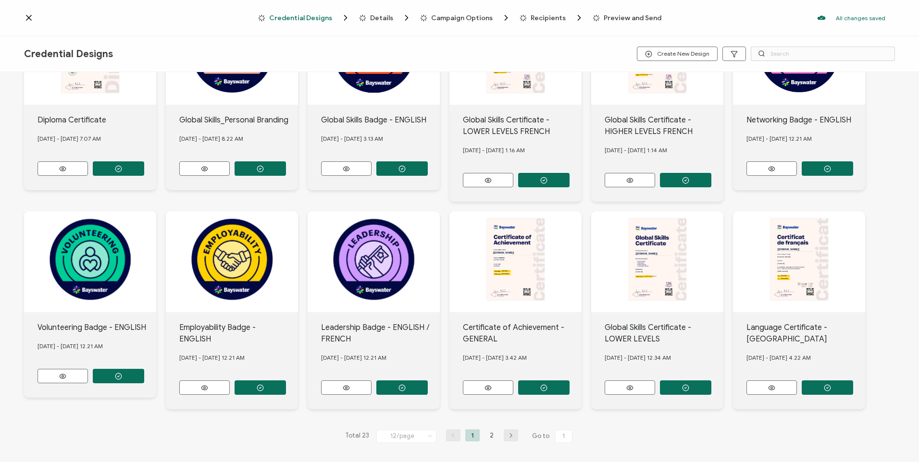
click at [487, 434] on li "2" at bounding box center [492, 436] width 14 height 12
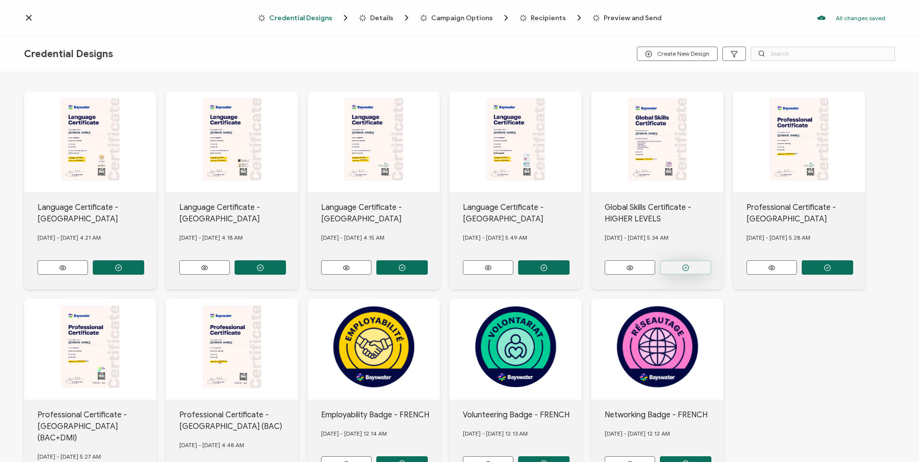
click at [674, 261] on button "button" at bounding box center [685, 268] width 51 height 14
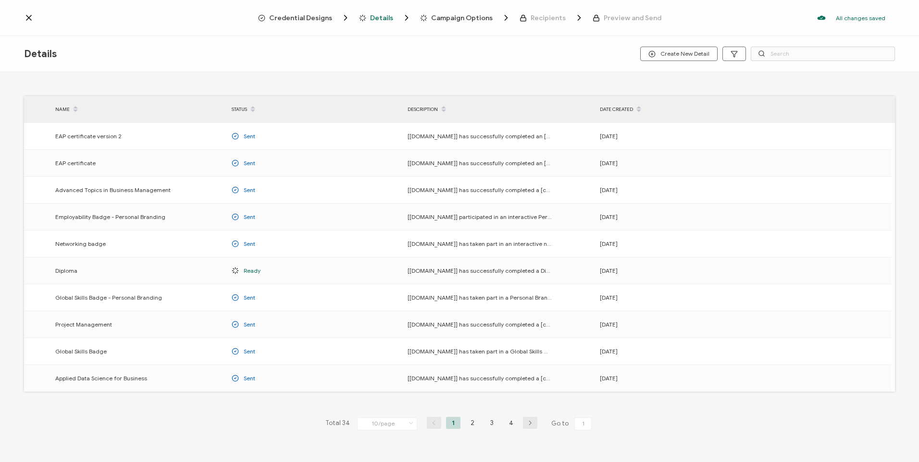
click at [491, 425] on li "3" at bounding box center [492, 423] width 14 height 12
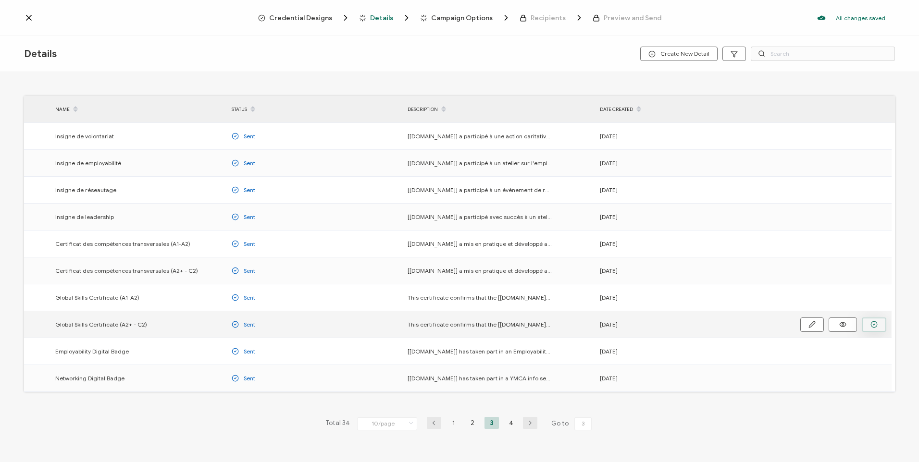
click at [873, 326] on icon "button" at bounding box center [874, 324] width 7 height 7
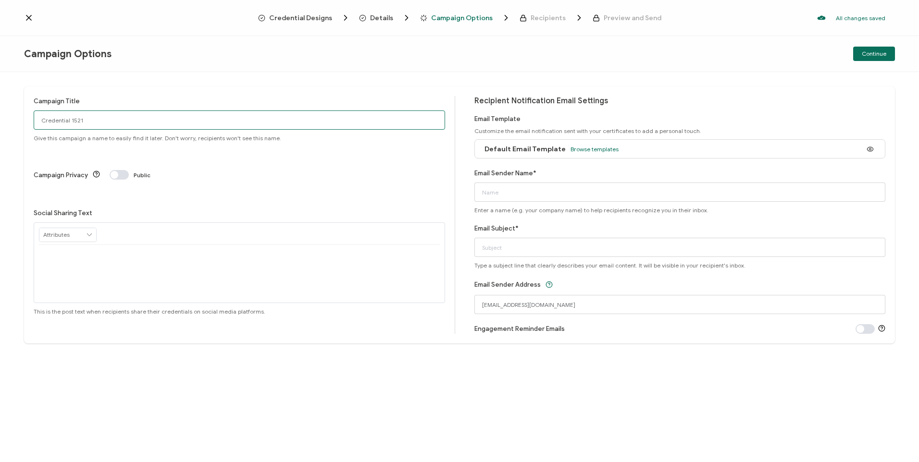
drag, startPoint x: 132, startPoint y: 129, endPoint x: 31, endPoint y: 121, distance: 100.8
click at [127, 124] on input "Credential 1521" at bounding box center [239, 120] width 411 height 19
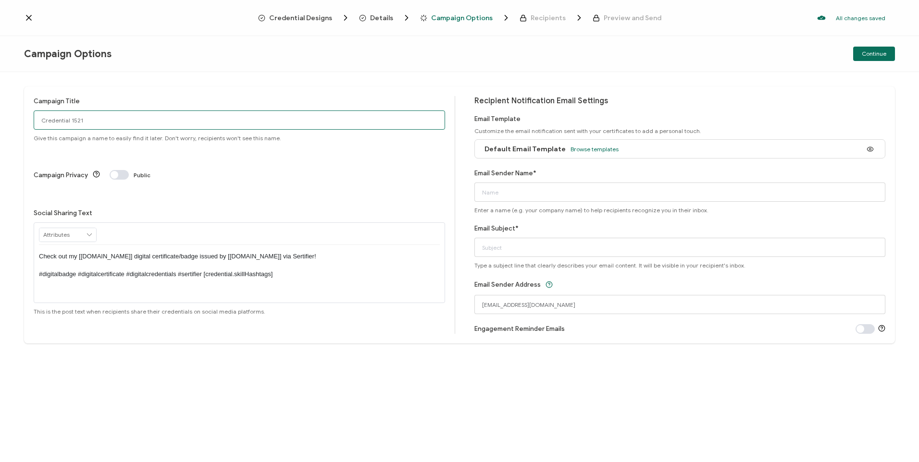
drag, startPoint x: 31, startPoint y: 121, endPoint x: 18, endPoint y: 122, distance: 13.5
click at [18, 122] on div "Campaign Title Credential 1521 Give this campaign a name to easily find it late…" at bounding box center [459, 267] width 919 height 390
type input "GS Cal [DATE] HIGHER"
click at [498, 191] on input "Email Sender Name*" at bounding box center [679, 192] width 411 height 19
type input "Bayswter Calgary"
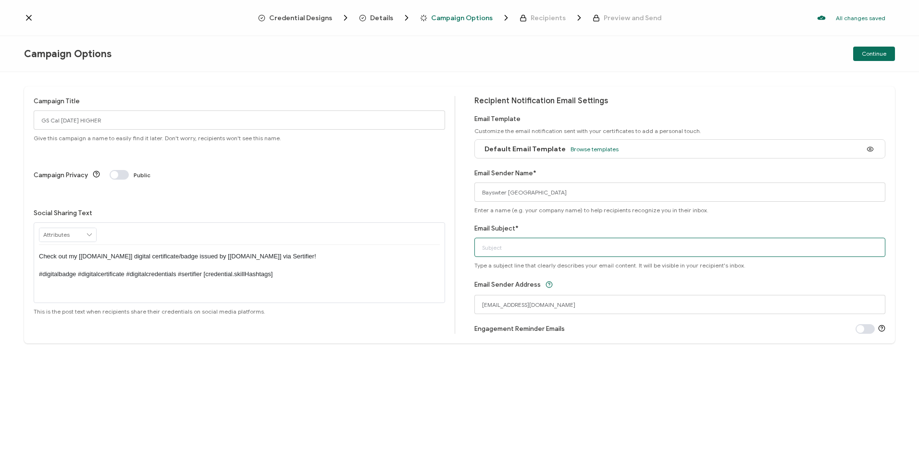
click at [533, 253] on input "Email Subject*" at bounding box center [679, 247] width 411 height 19
type input "Your Global skills certificate"
drag, startPoint x: 539, startPoint y: 307, endPoint x: 442, endPoint y: 306, distance: 97.1
click at [442, 306] on div "Campaign Title GS Cal 29.08.25 HIGHER Give this campaign a name to easily find …" at bounding box center [459, 215] width 871 height 257
type input "[EMAIL_ADDRESS][DOMAIN_NAME]"
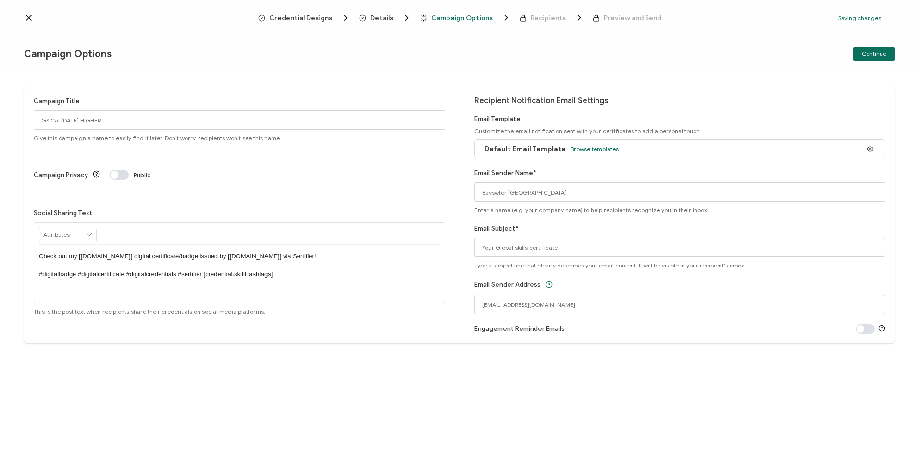
click at [571, 373] on div "Campaign Title GS Cal 29.08.25 HIGHER Give this campaign a name to easily find …" at bounding box center [459, 267] width 919 height 390
click at [871, 57] on span "Continue" at bounding box center [874, 54] width 25 height 6
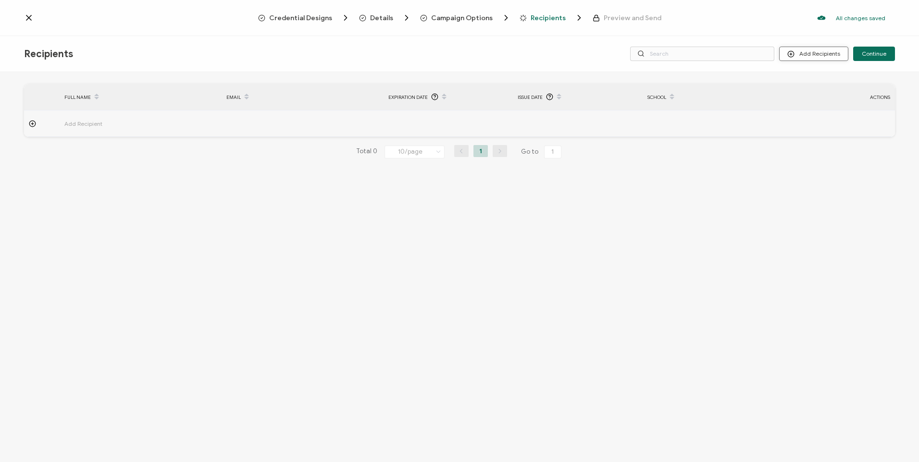
click at [791, 55] on circle at bounding box center [791, 54] width 6 height 6
click at [819, 78] on li "Upload Recipients" at bounding box center [827, 80] width 90 height 16
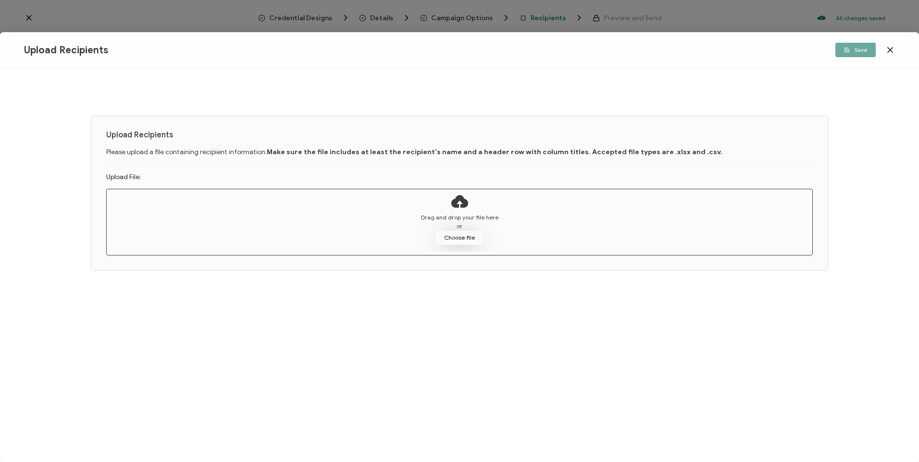
click at [461, 241] on div "Upload Recipients Save Upload Recipients Please upload a file containing recipi…" at bounding box center [459, 231] width 919 height 462
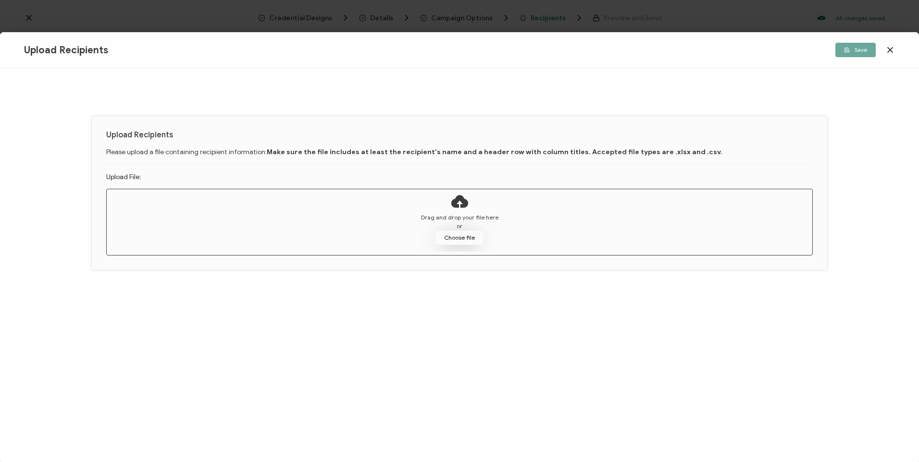
click at [460, 239] on button "Choose file" at bounding box center [460, 238] width 48 height 14
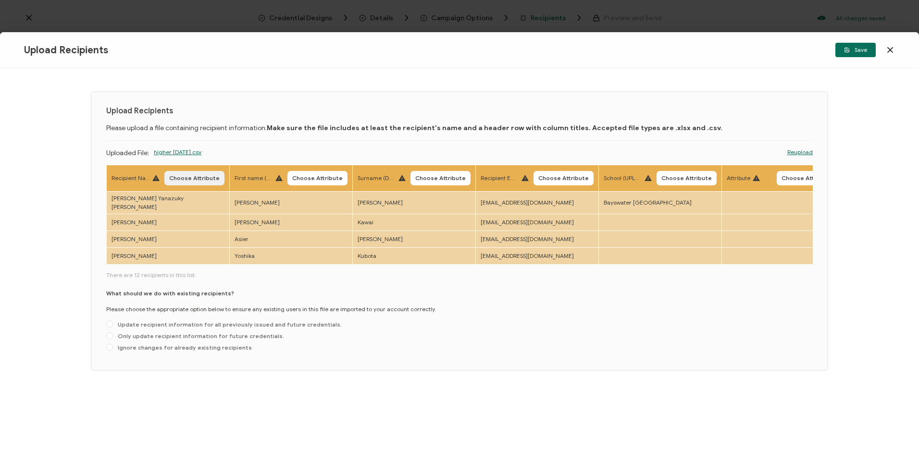
click at [193, 179] on span "Choose Attribute" at bounding box center [194, 178] width 50 height 6
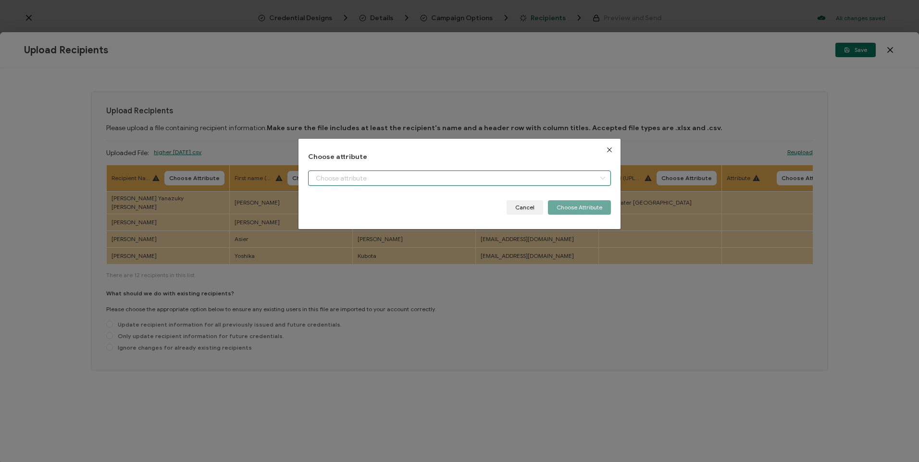
click at [337, 176] on input "dialog" at bounding box center [459, 178] width 302 height 15
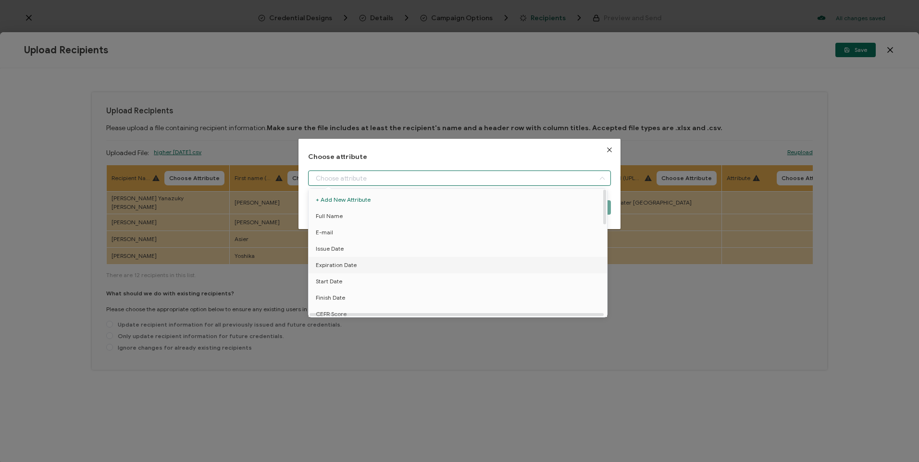
click at [339, 218] on span "Full Name" at bounding box center [329, 216] width 27 height 16
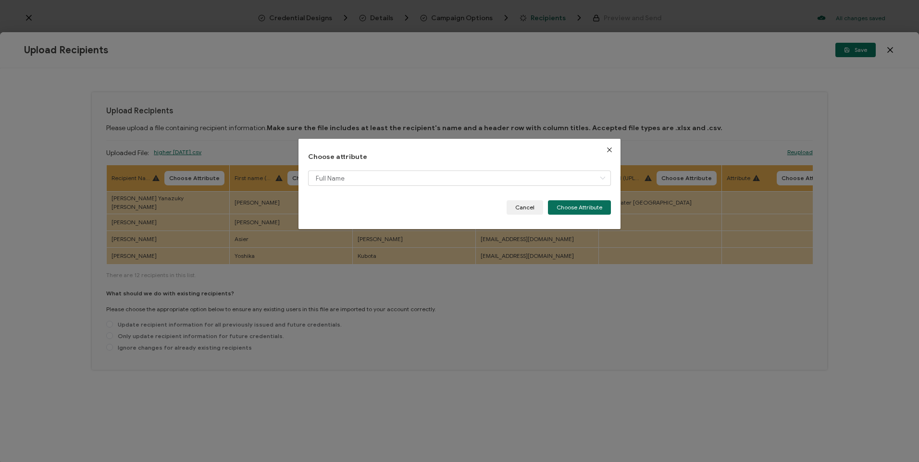
click at [579, 188] on li "E-mail" at bounding box center [459, 188] width 307 height 0
type input "E-mail"
click at [567, 209] on button "Choose Attribute" at bounding box center [579, 207] width 63 height 14
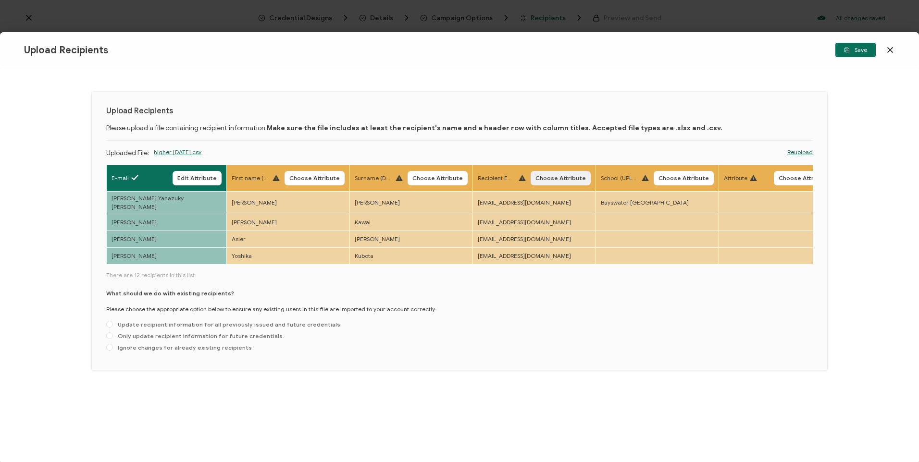
click at [545, 173] on button "Choose Attribute" at bounding box center [561, 178] width 60 height 14
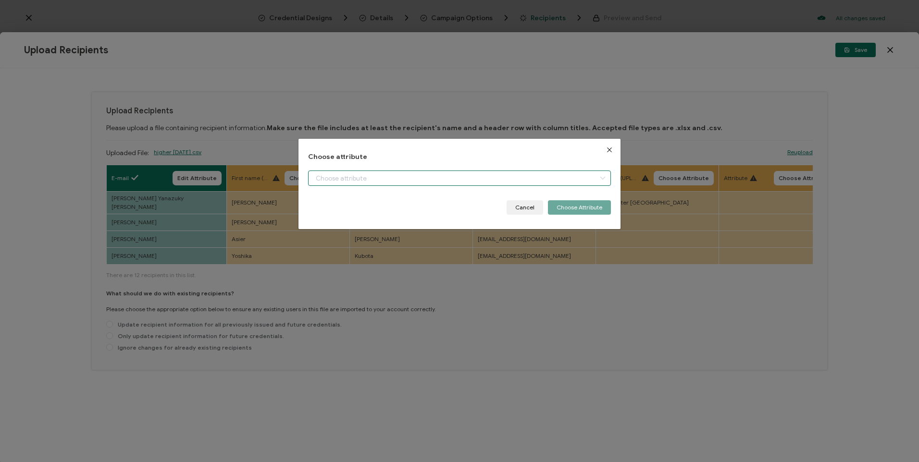
click at [552, 171] on input "dialog" at bounding box center [459, 178] width 302 height 15
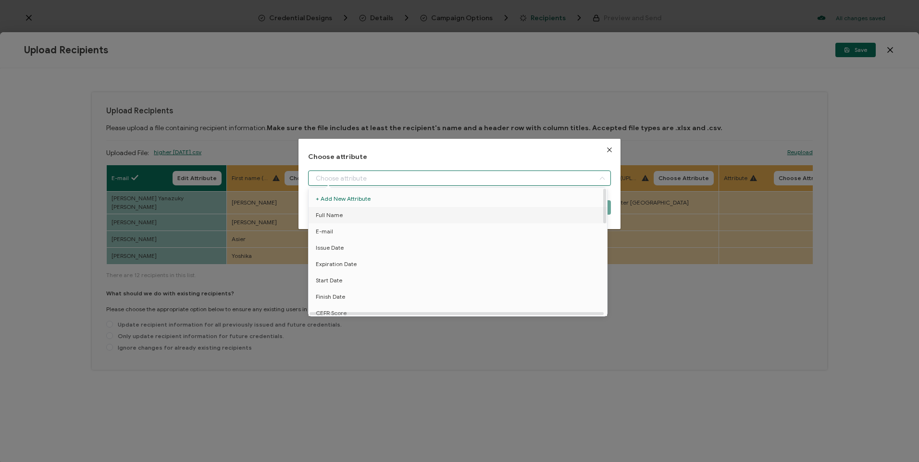
click at [757, 309] on div "Choose attribute Cancel Choose Attribute" at bounding box center [459, 231] width 919 height 462
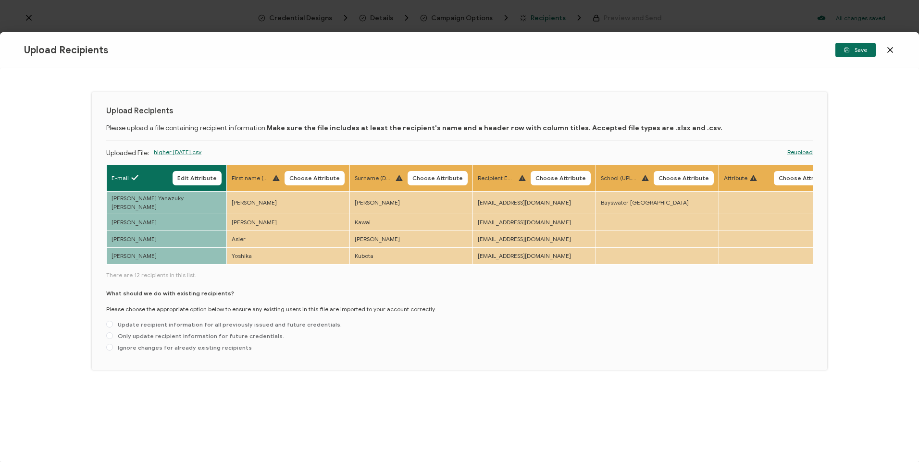
click at [558, 177] on span "Choose Attribute" at bounding box center [560, 178] width 50 height 6
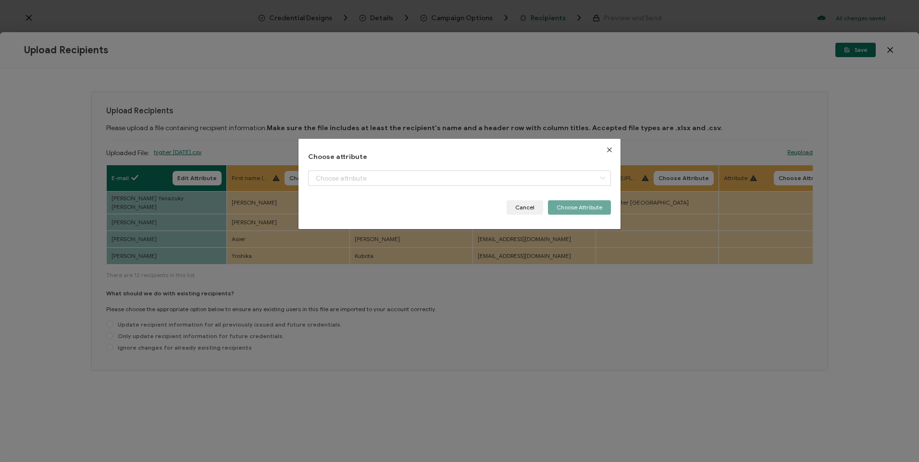
click at [513, 183] on div "dialog" at bounding box center [459, 186] width 302 height 30
click at [601, 176] on icon "dialog" at bounding box center [603, 178] width 12 height 15
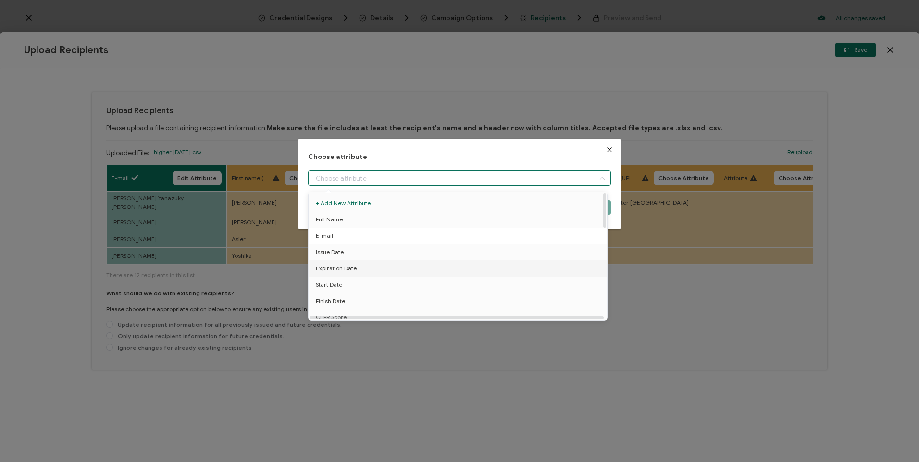
click at [329, 234] on span "E-mail" at bounding box center [324, 236] width 17 height 16
click at [324, 236] on span "E-mail" at bounding box center [324, 236] width 17 height 16
click at [606, 149] on icon "Close" at bounding box center [610, 150] width 8 height 8
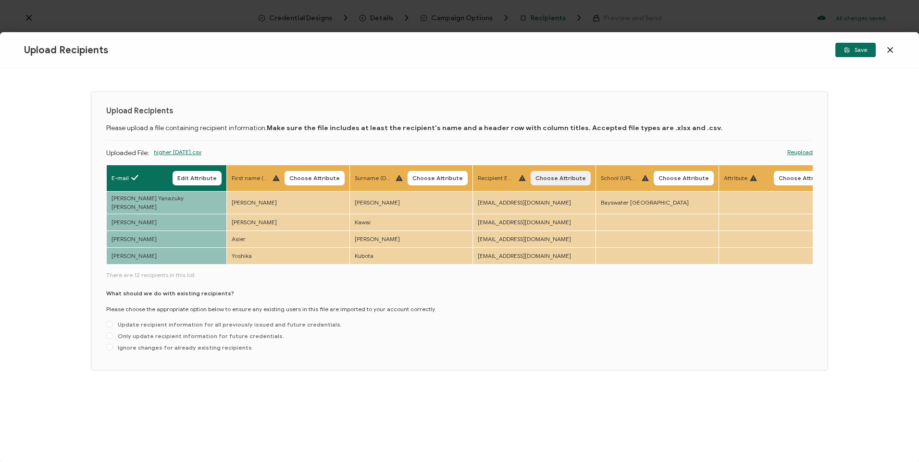
click at [562, 178] on span "Choose Attribute" at bounding box center [560, 178] width 50 height 6
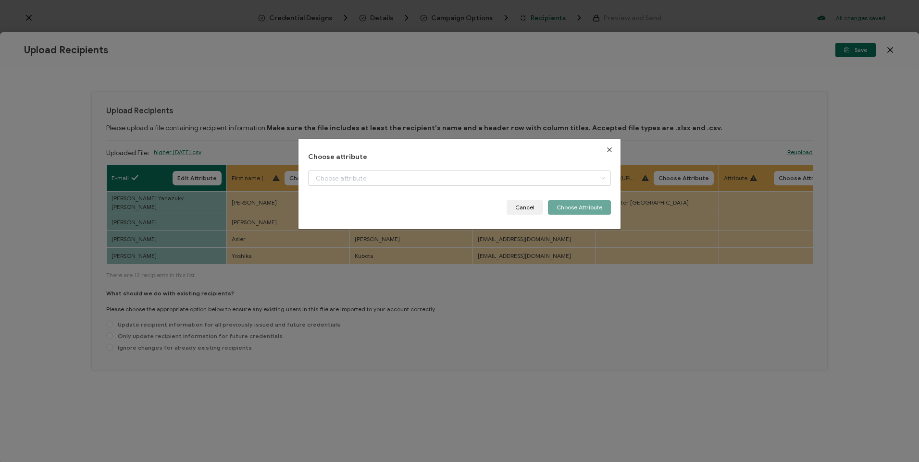
click at [542, 178] on div "dialog" at bounding box center [459, 186] width 302 height 30
click at [600, 176] on icon "dialog" at bounding box center [603, 178] width 12 height 15
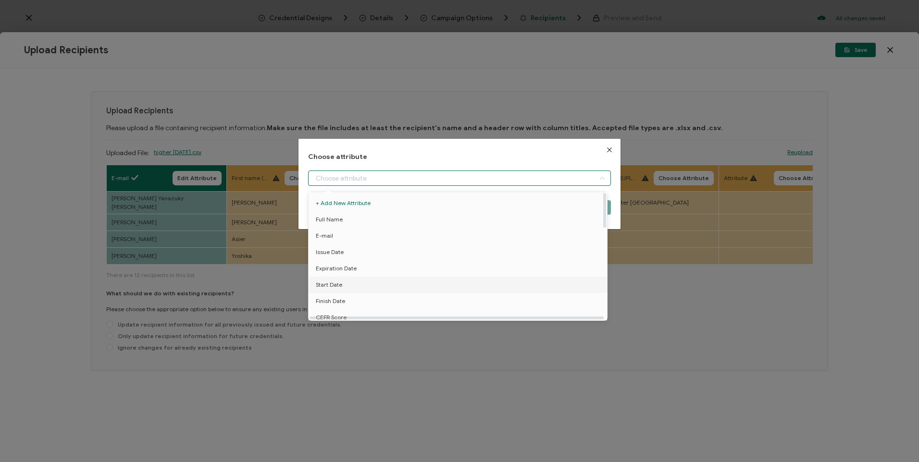
click at [323, 233] on span "E-mail" at bounding box center [324, 236] width 17 height 16
click at [323, 236] on span "E-mail" at bounding box center [324, 236] width 17 height 16
click at [324, 236] on span "E-mail" at bounding box center [324, 236] width 17 height 16
click at [325, 233] on span "E-mail" at bounding box center [324, 236] width 17 height 16
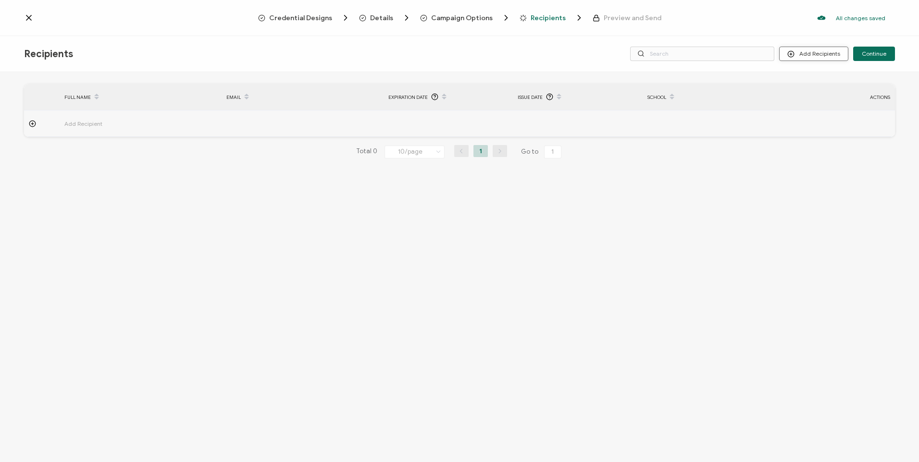
click at [811, 53] on button "Add Recipients" at bounding box center [813, 54] width 69 height 14
click at [803, 44] on div "Recipients Add Recipients Continue" at bounding box center [459, 54] width 919 height 36
click at [804, 51] on button "Add Recipients" at bounding box center [813, 54] width 69 height 14
click at [802, 85] on li "Upload Recipients" at bounding box center [827, 80] width 90 height 16
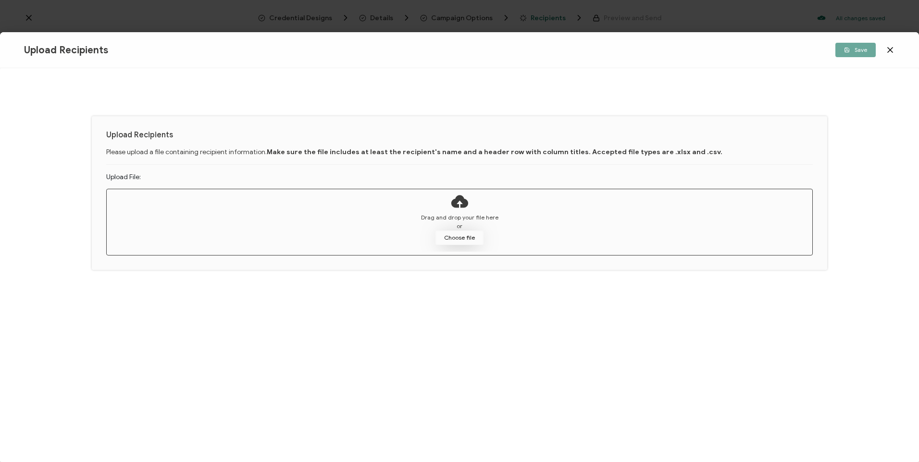
click at [463, 241] on button "Choose file" at bounding box center [460, 238] width 48 height 14
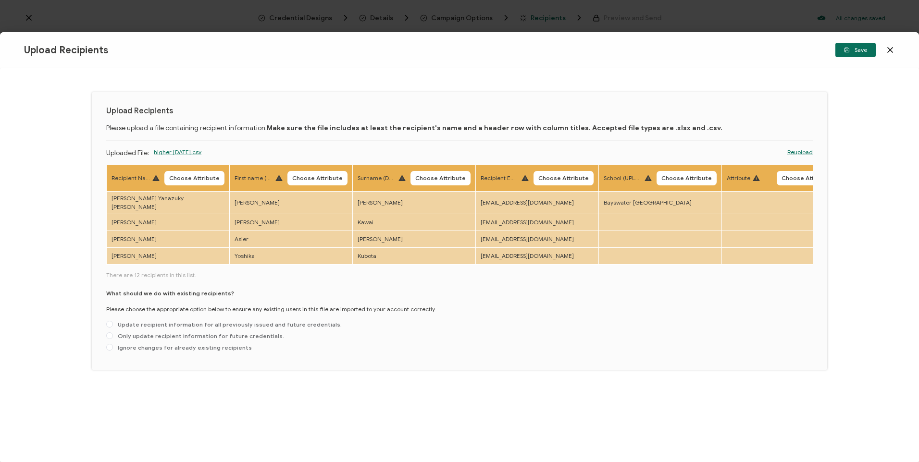
click at [636, 214] on td at bounding box center [660, 222] width 123 height 17
click at [668, 178] on span "Choose Attribute" at bounding box center [686, 178] width 50 height 6
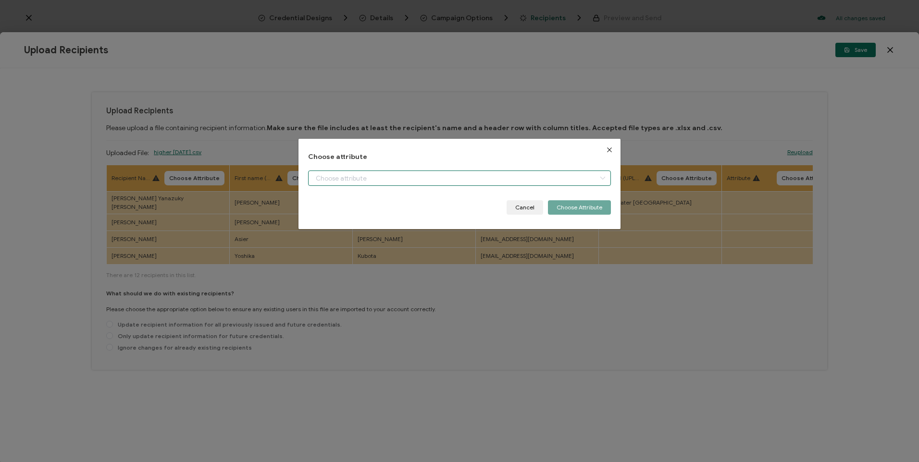
click at [558, 181] on input "dialog" at bounding box center [459, 178] width 302 height 15
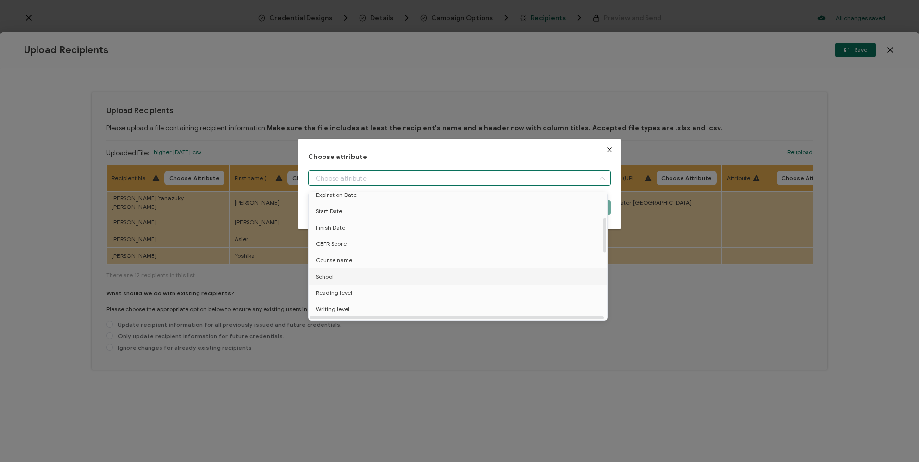
scroll to position [96, 0]
click at [376, 252] on li "School" at bounding box center [459, 254] width 307 height 16
type input "School"
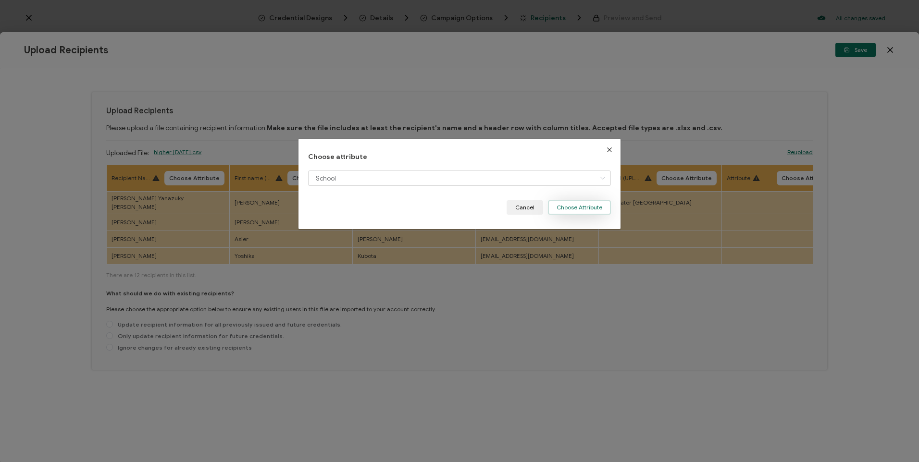
click at [595, 209] on button "Choose Attribute" at bounding box center [579, 207] width 63 height 14
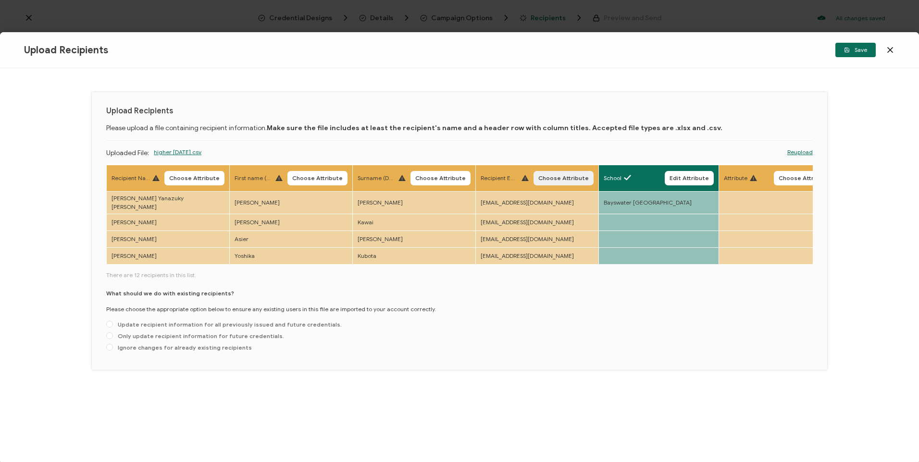
click at [536, 174] on button "Choose Attribute" at bounding box center [564, 178] width 60 height 14
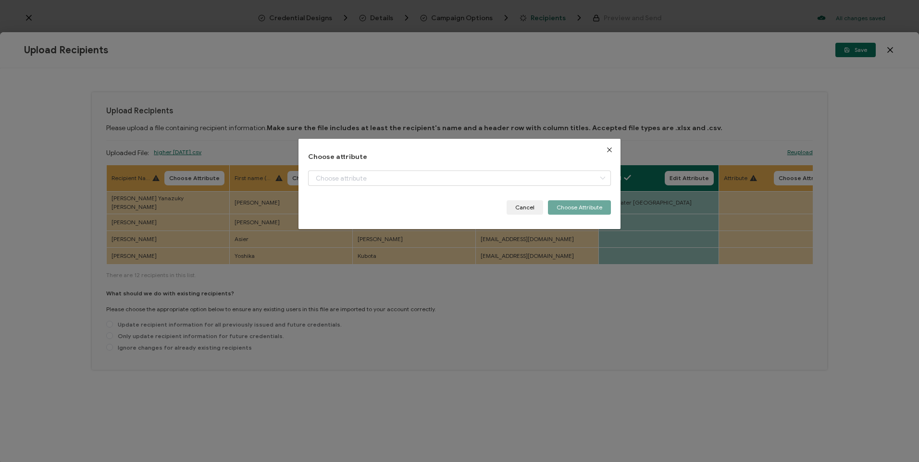
click at [511, 167] on div "Choose attribute Cancel Choose Attribute" at bounding box center [459, 184] width 302 height 62
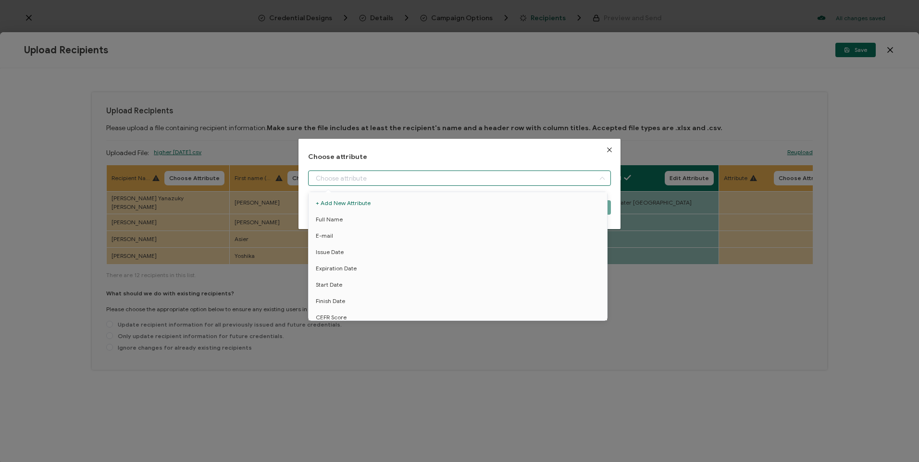
click at [507, 180] on input "dialog" at bounding box center [459, 178] width 302 height 15
click at [415, 229] on li "E-mail" at bounding box center [459, 236] width 307 height 16
type input "E-mail"
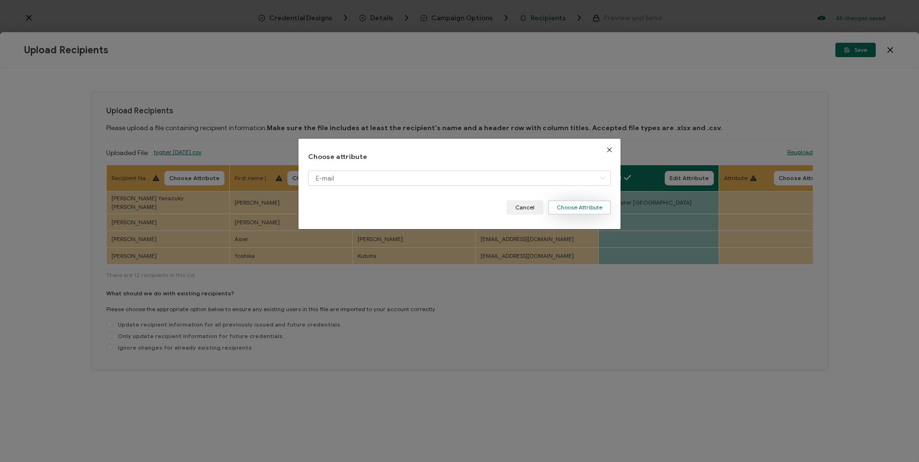
click at [560, 202] on button "Choose Attribute" at bounding box center [579, 207] width 63 height 14
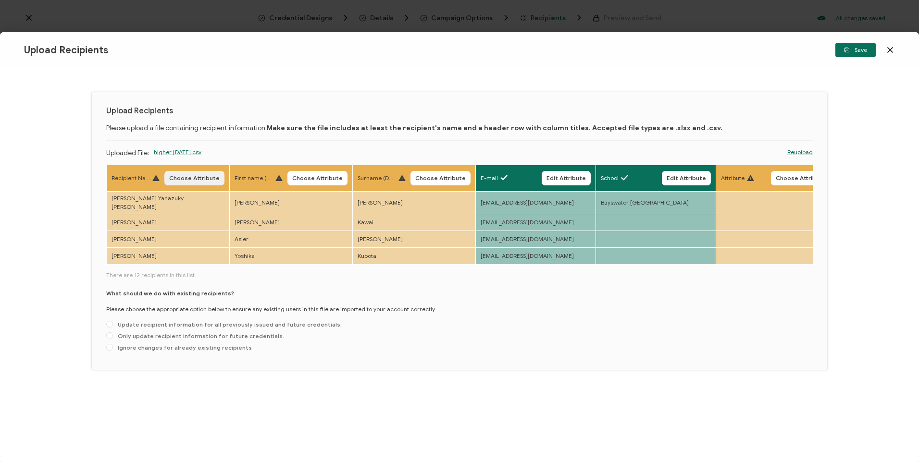
click at [184, 175] on span "Choose Attribute" at bounding box center [194, 178] width 50 height 6
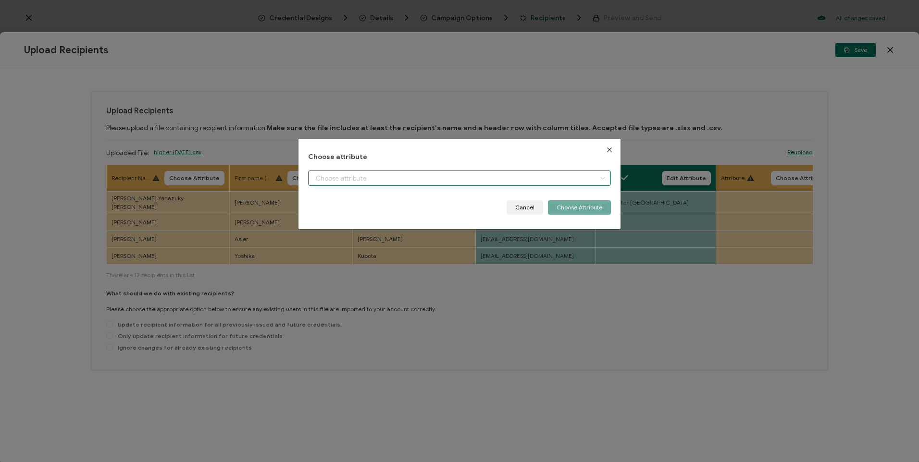
click at [379, 177] on input "dialog" at bounding box center [459, 178] width 302 height 15
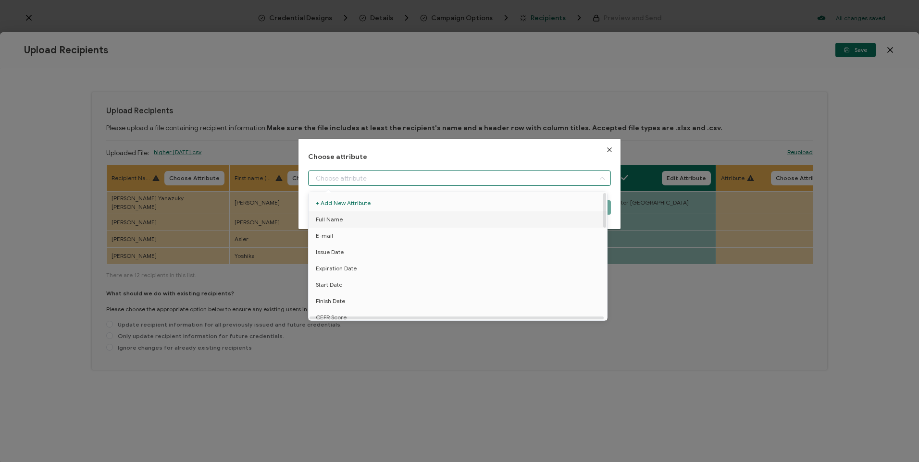
click at [350, 216] on li "Full Name" at bounding box center [459, 220] width 307 height 16
type input "Full Name"
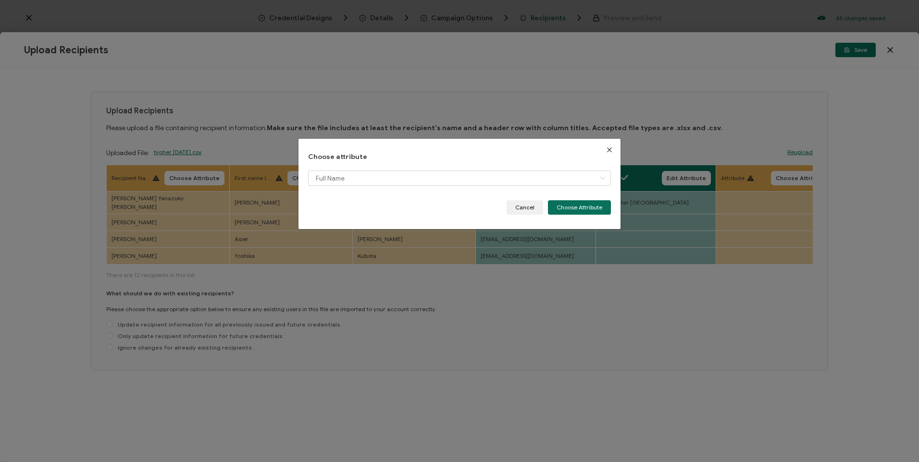
drag, startPoint x: 584, startPoint y: 207, endPoint x: 386, endPoint y: 272, distance: 207.8
click at [583, 207] on button "Choose Attribute" at bounding box center [579, 207] width 63 height 14
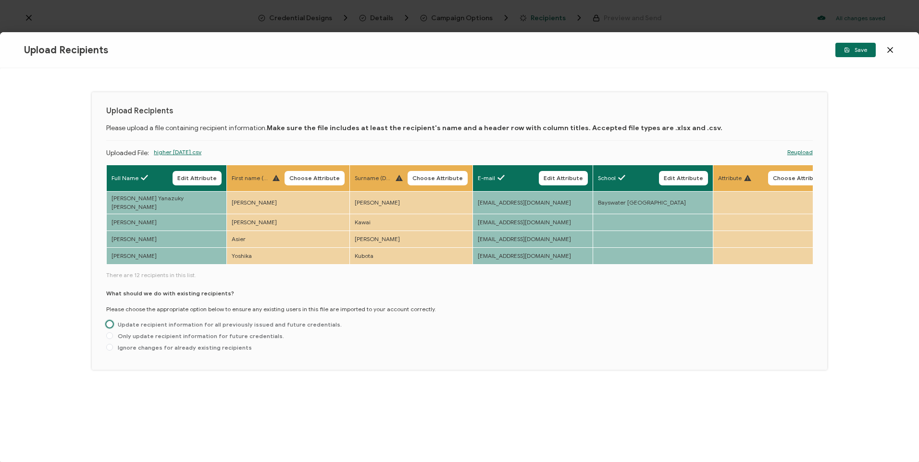
click at [281, 323] on span "Update recipient information for all previously issued and future credentials." at bounding box center [227, 324] width 229 height 7
click at [113, 323] on input "Update recipient information for all previously issued and future credentials." at bounding box center [109, 325] width 7 height 8
radio input "true"
click at [851, 54] on button "Save" at bounding box center [855, 50] width 40 height 14
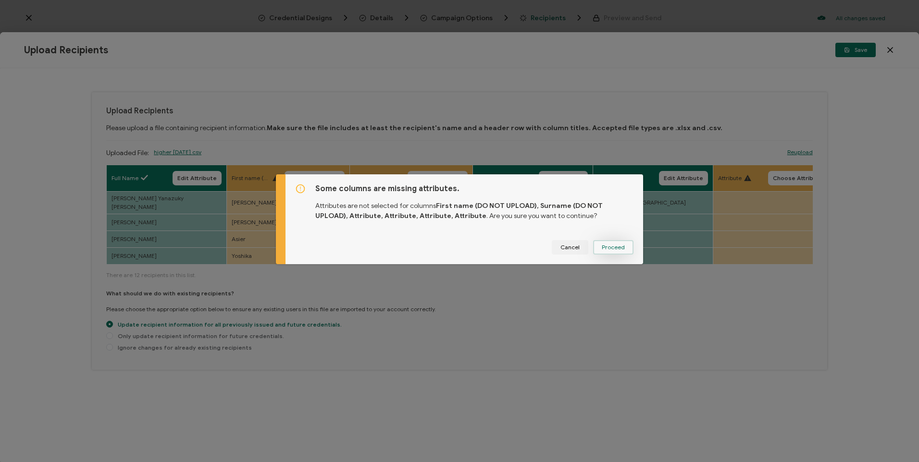
click at [619, 247] on span "Proceed" at bounding box center [613, 248] width 23 height 6
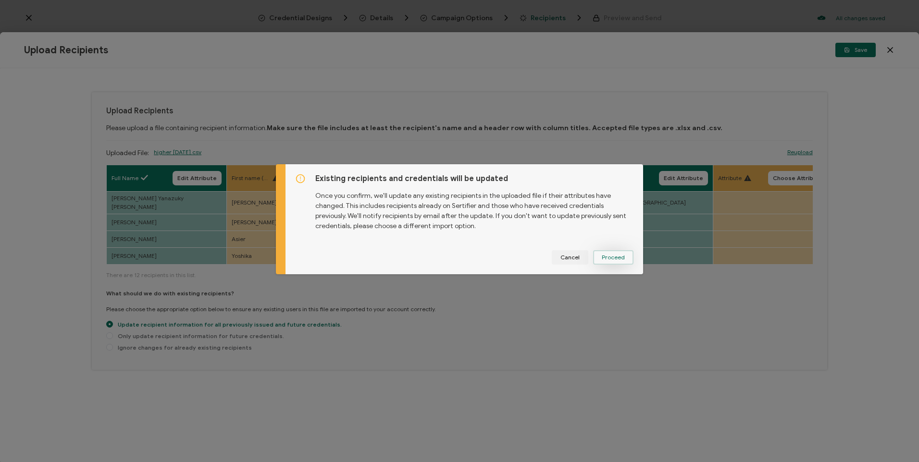
click at [621, 258] on span "Proceed" at bounding box center [613, 258] width 23 height 6
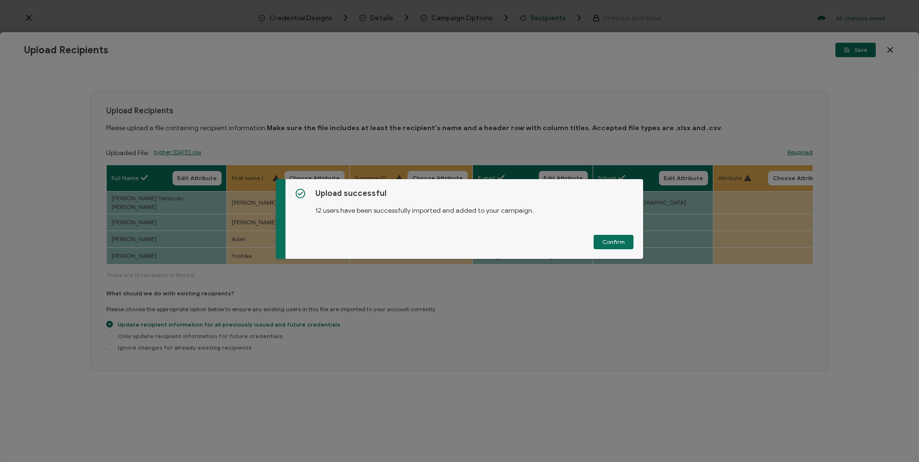
click at [474, 260] on div "Upload successful 12 users have been successfully imported and added to your ca…" at bounding box center [459, 231] width 919 height 462
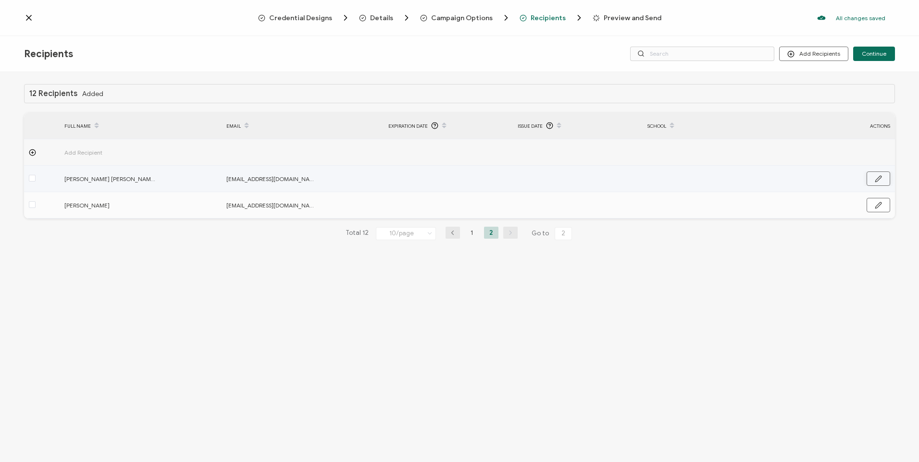
click at [878, 175] on icon "button" at bounding box center [878, 178] width 7 height 7
click at [673, 176] on input "text" at bounding box center [689, 179] width 84 height 15
type input "B"
type input "Ba"
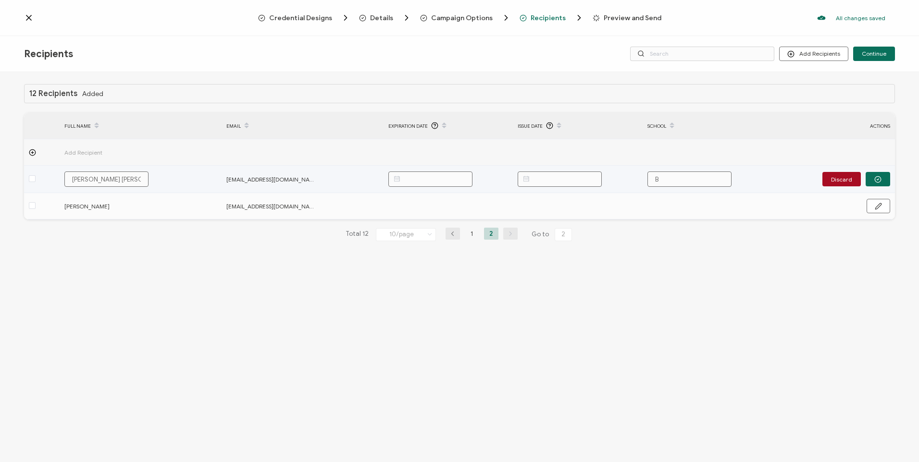
type input "Ba"
type input "Bay"
type input "Bays"
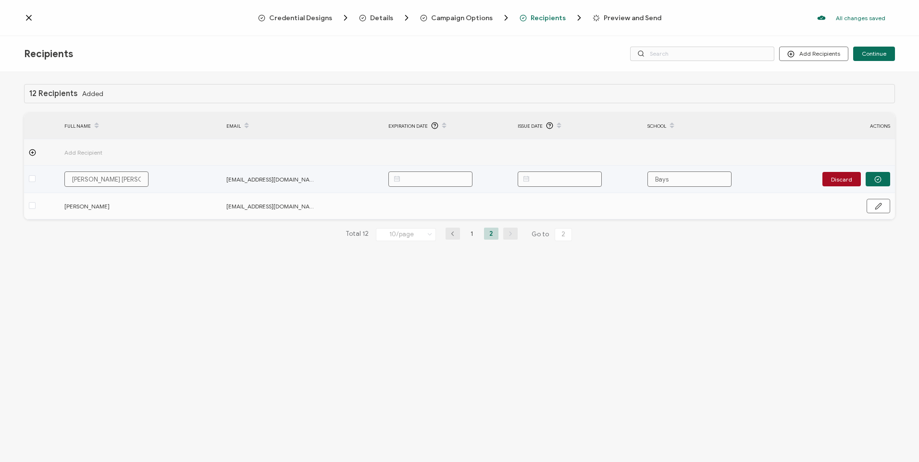
type input "Baysw"
type input "Bayswa"
type input "Bayswat"
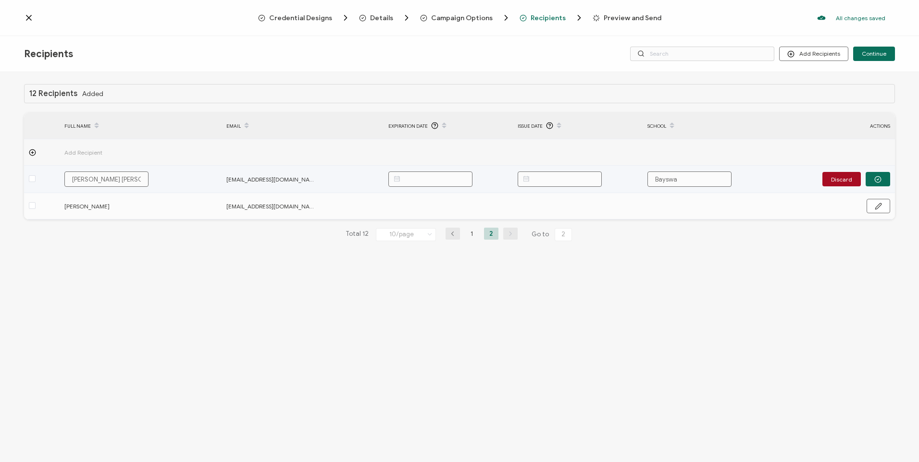
type input "Bayswat"
type input "Bayswate"
type input "Bayswater"
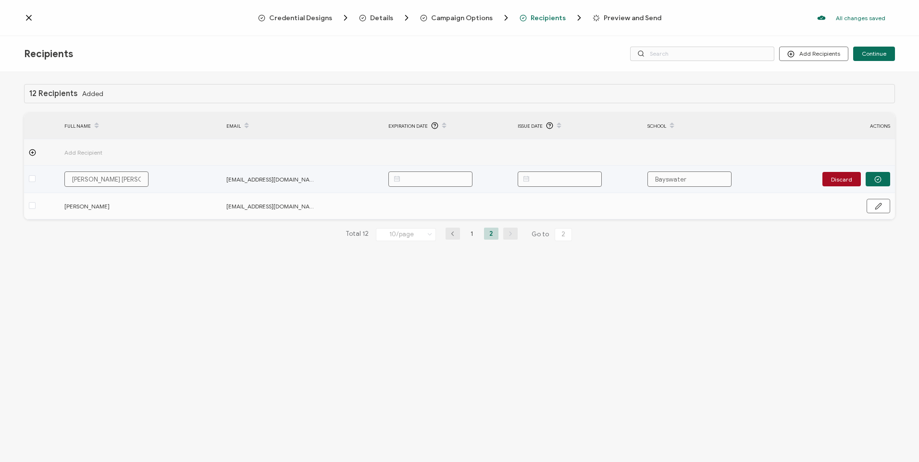
type input "Bayswater"
type input "Bayswater C"
type input "Bayswater Ca"
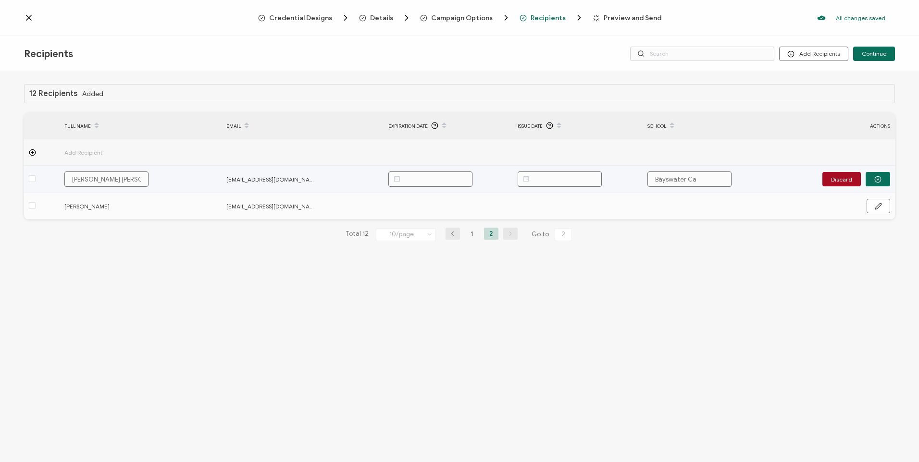
type input "Bayswater Ca"
type input "Bayswater Cal"
type input "Bayswater Calg"
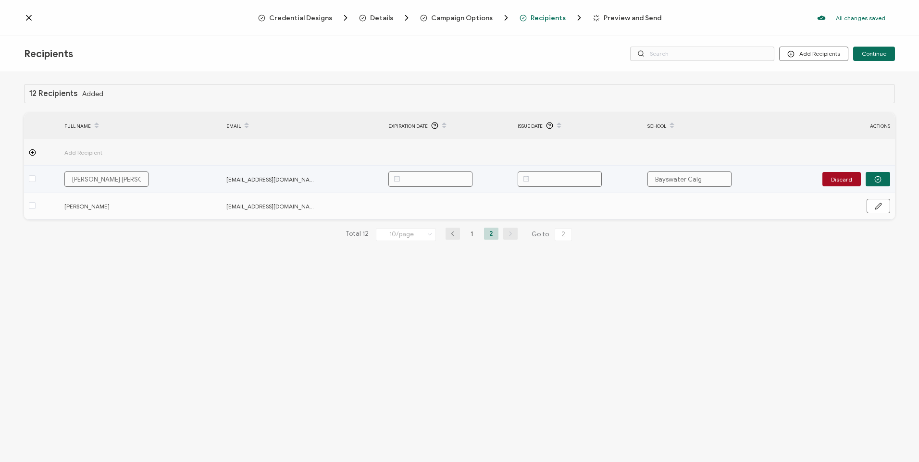
type input "Bayswater Calga"
type input "Bayswater Calgar"
type input "Bayswater [GEOGRAPHIC_DATA]"
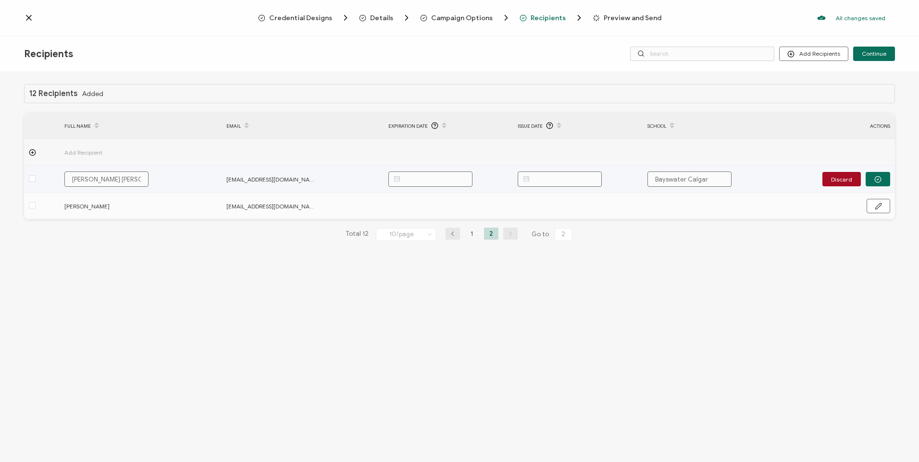
type input "Bayswater [GEOGRAPHIC_DATA]"
click at [879, 177] on icon "button" at bounding box center [877, 179] width 7 height 7
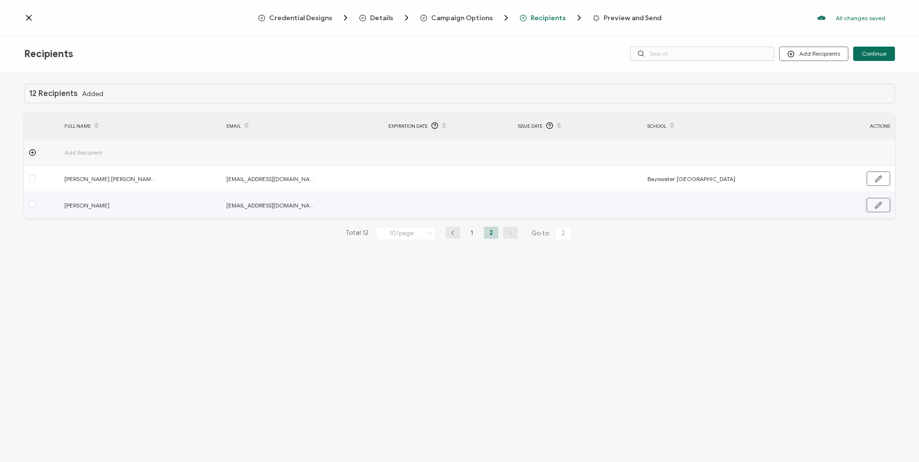
click at [873, 204] on button "button" at bounding box center [879, 205] width 24 height 14
click at [727, 210] on input "text" at bounding box center [689, 205] width 84 height 15
paste input "Bayswater [GEOGRAPHIC_DATA]"
type input "Bayswater [GEOGRAPHIC_DATA]"
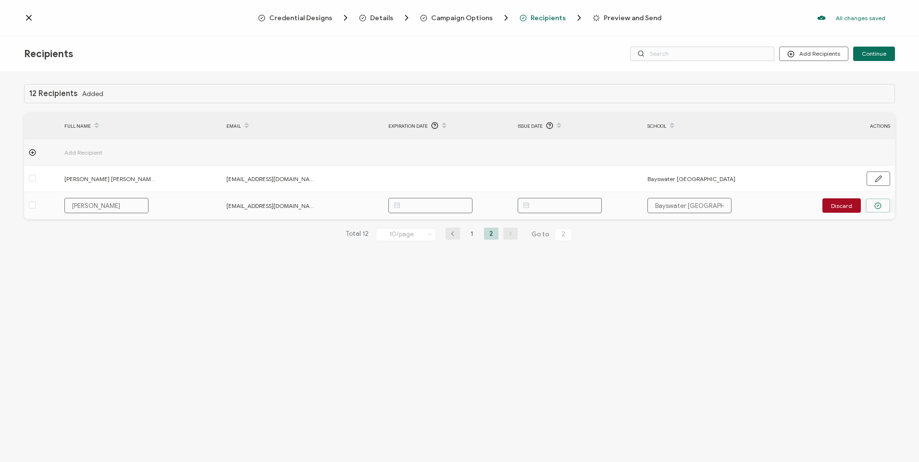
type input "Bayswater [GEOGRAPHIC_DATA]"
click at [886, 204] on button "button" at bounding box center [878, 206] width 25 height 14
click at [473, 235] on li "1" at bounding box center [472, 233] width 14 height 12
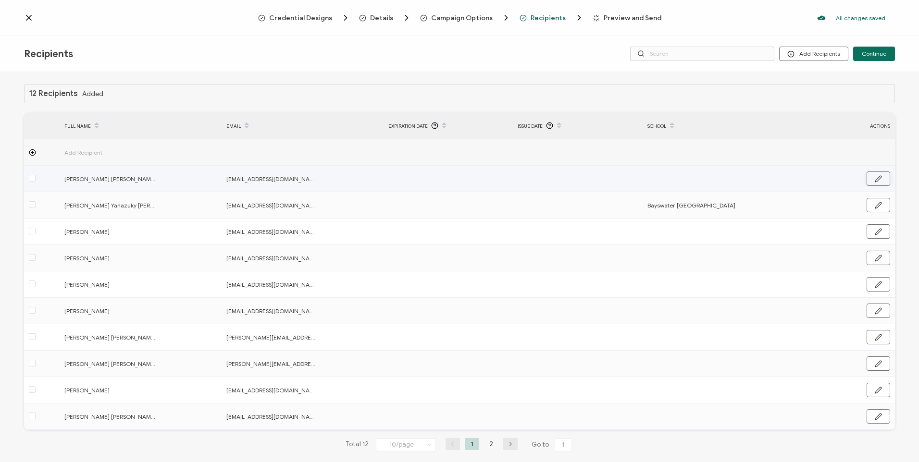
click at [871, 180] on button "button" at bounding box center [879, 179] width 24 height 14
click at [699, 180] on input "text" at bounding box center [689, 179] width 84 height 15
paste input "Bayswater [GEOGRAPHIC_DATA]"
type input "Bayswater [GEOGRAPHIC_DATA]"
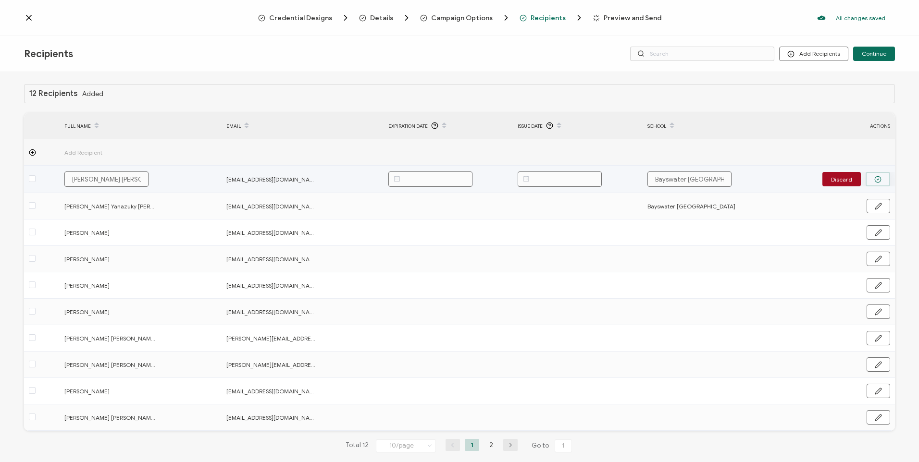
type input "Bayswater [GEOGRAPHIC_DATA]"
click at [884, 177] on button "button" at bounding box center [878, 179] width 25 height 14
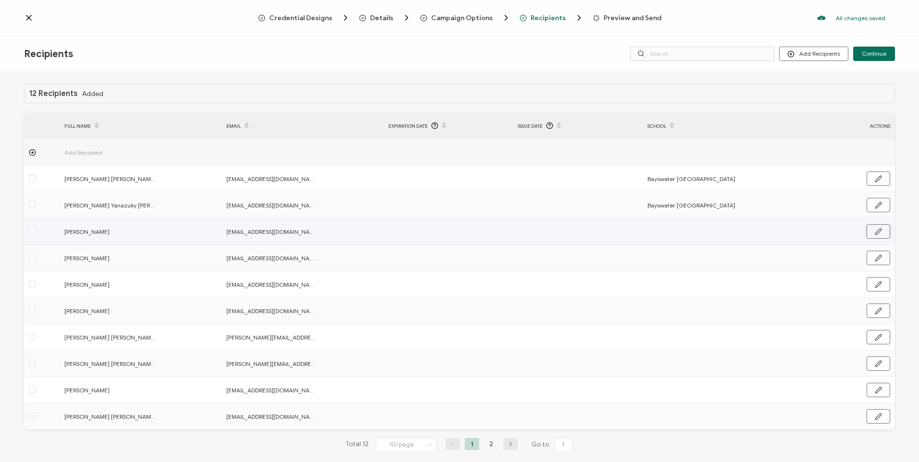
click at [870, 232] on button "button" at bounding box center [879, 231] width 24 height 14
click at [681, 236] on input "text" at bounding box center [689, 231] width 84 height 15
paste input "Bayswater [GEOGRAPHIC_DATA]"
type input "Bayswater [GEOGRAPHIC_DATA]"
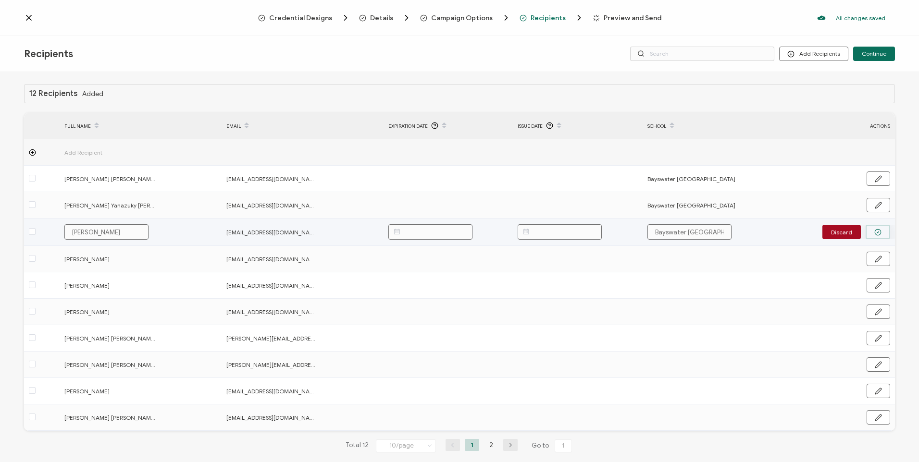
type input "Bayswater [GEOGRAPHIC_DATA]"
drag, startPoint x: 872, startPoint y: 229, endPoint x: 875, endPoint y: 236, distance: 7.3
click at [874, 231] on icon "button" at bounding box center [877, 232] width 7 height 7
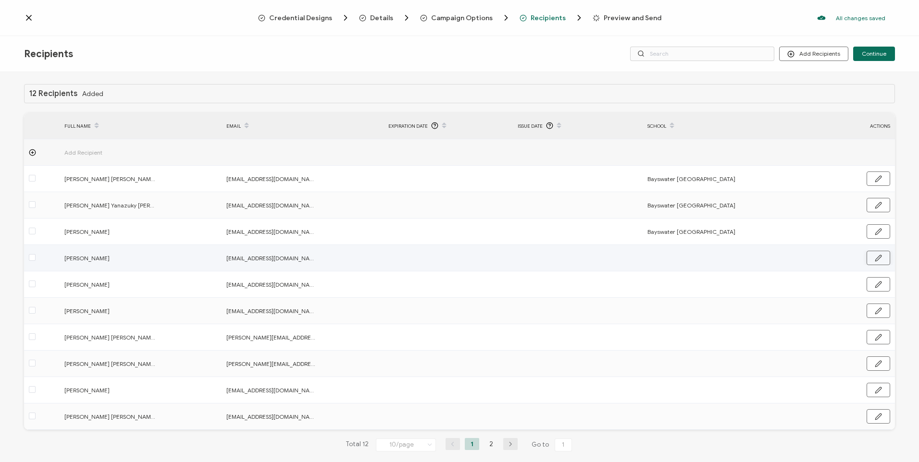
click at [875, 260] on icon "button" at bounding box center [878, 258] width 6 height 6
click at [668, 261] on input "text" at bounding box center [689, 258] width 84 height 15
paste input "Bayswater [GEOGRAPHIC_DATA]"
type input "Bayswater [GEOGRAPHIC_DATA]"
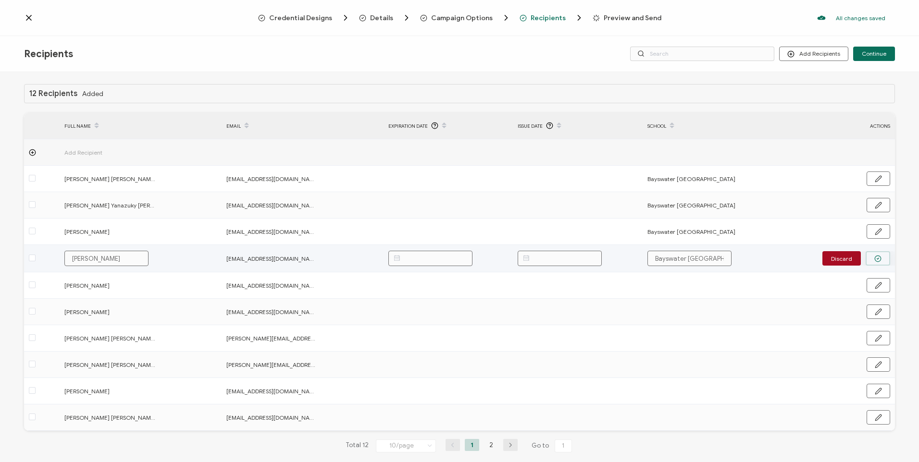
type input "Bayswater [GEOGRAPHIC_DATA]"
click at [875, 258] on circle "button" at bounding box center [878, 259] width 6 height 6
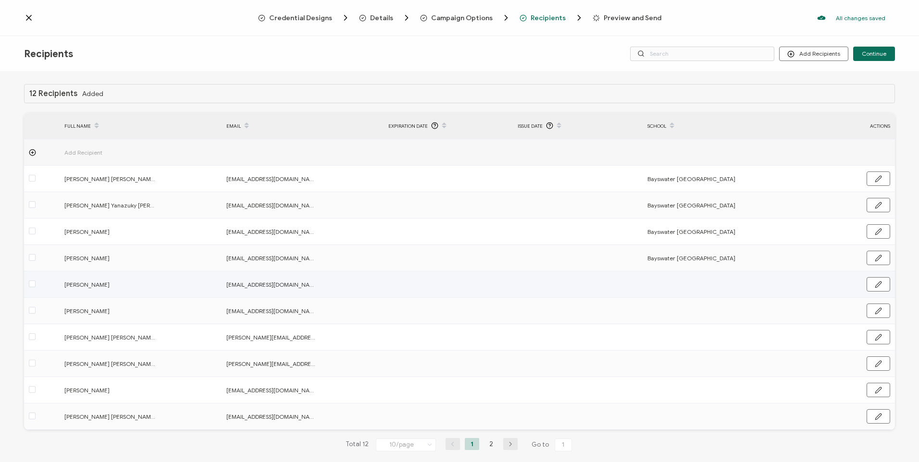
drag, startPoint x: 871, startPoint y: 283, endPoint x: 860, endPoint y: 287, distance: 12.2
click at [870, 286] on button "button" at bounding box center [879, 284] width 24 height 14
click at [669, 284] on input "text" at bounding box center [689, 284] width 84 height 15
paste input "Bayswater [GEOGRAPHIC_DATA]"
type input "Bayswater [GEOGRAPHIC_DATA]"
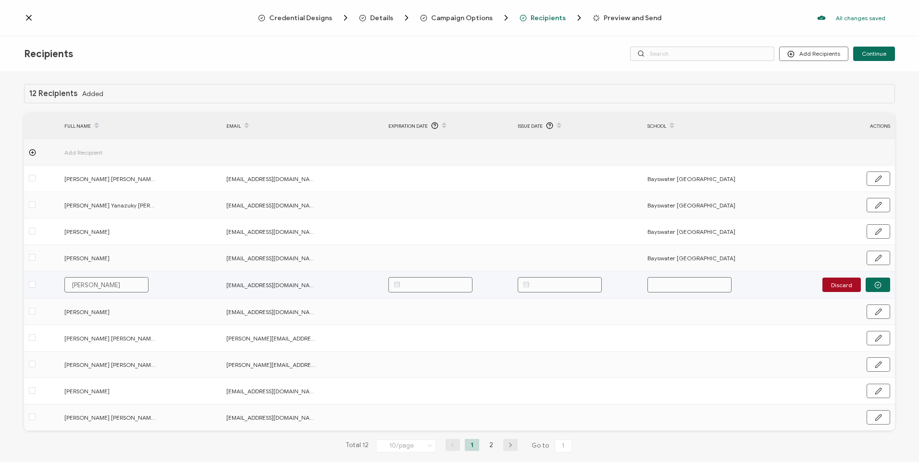
type input "Bayswater [GEOGRAPHIC_DATA]"
click at [874, 286] on icon "button" at bounding box center [877, 285] width 7 height 7
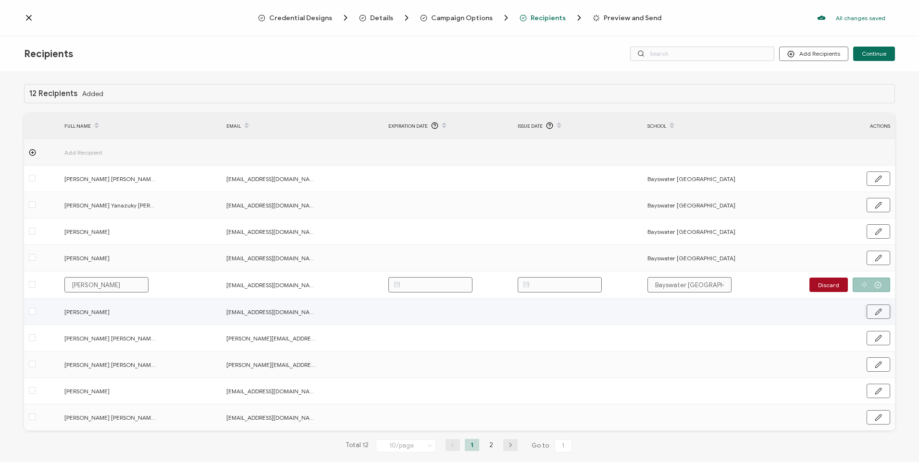
click at [869, 311] on button "button" at bounding box center [879, 312] width 24 height 14
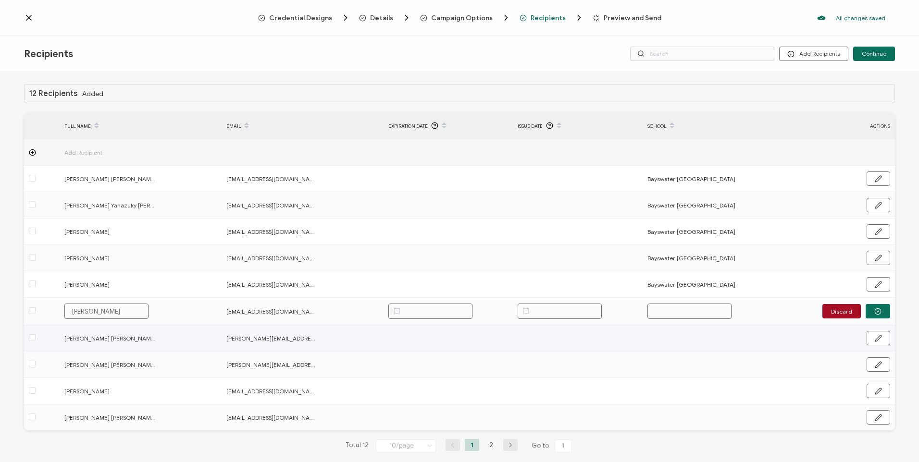
click at [693, 316] on input "text" at bounding box center [689, 311] width 84 height 15
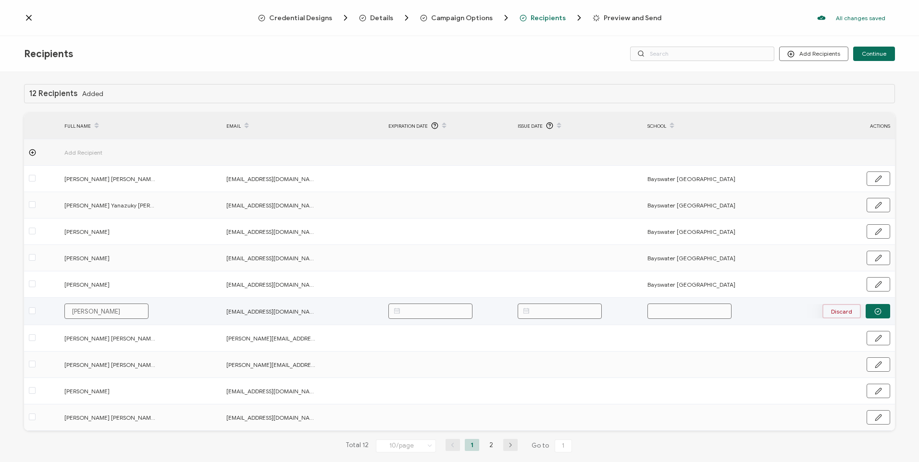
paste input "Bayswater [GEOGRAPHIC_DATA]"
type input "Bayswater [GEOGRAPHIC_DATA]"
click at [875, 307] on button "button" at bounding box center [878, 311] width 25 height 14
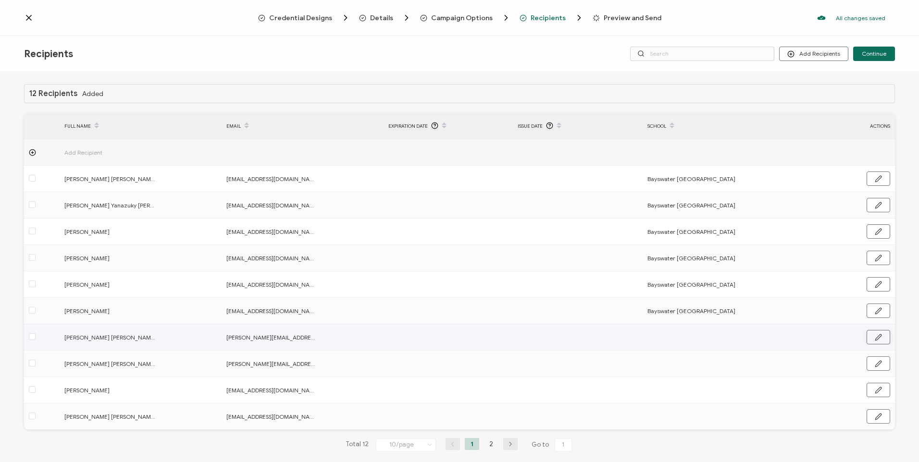
click at [877, 339] on icon "button" at bounding box center [878, 337] width 7 height 7
click at [693, 332] on input "text" at bounding box center [689, 337] width 84 height 15
paste input "Bayswater [GEOGRAPHIC_DATA]"
type input "Bayswater [GEOGRAPHIC_DATA]"
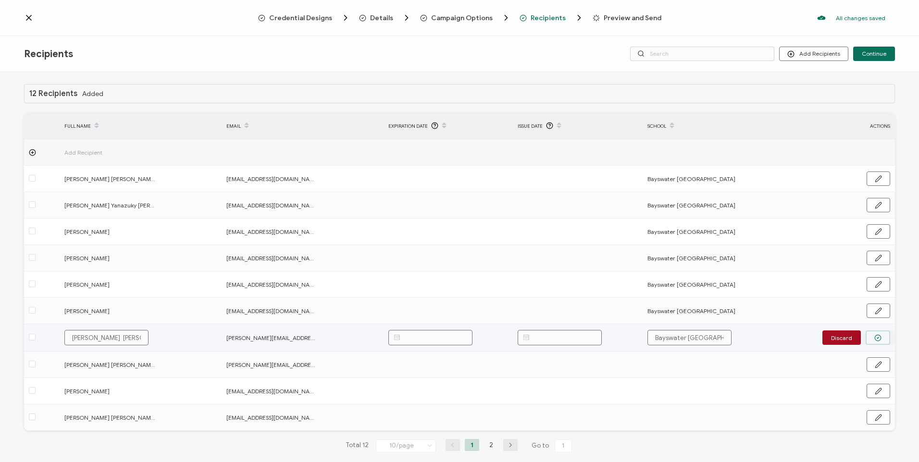
type input "Bayswater [GEOGRAPHIC_DATA]"
click at [873, 334] on button "button" at bounding box center [878, 338] width 25 height 14
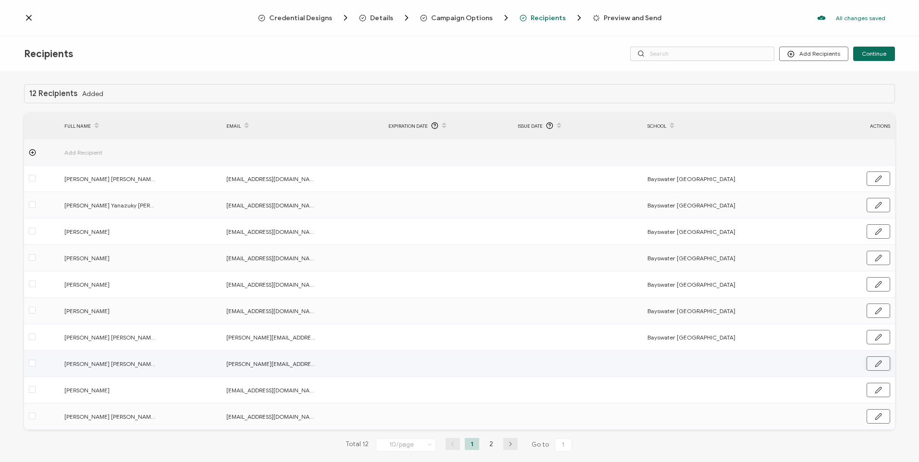
click at [875, 361] on icon "button" at bounding box center [878, 364] width 7 height 7
click at [666, 364] on input "text" at bounding box center [689, 364] width 84 height 15
paste input "Bayswater [GEOGRAPHIC_DATA]"
type input "Bayswater [GEOGRAPHIC_DATA]"
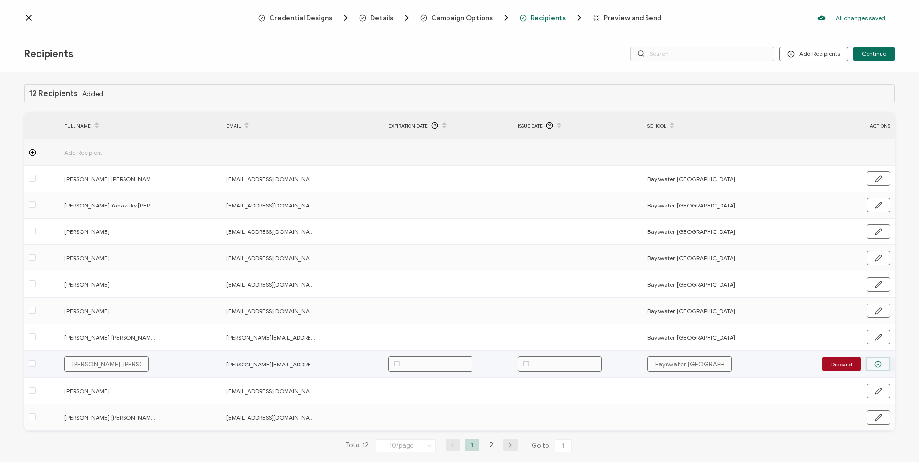
type input "Bayswater [GEOGRAPHIC_DATA]"
click at [877, 365] on icon "button" at bounding box center [877, 364] width 7 height 7
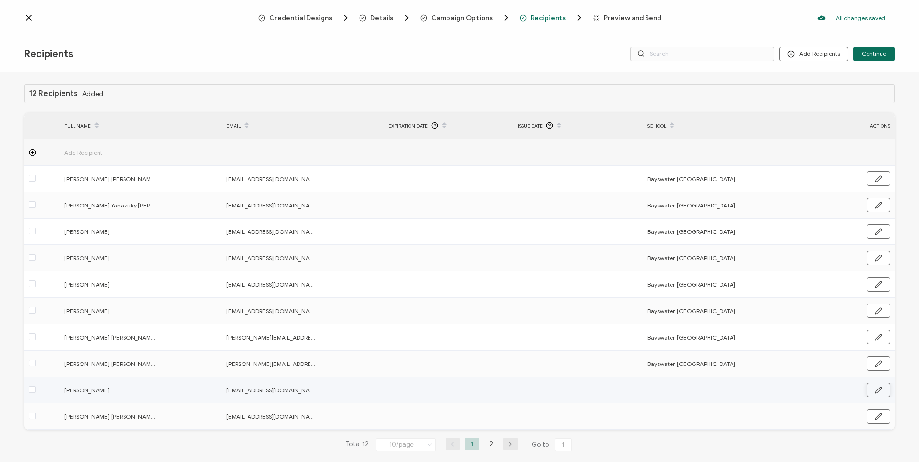
click at [875, 388] on icon "button" at bounding box center [878, 390] width 7 height 7
click at [705, 387] on input "text" at bounding box center [689, 390] width 84 height 15
paste input "Bayswater [GEOGRAPHIC_DATA]"
type input "Bayswater [GEOGRAPHIC_DATA]"
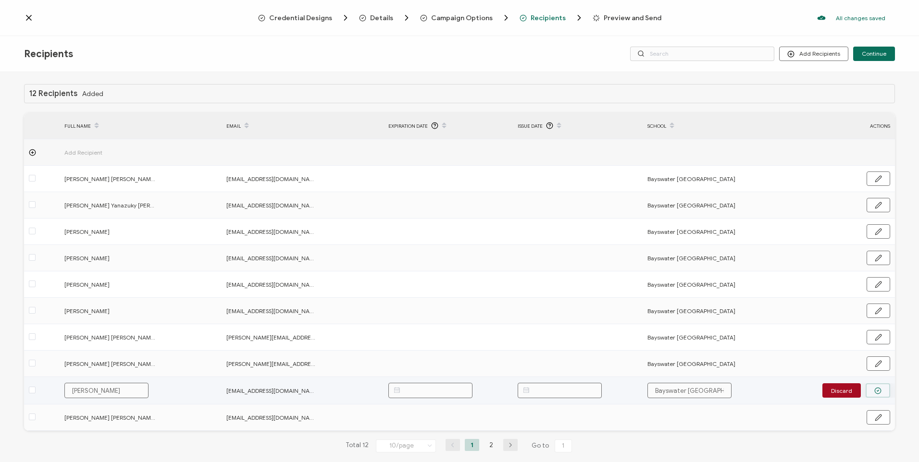
type input "Bayswater [GEOGRAPHIC_DATA]"
click at [871, 386] on button "button" at bounding box center [878, 391] width 25 height 14
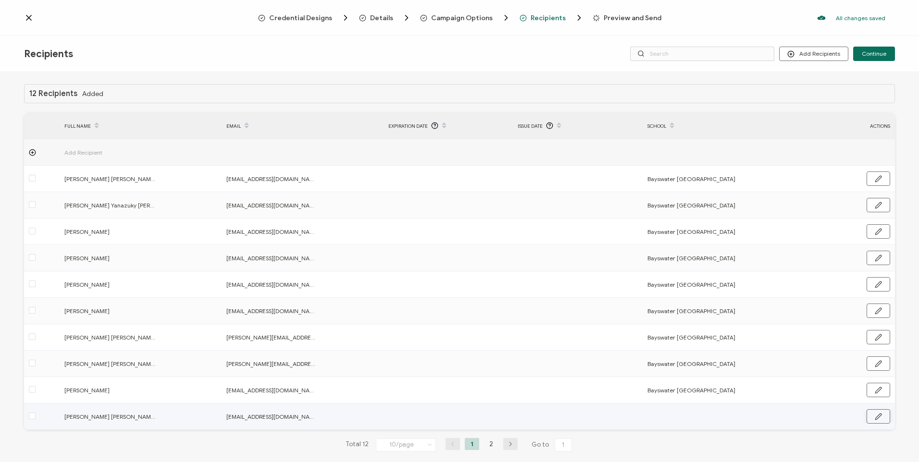
click at [880, 414] on button "button" at bounding box center [879, 417] width 24 height 14
click at [700, 411] on input "text" at bounding box center [689, 417] width 84 height 15
paste input "Bayswater [GEOGRAPHIC_DATA]"
type input "Bayswater [GEOGRAPHIC_DATA]"
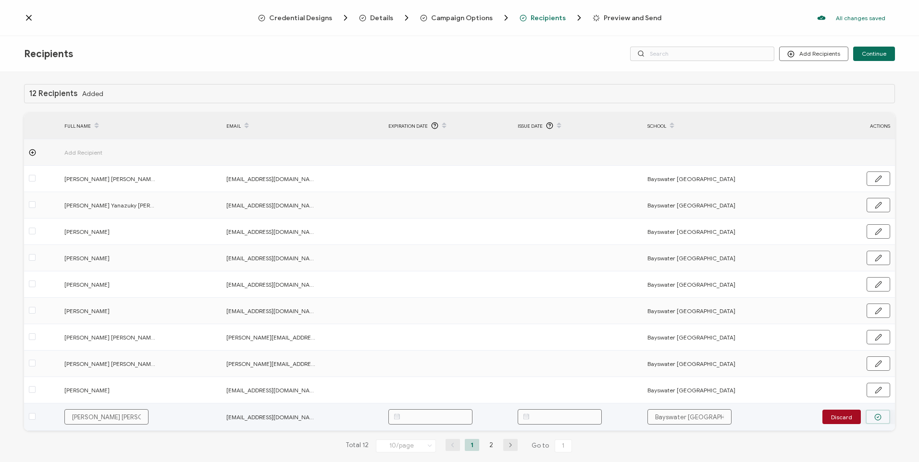
type input "Bayswater [GEOGRAPHIC_DATA]"
click at [880, 414] on button "button" at bounding box center [878, 417] width 25 height 14
click at [870, 53] on span "Continue" at bounding box center [874, 54] width 25 height 6
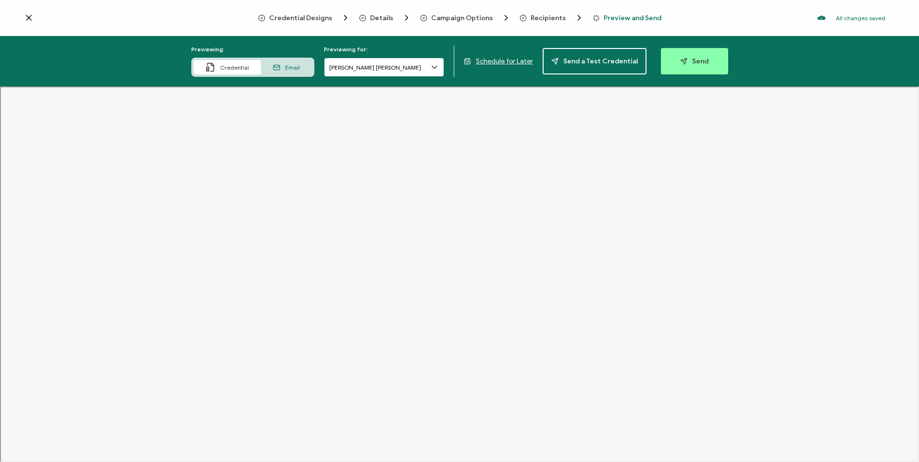
click at [375, 63] on input "[PERSON_NAME] [PERSON_NAME]" at bounding box center [384, 67] width 120 height 19
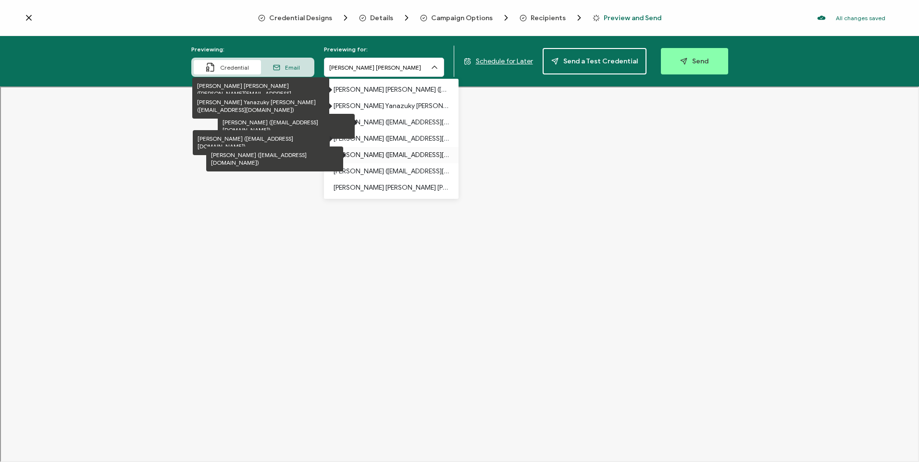
click at [410, 151] on p "[PERSON_NAME] ([EMAIL_ADDRESS][DOMAIN_NAME])" at bounding box center [391, 155] width 115 height 16
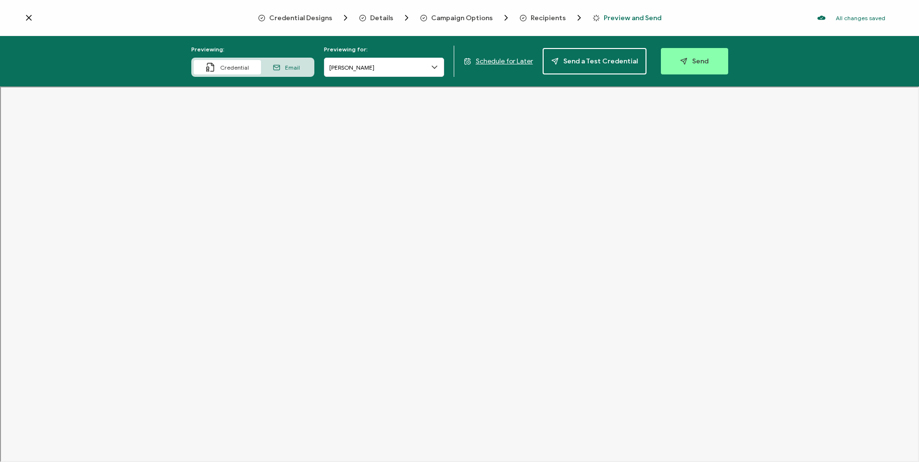
click at [496, 59] on span "Schedule for Later" at bounding box center [504, 61] width 57 height 8
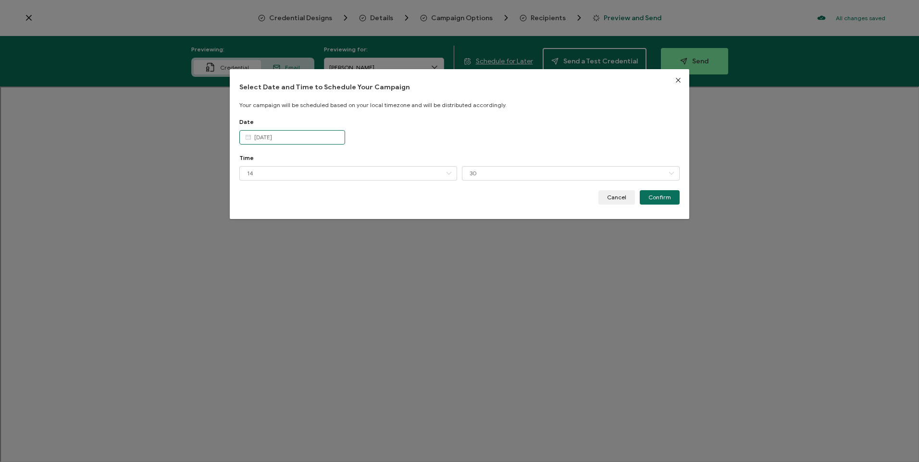
click at [302, 145] on input "[DATE]" at bounding box center [292, 137] width 106 height 14
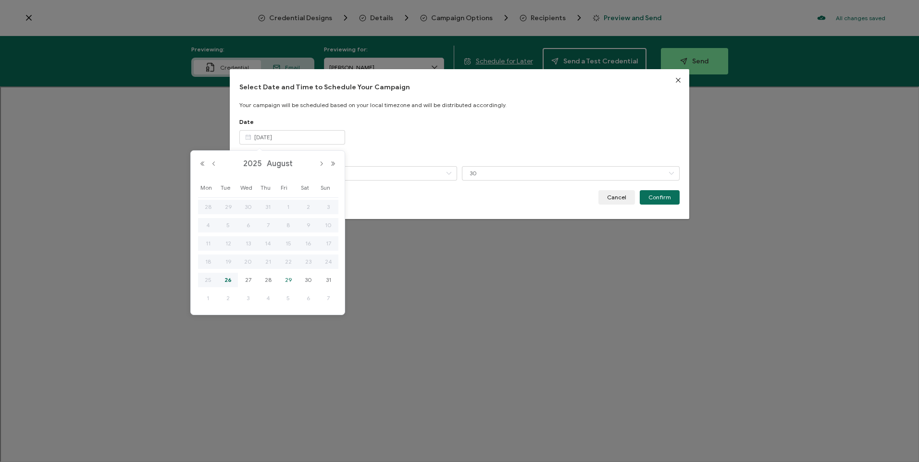
click at [286, 280] on span "29" at bounding box center [289, 280] width 12 height 12
type input "[DATE]"
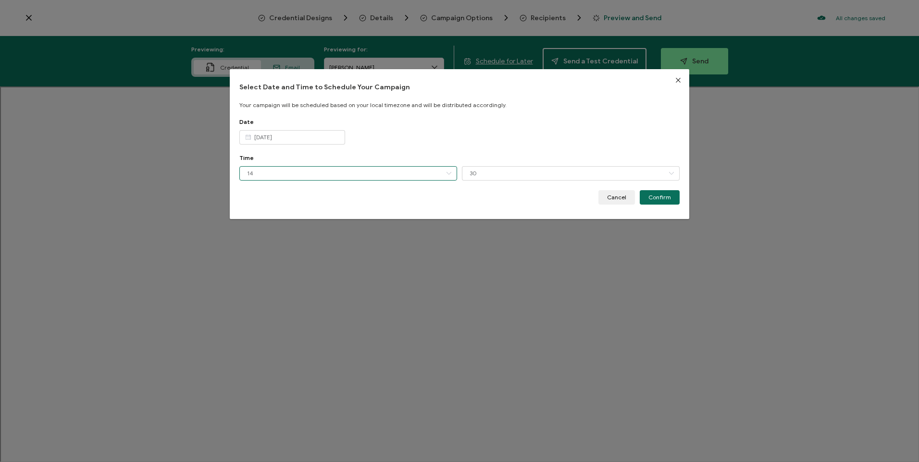
click at [311, 175] on input "14" at bounding box center [348, 173] width 218 height 14
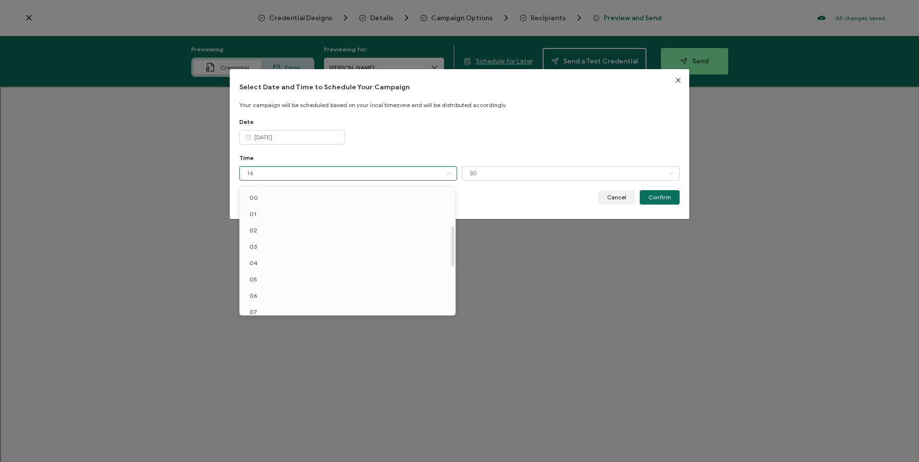
scroll to position [121, 0]
click at [274, 253] on li "11" at bounding box center [349, 257] width 219 height 16
type input "11"
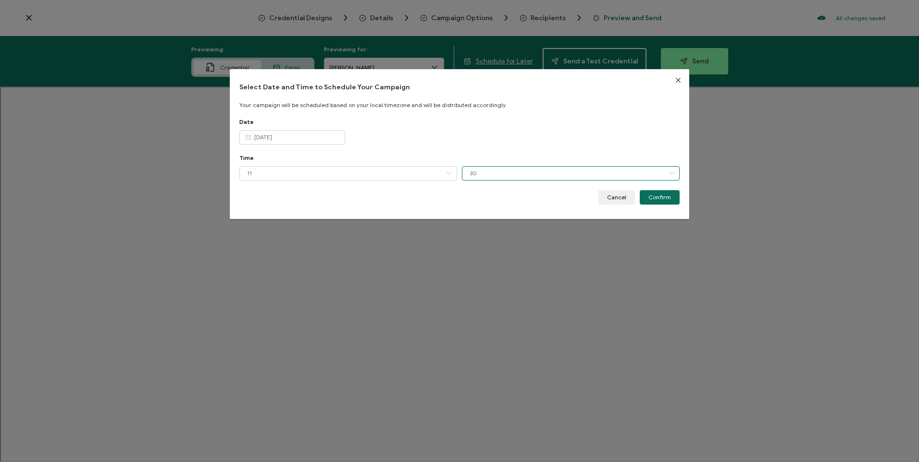
click at [585, 170] on input "30" at bounding box center [571, 173] width 218 height 14
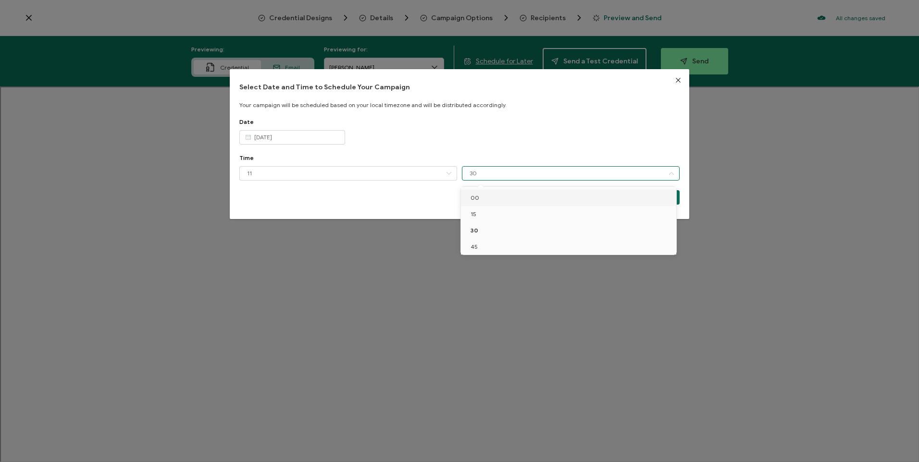
click at [524, 199] on li "00" at bounding box center [570, 198] width 219 height 16
type input "00"
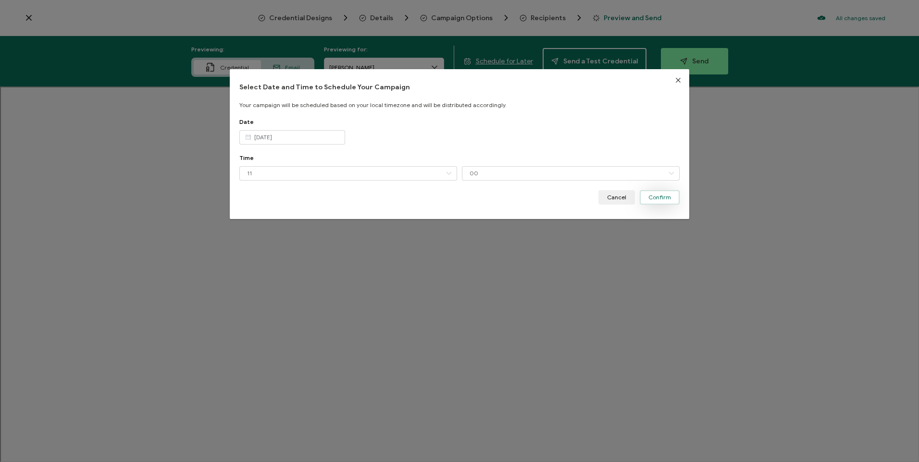
click at [659, 198] on span "Confirm" at bounding box center [659, 198] width 23 height 6
